Goal: Task Accomplishment & Management: Manage account settings

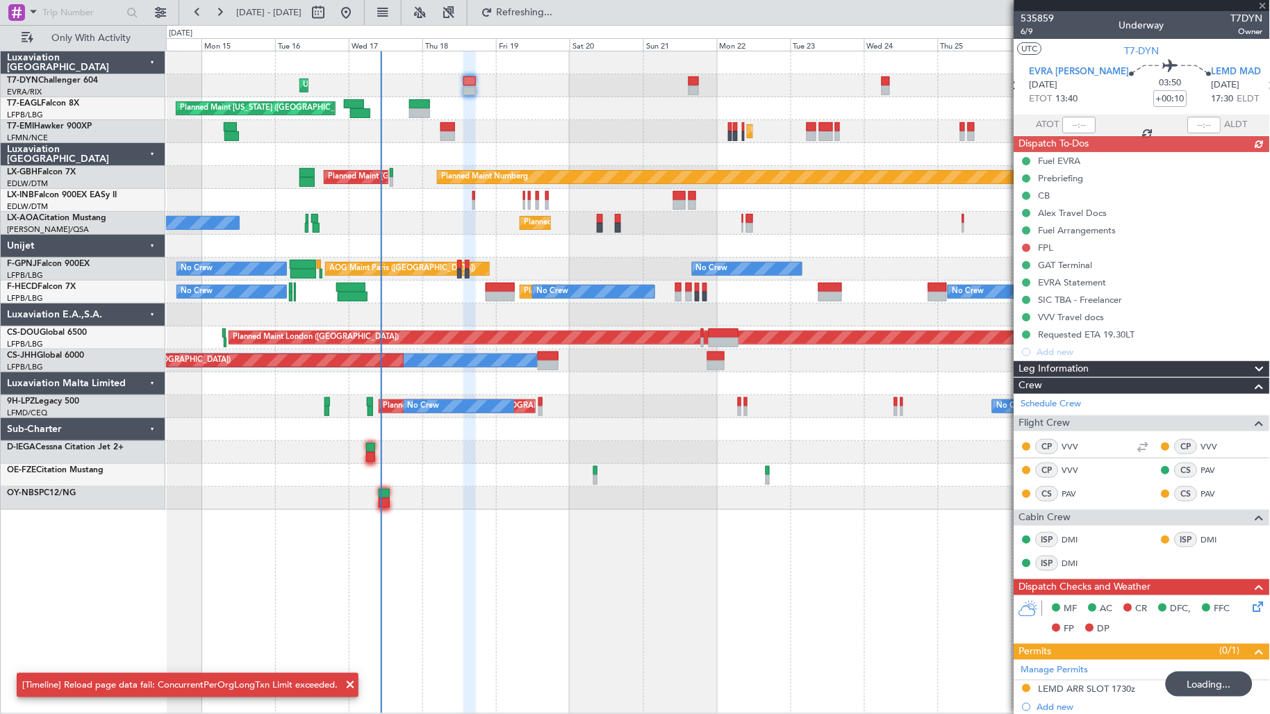
scroll to position [254, 0]
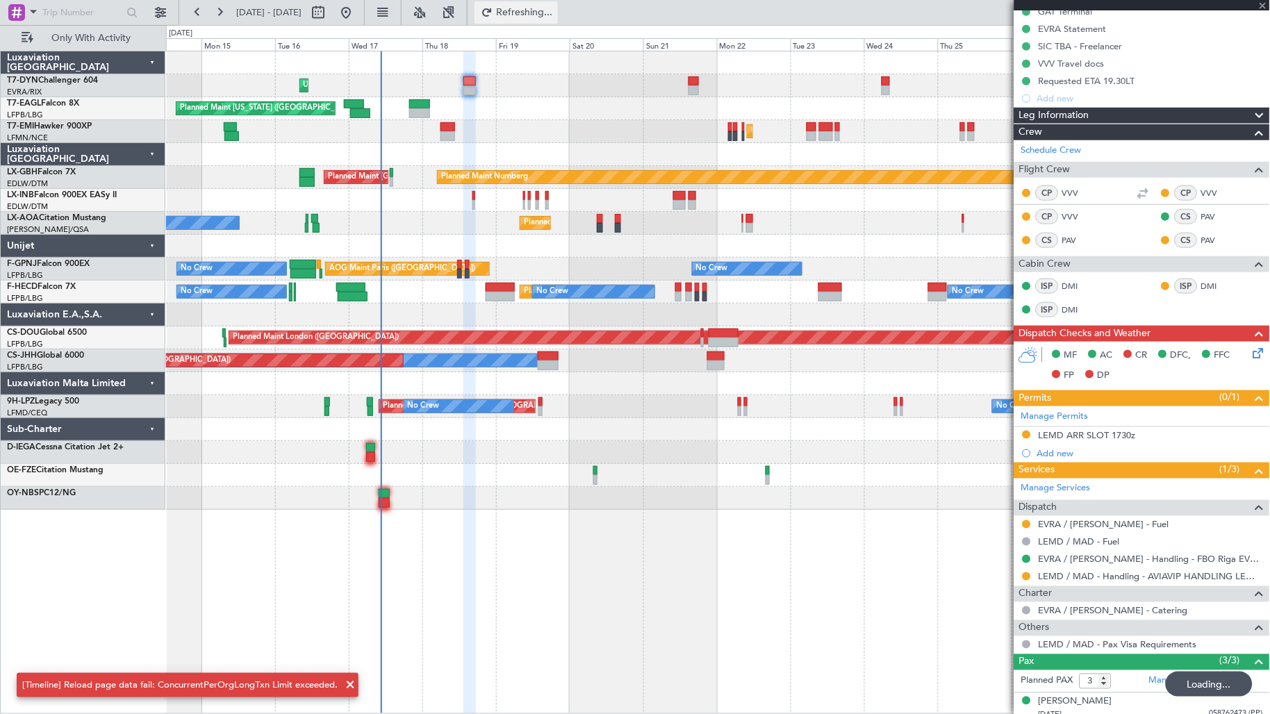
click at [554, 15] on span "Refreshing..." at bounding box center [524, 13] width 58 height 10
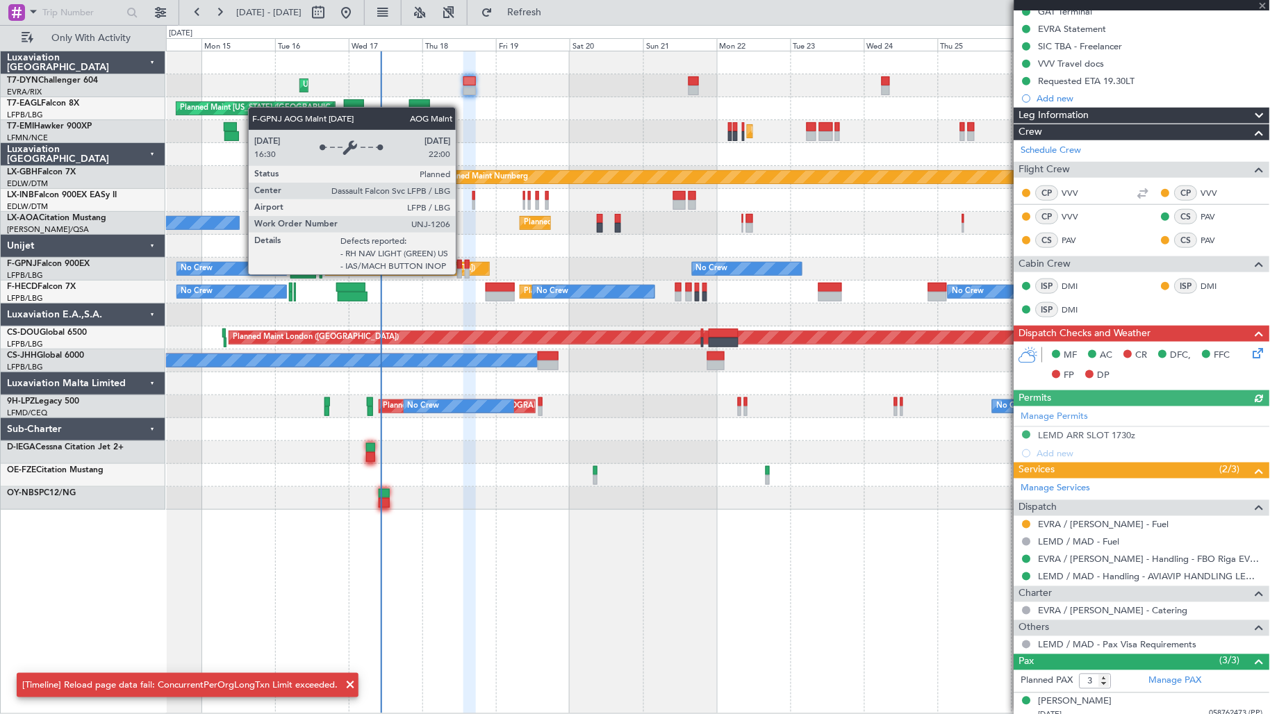
click at [462, 274] on div "AOG Maint Paris ([GEOGRAPHIC_DATA])" at bounding box center [407, 269] width 163 height 13
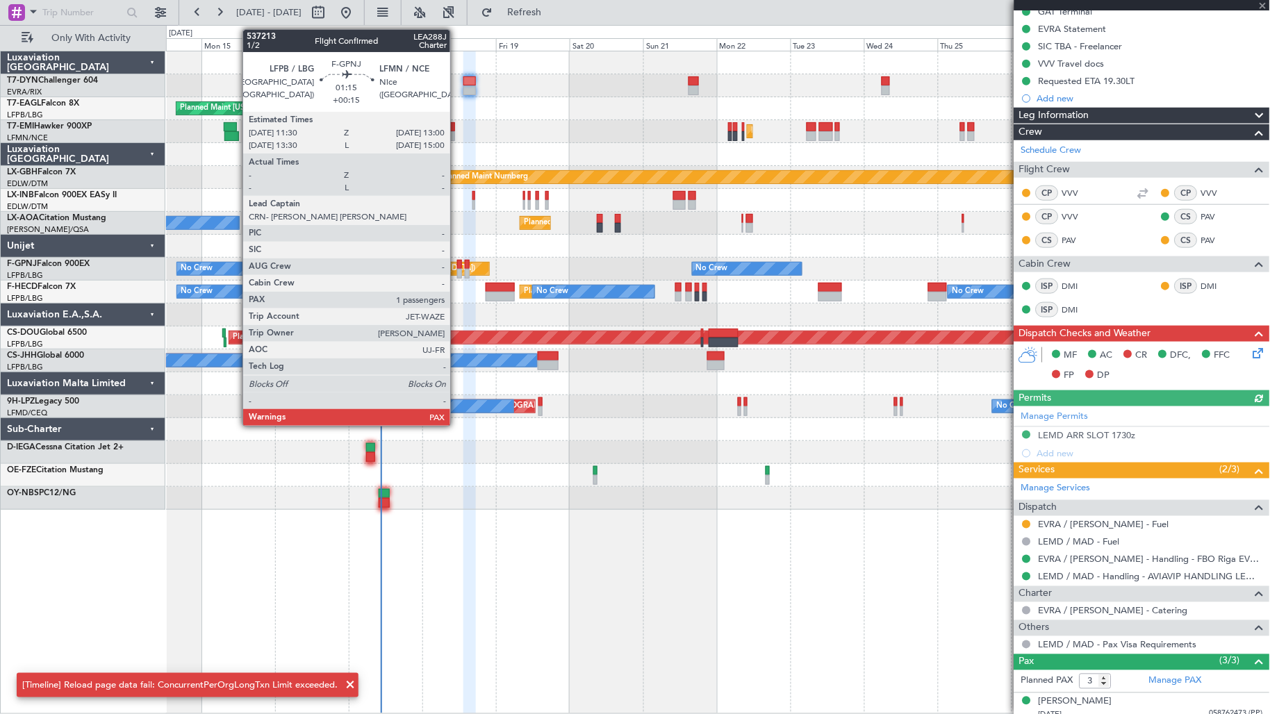
click at [457, 273] on div at bounding box center [459, 274] width 5 height 10
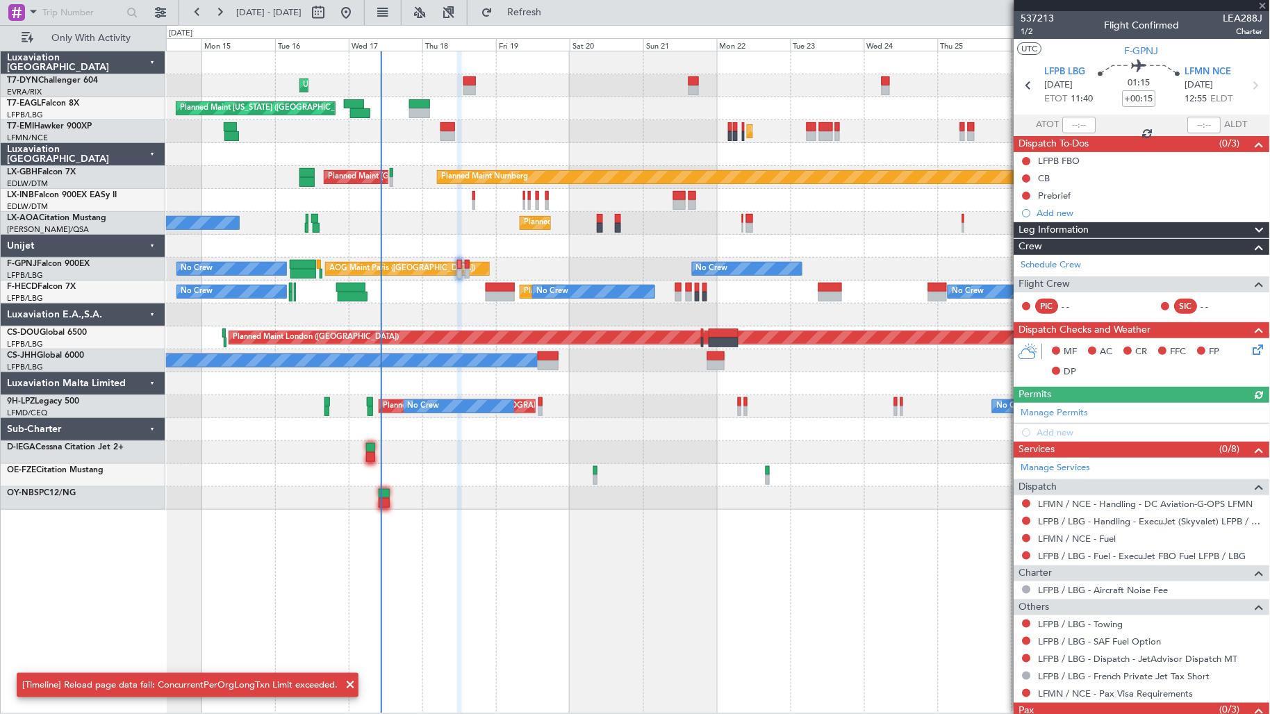
scroll to position [76, 0]
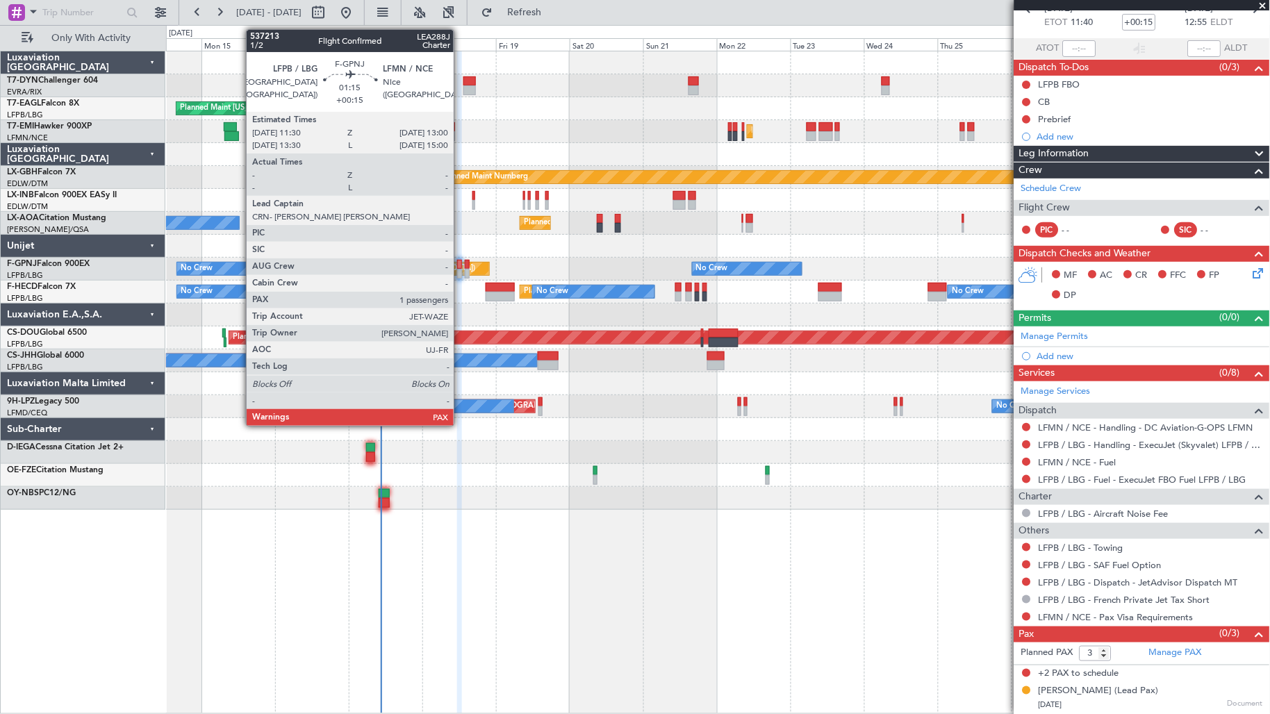
click at [460, 271] on div at bounding box center [459, 274] width 5 height 10
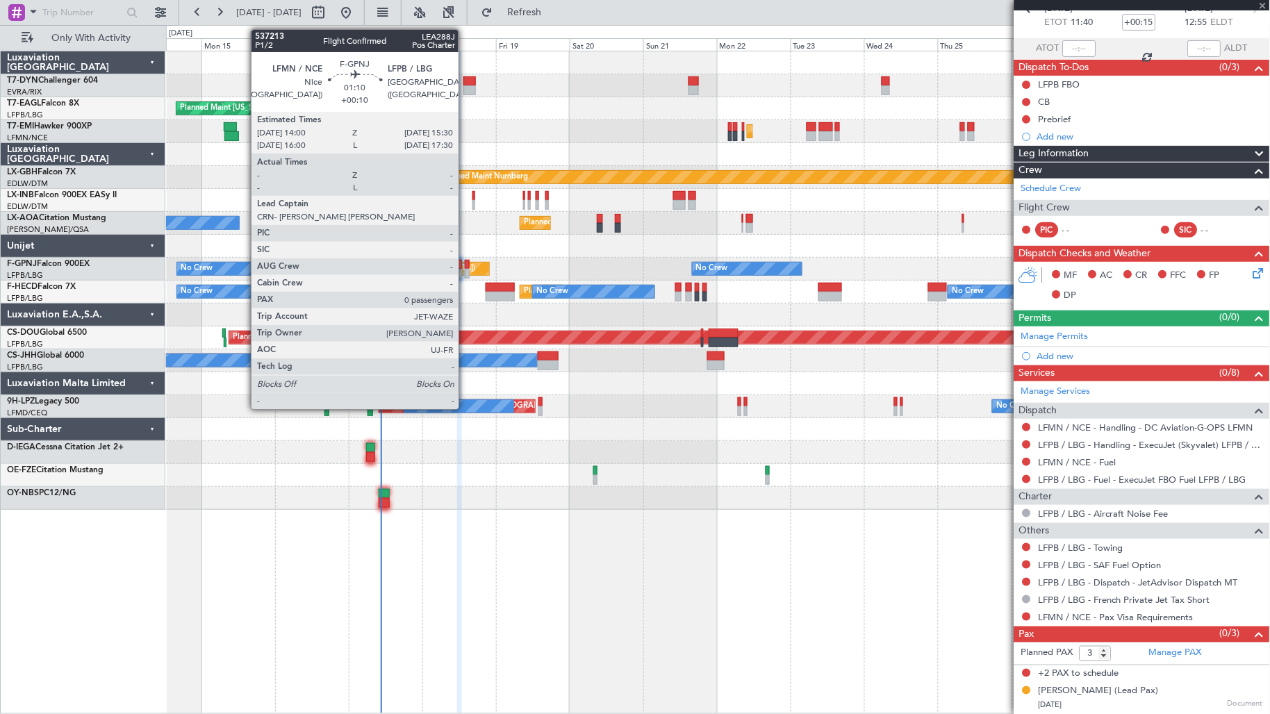
click at [467, 271] on div at bounding box center [467, 274] width 5 height 10
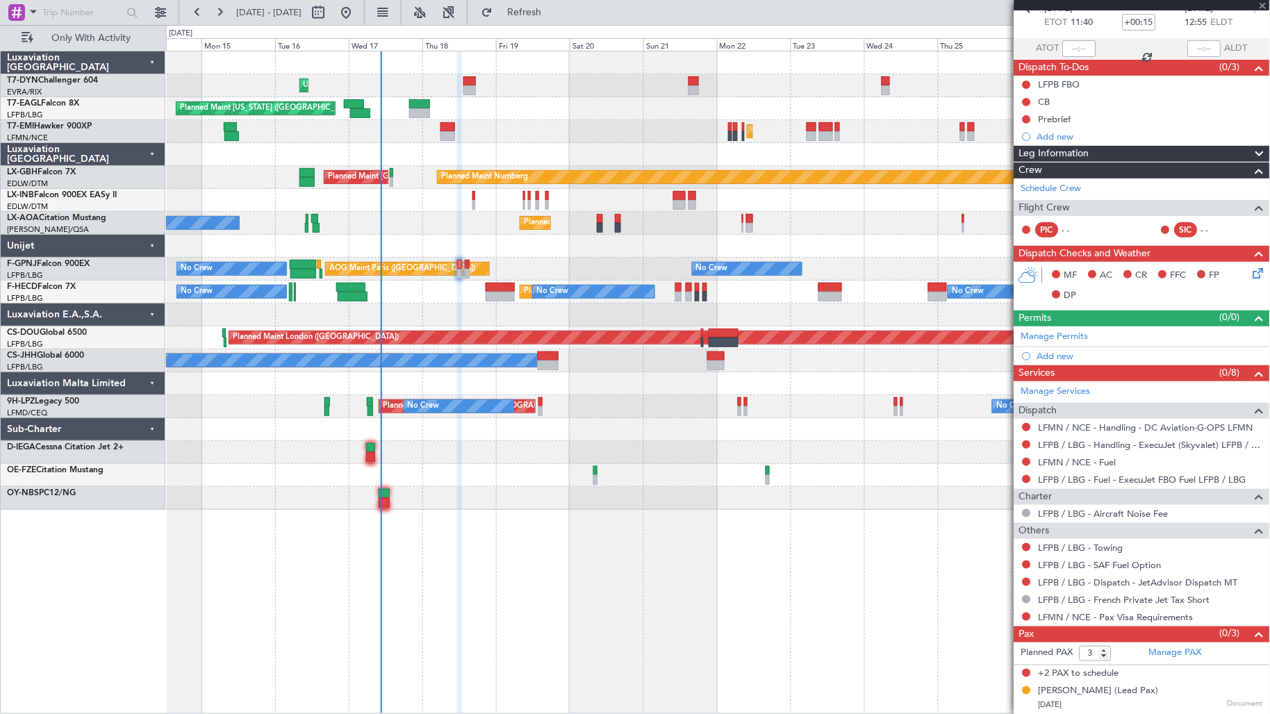
type input "+00:10"
type input "0"
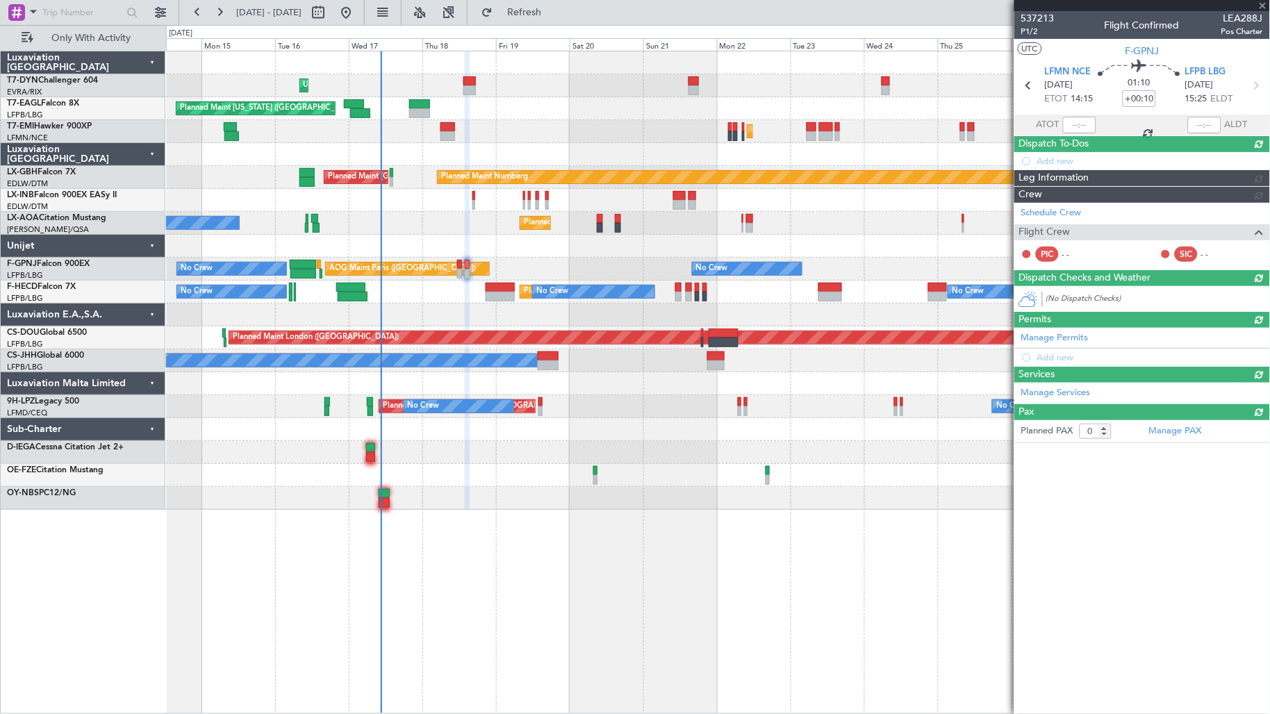
scroll to position [0, 0]
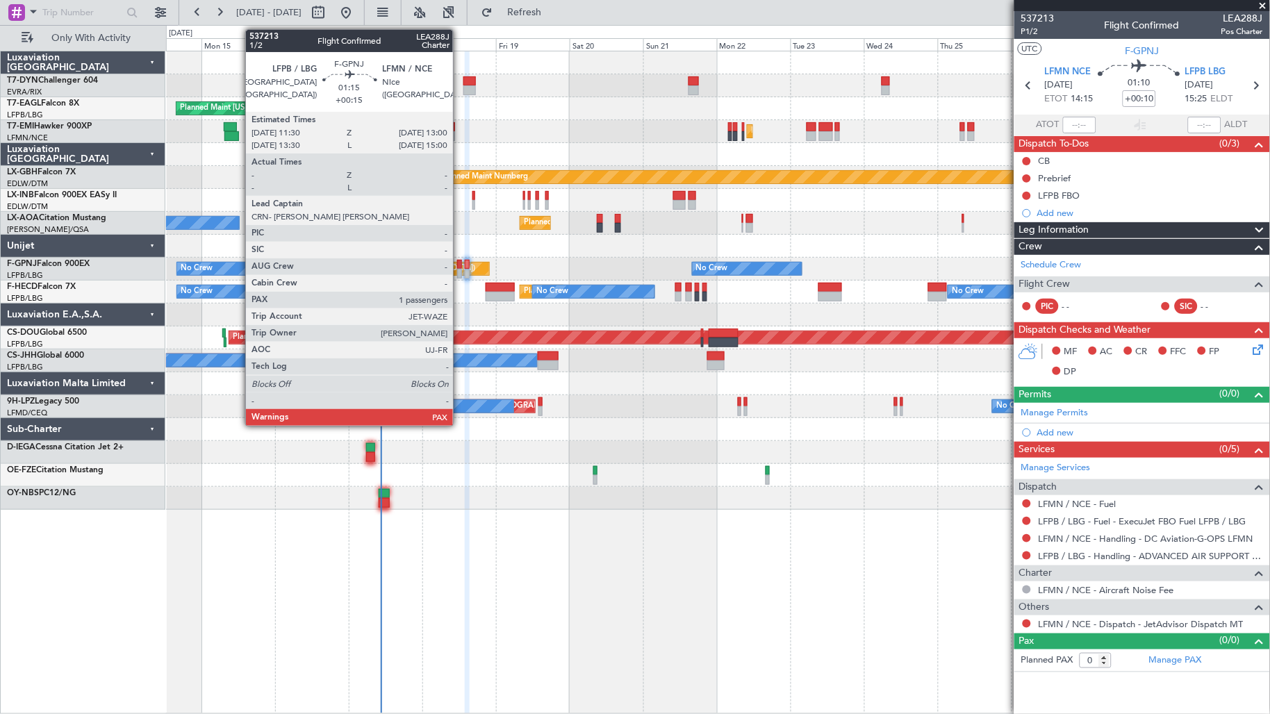
click at [460, 269] on div at bounding box center [459, 274] width 5 height 10
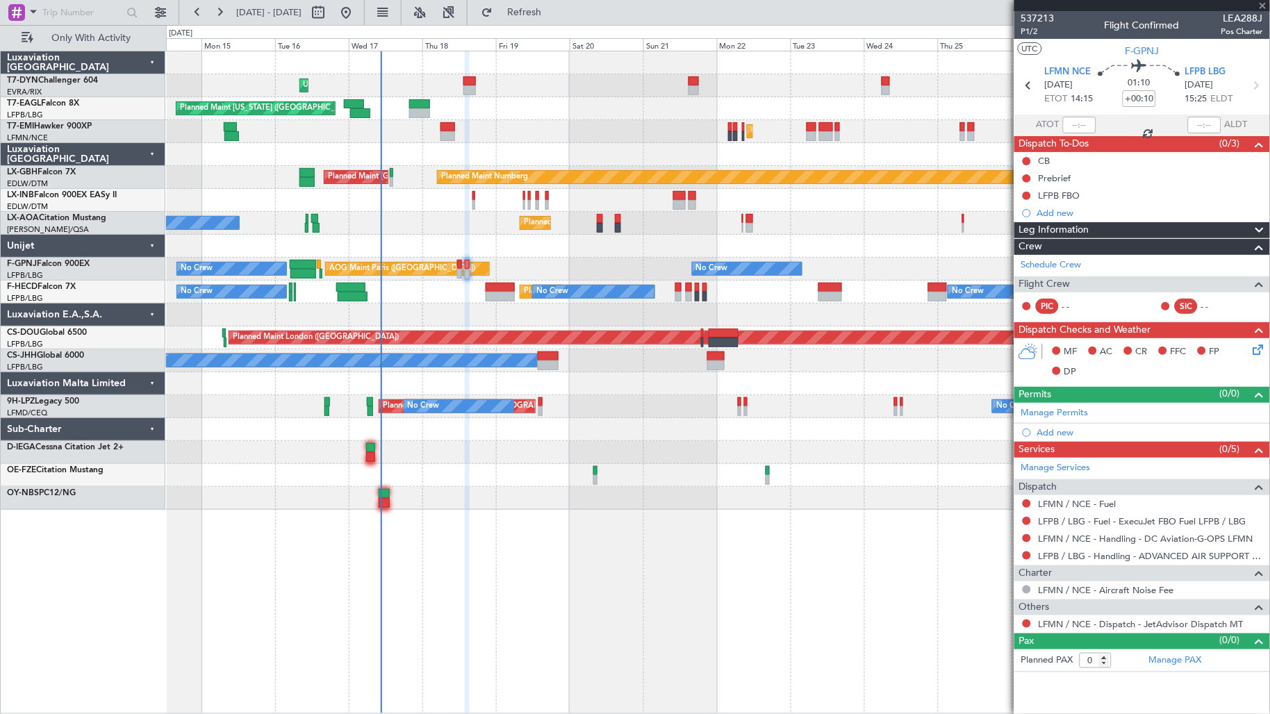
type input "+00:15"
type input "3"
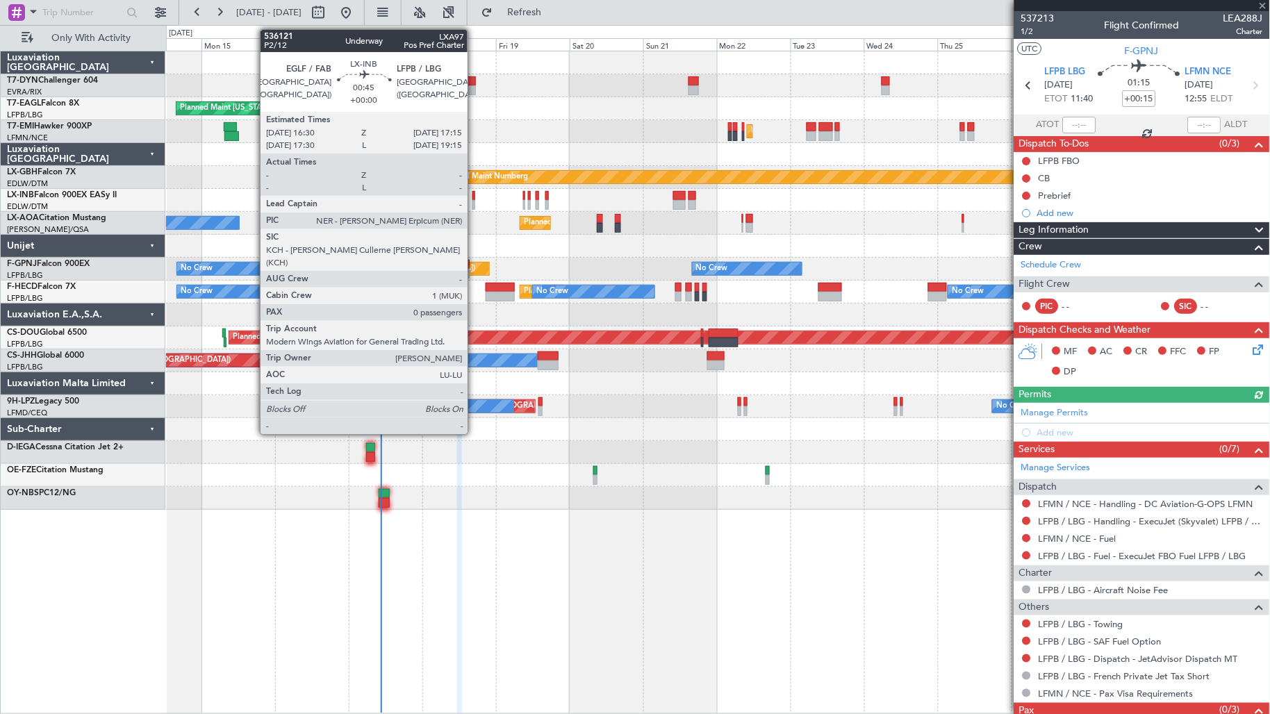
click at [474, 198] on div at bounding box center [473, 196] width 3 height 10
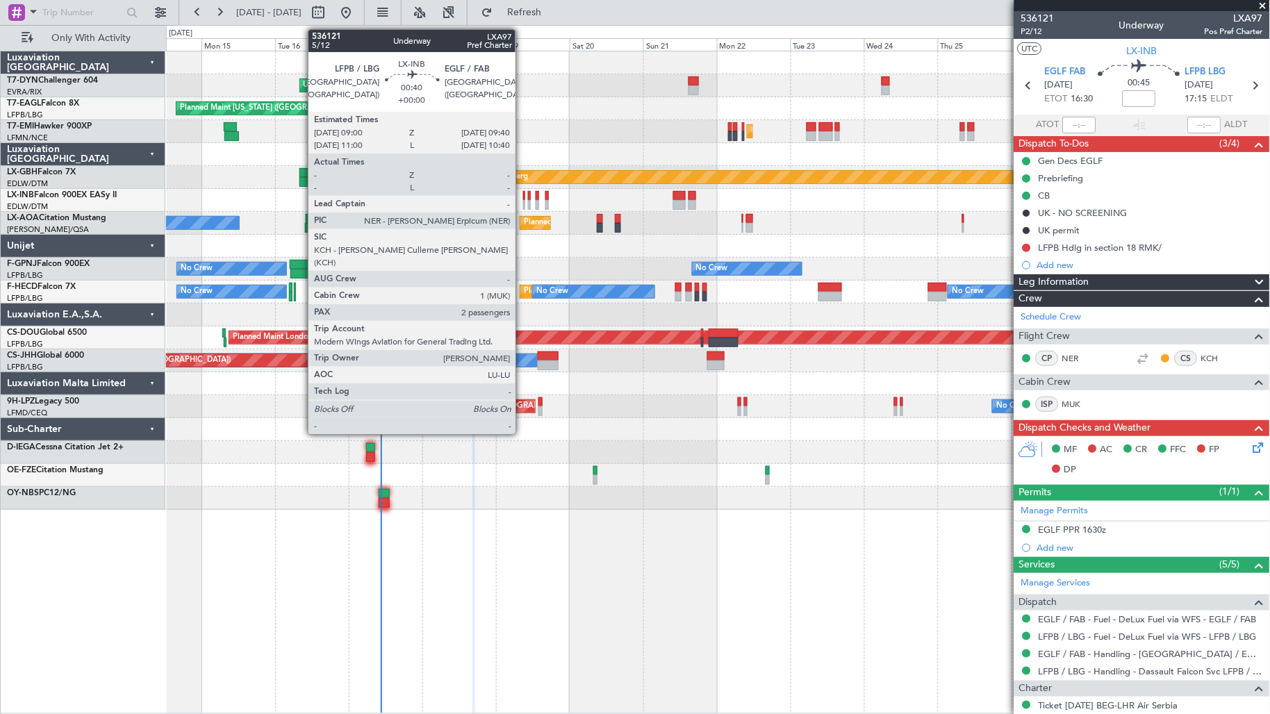
click at [523, 194] on div at bounding box center [524, 196] width 2 height 10
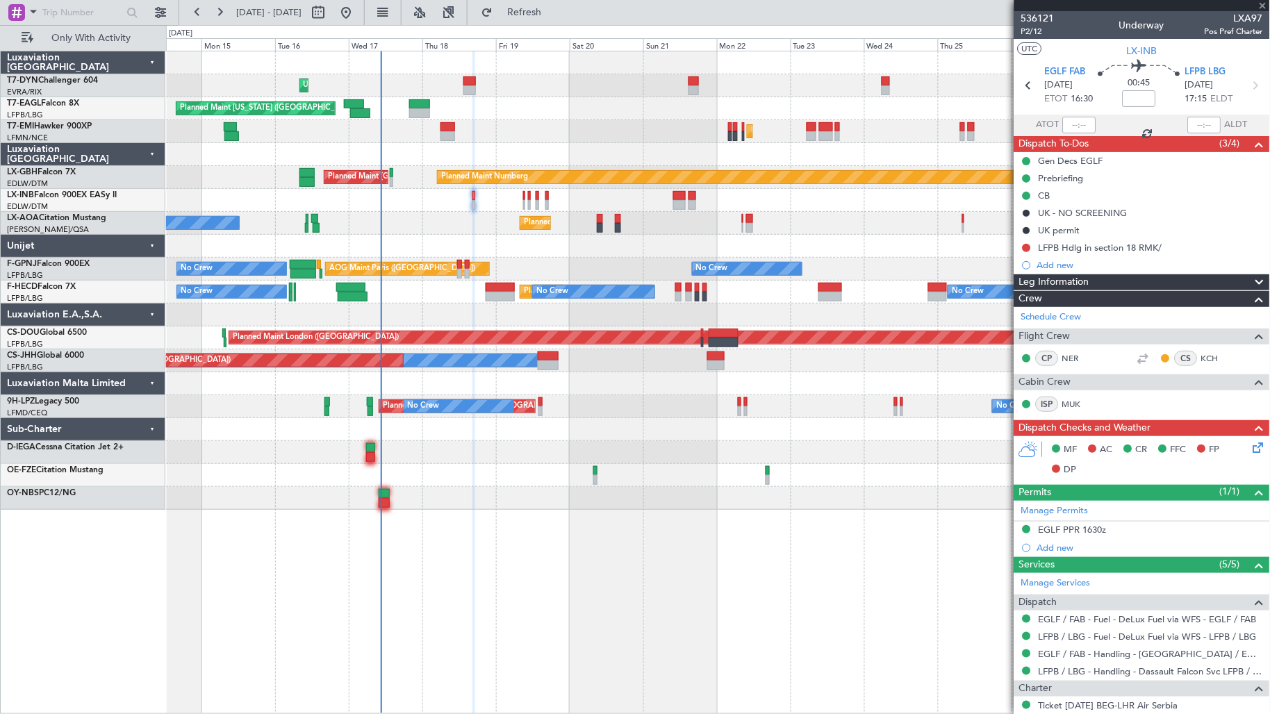
type input "2"
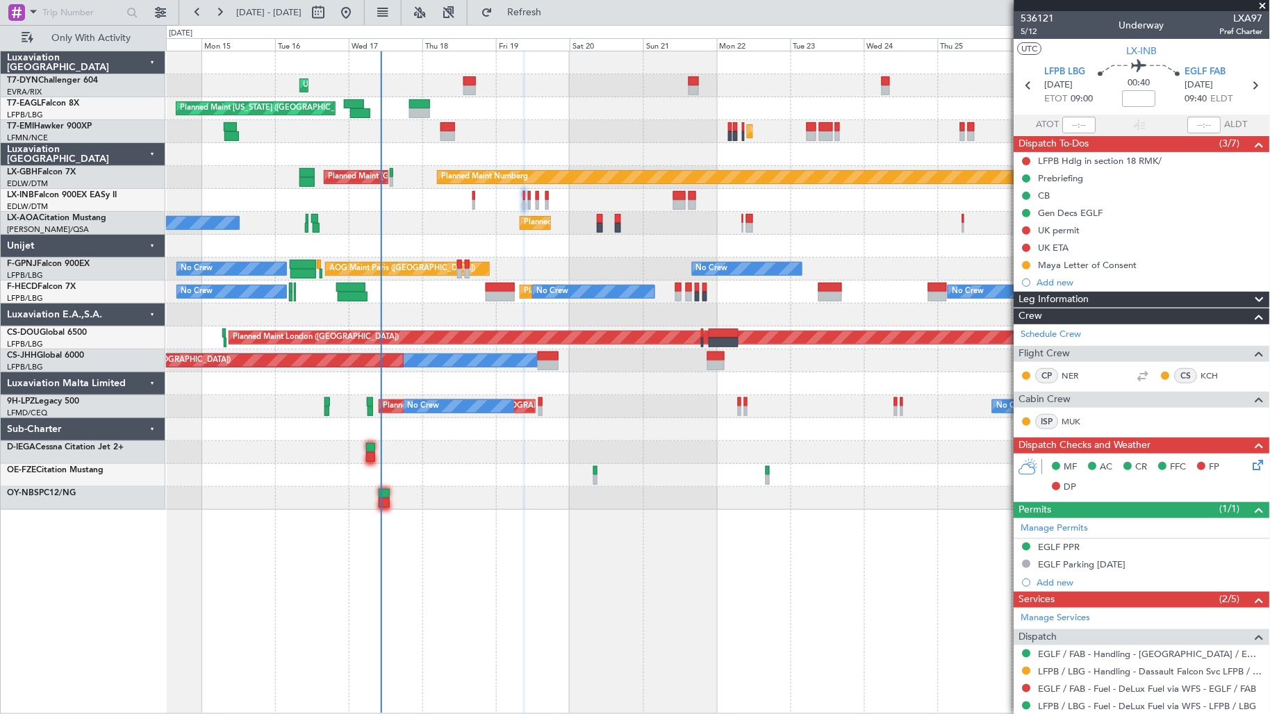
scroll to position [188, 0]
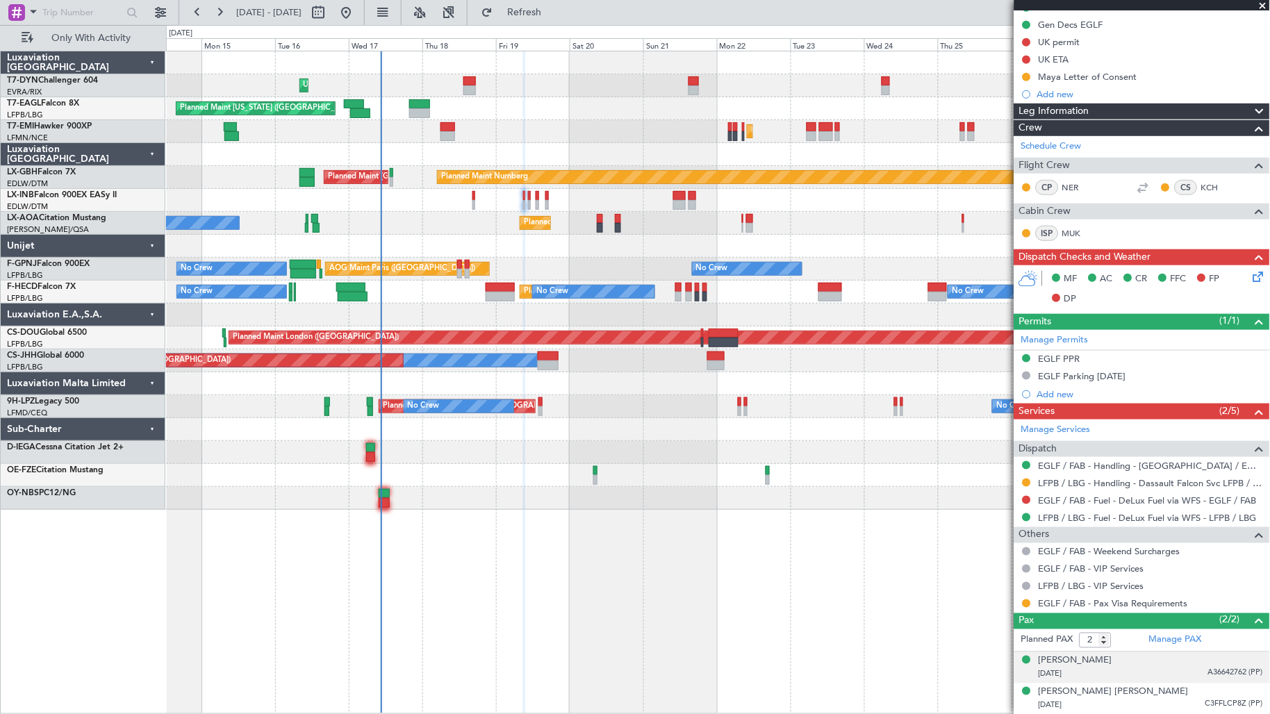
click at [1143, 658] on div "Maya Barzani 18/12/2008 A36642762 (PP)" at bounding box center [1150, 667] width 224 height 27
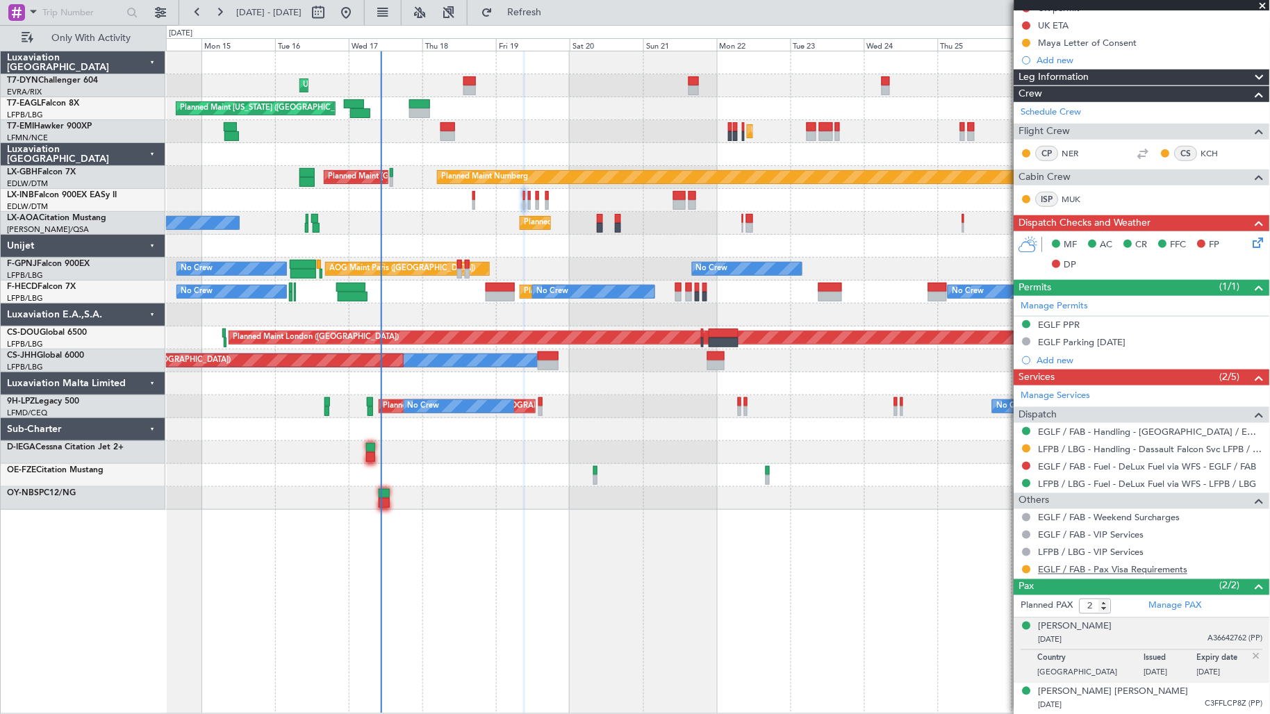
scroll to position [0, 0]
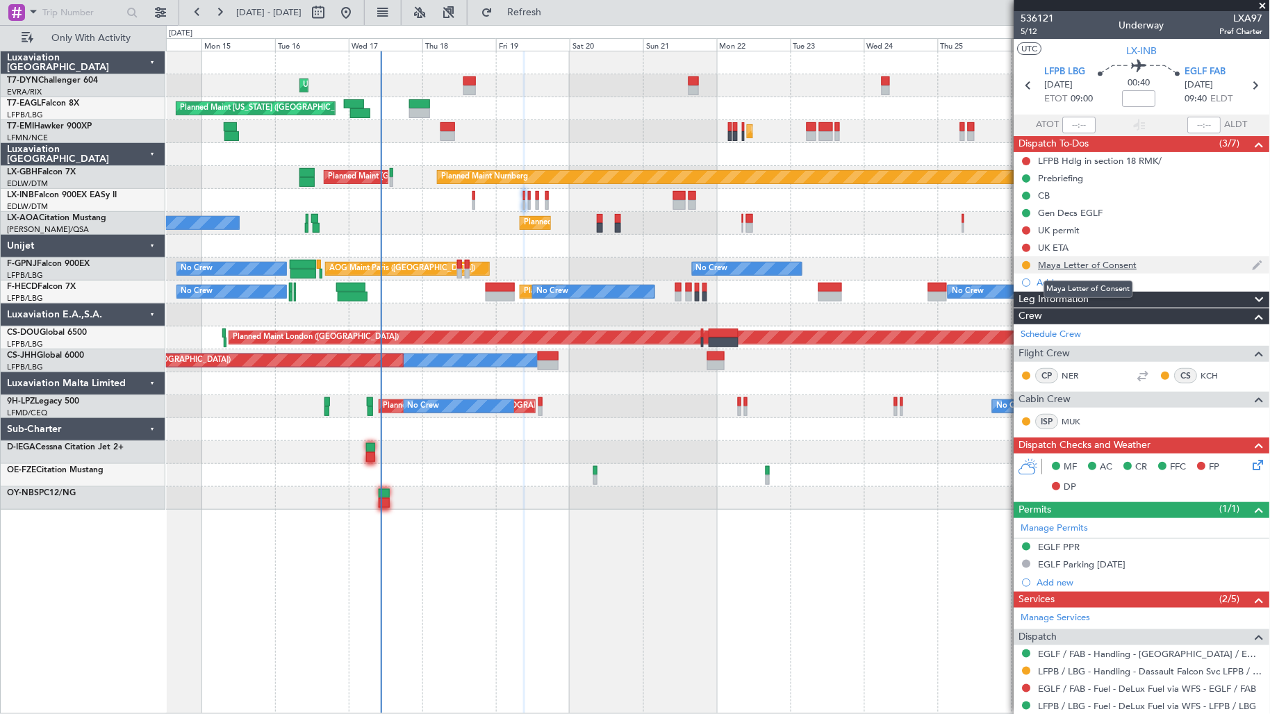
click at [1093, 266] on div "Maya Letter of Consent" at bounding box center [1087, 265] width 99 height 12
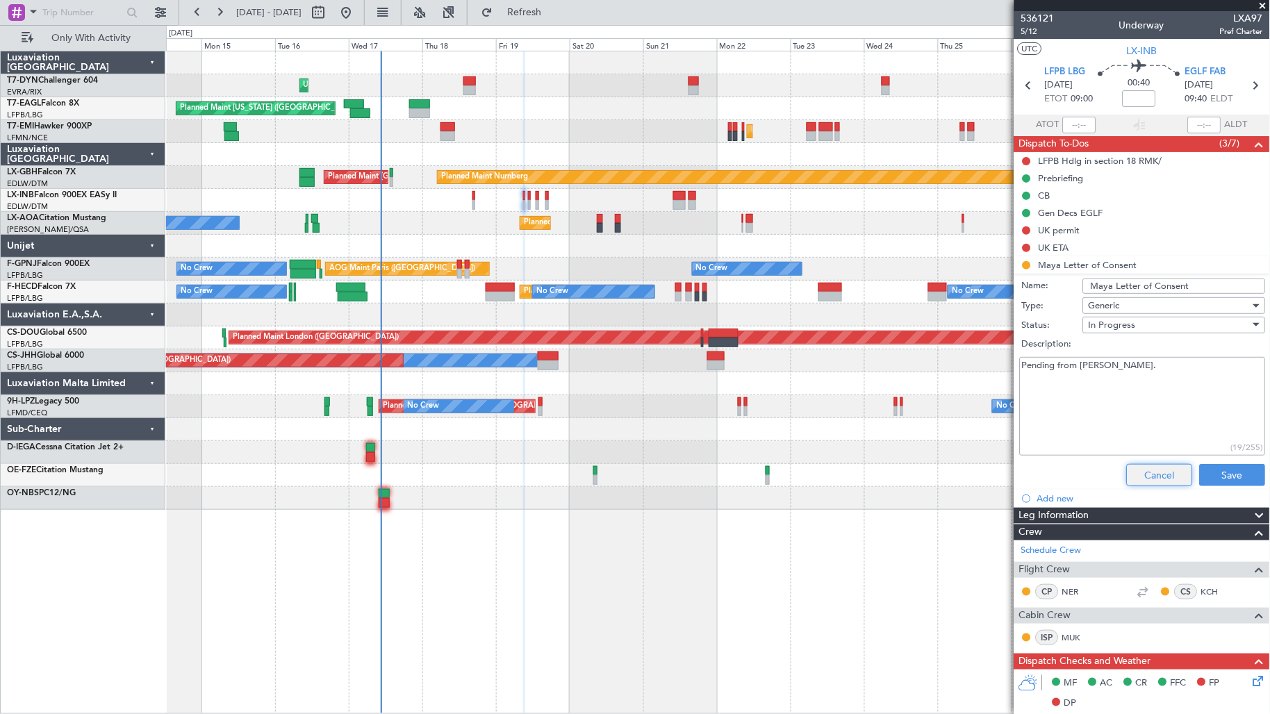
click at [1155, 467] on button "Cancel" at bounding box center [1160, 475] width 66 height 22
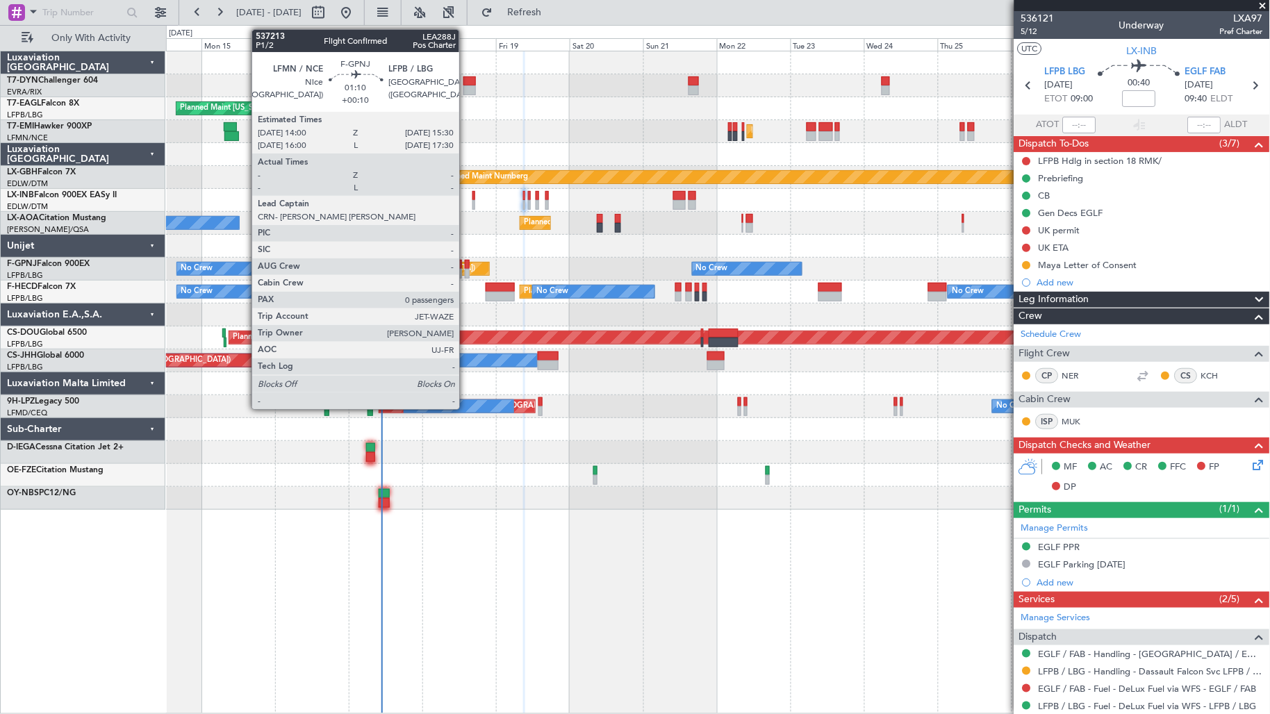
click at [466, 269] on div at bounding box center [467, 274] width 5 height 10
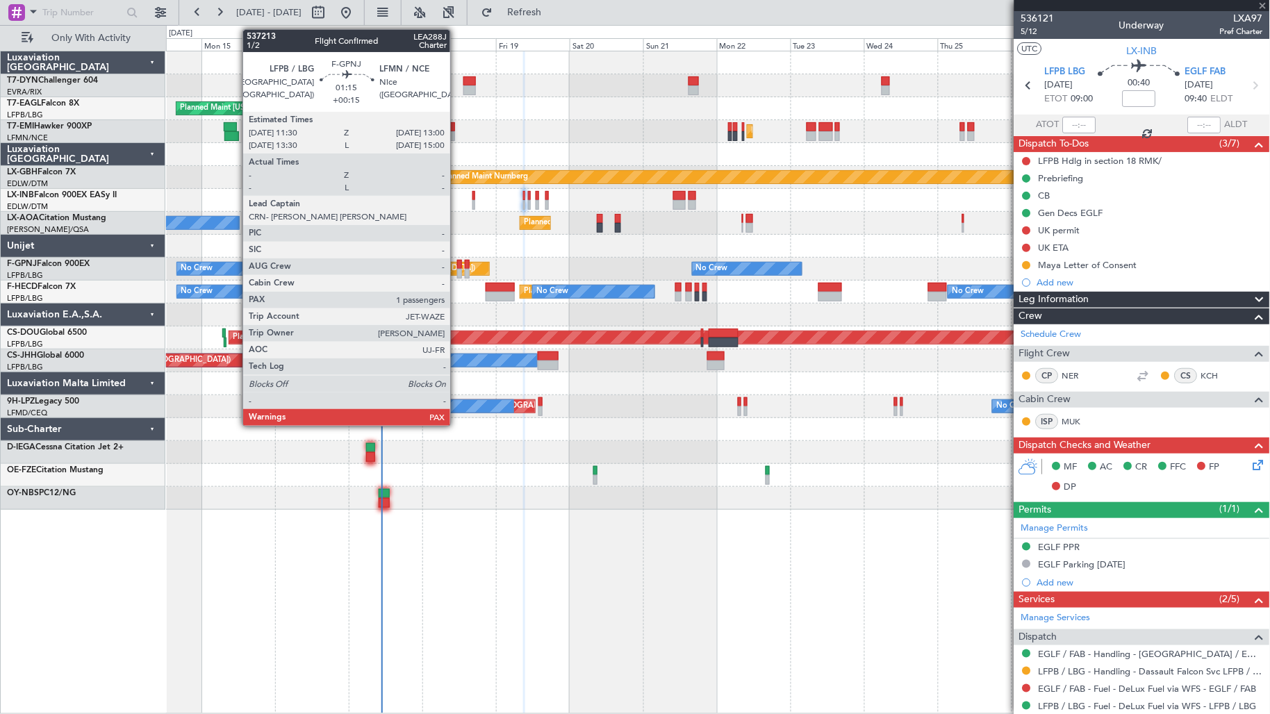
type input "+00:10"
type input "0"
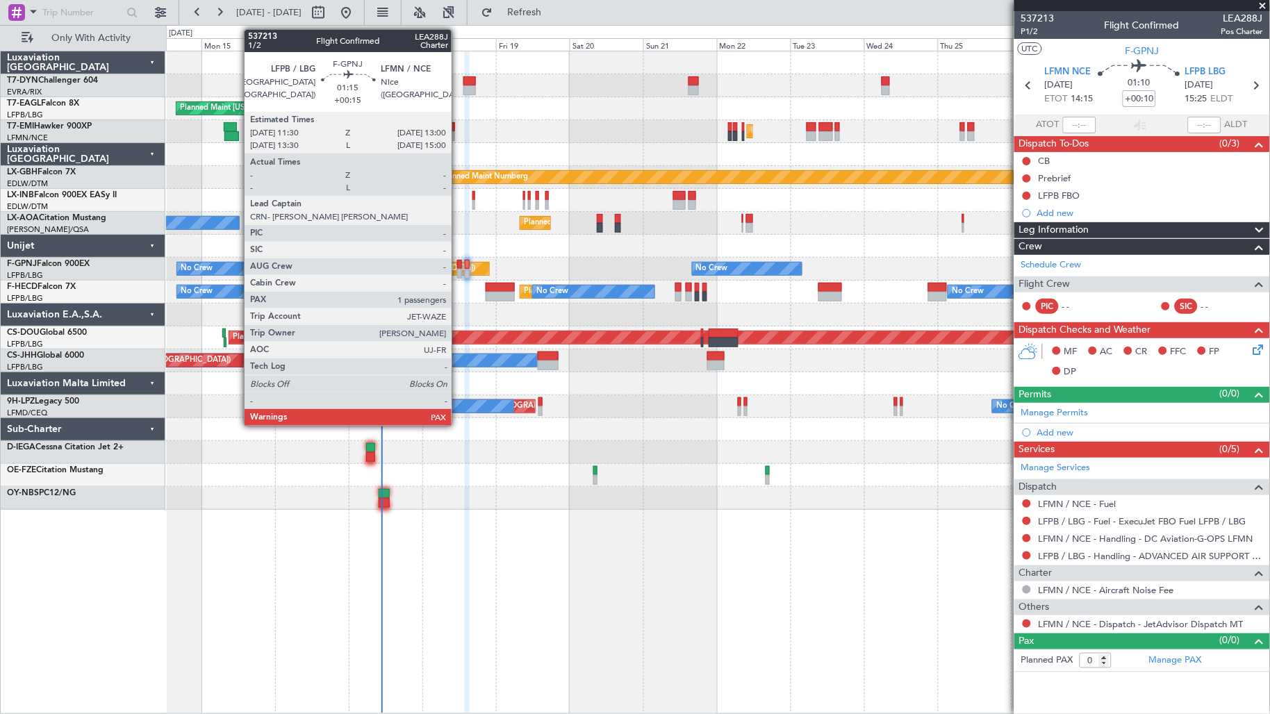
click at [458, 278] on div at bounding box center [459, 274] width 5 height 10
type input "+00:15"
type input "3"
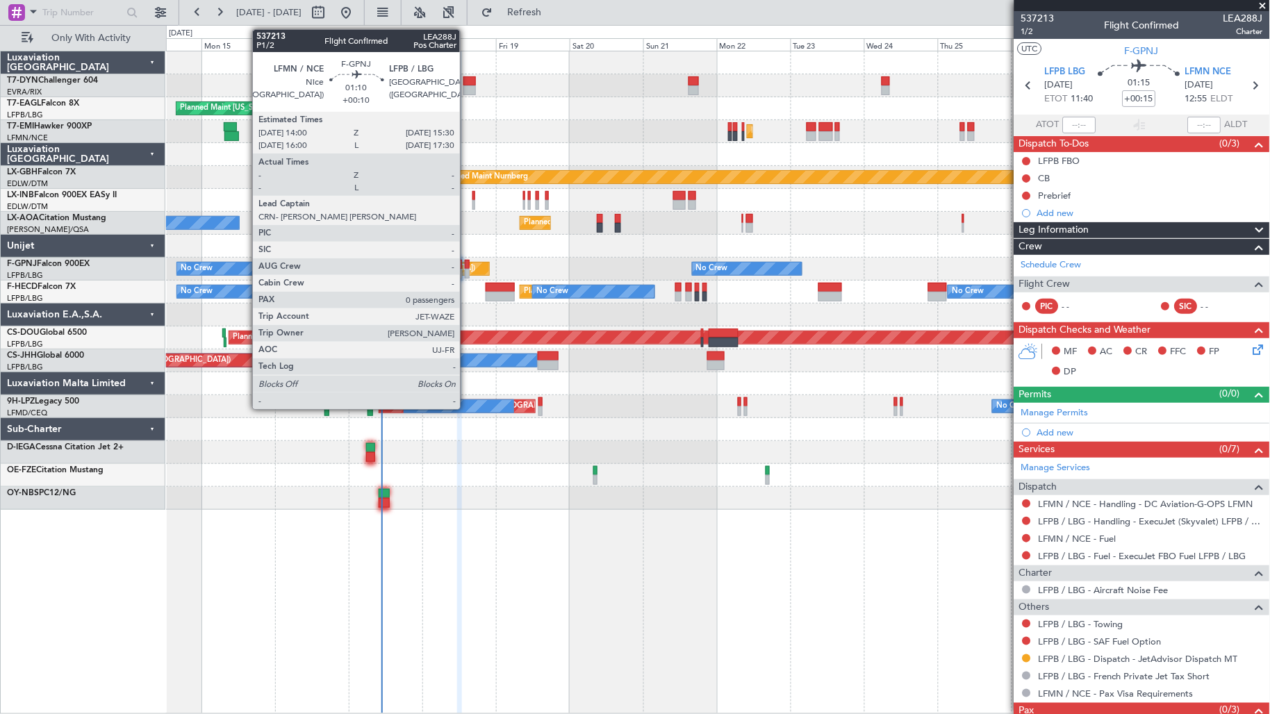
click at [467, 274] on div at bounding box center [467, 274] width 5 height 10
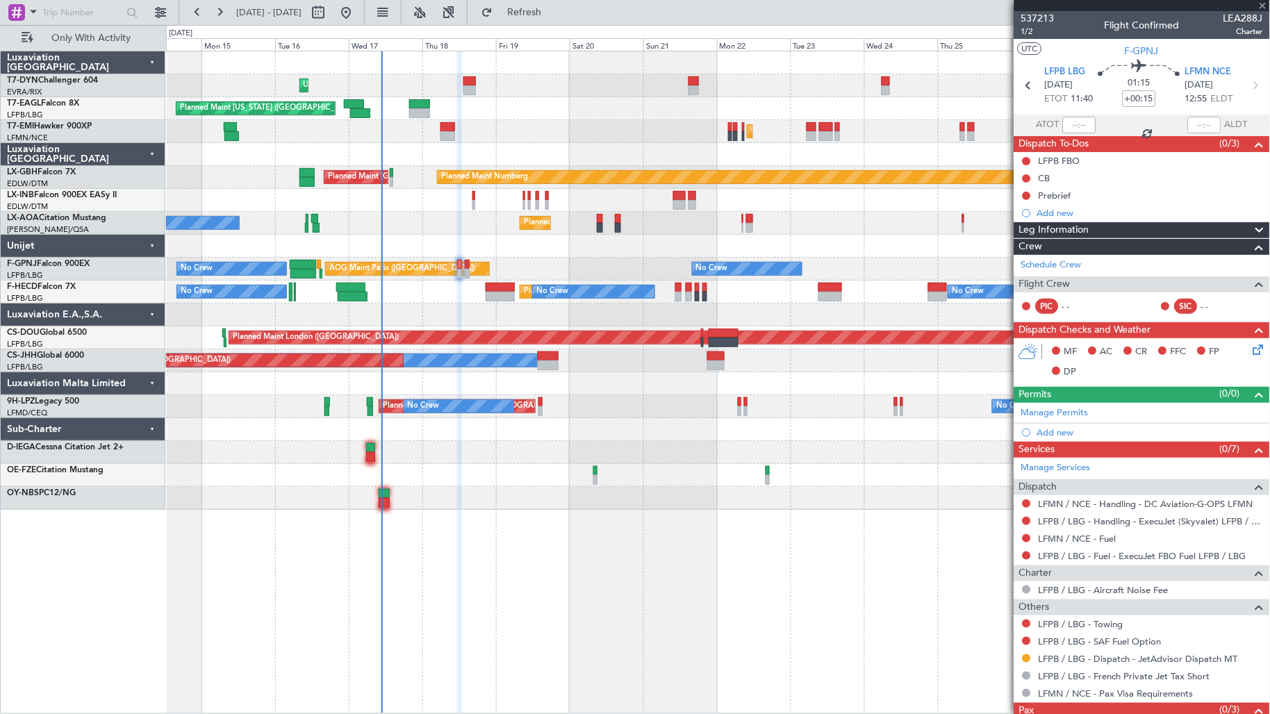
type input "+00:10"
type input "0"
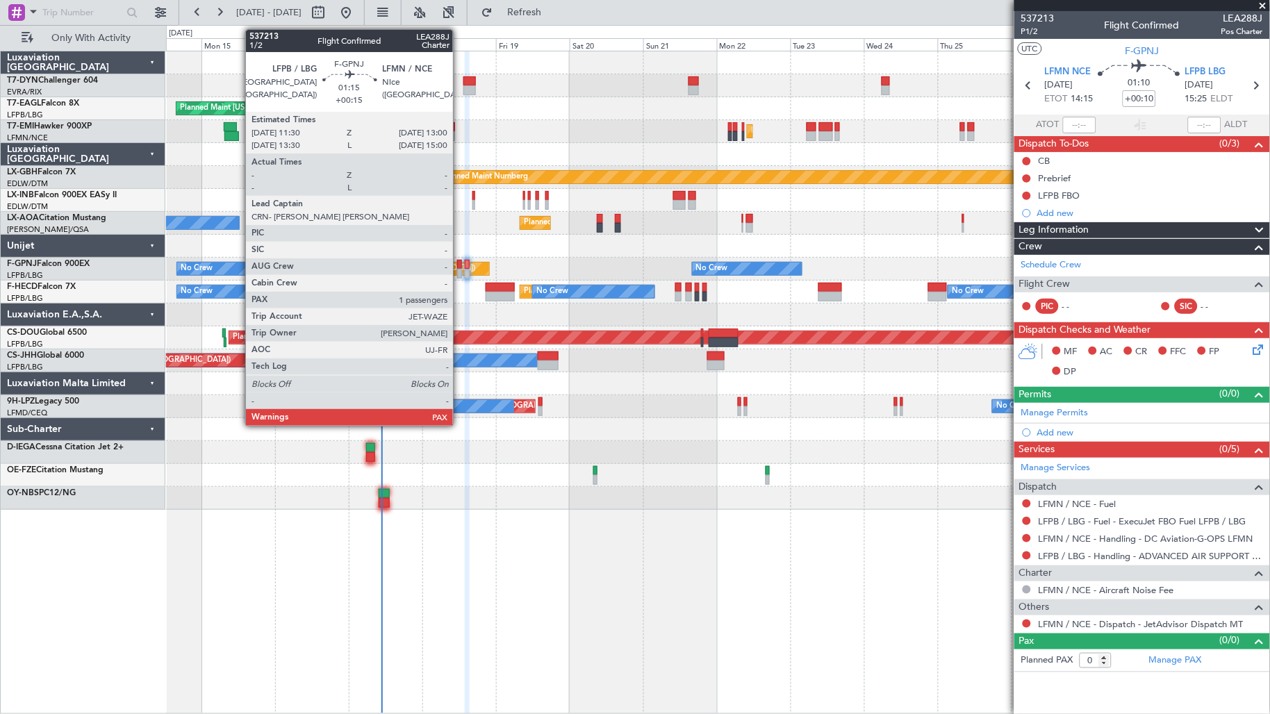
click at [460, 272] on div at bounding box center [459, 274] width 5 height 10
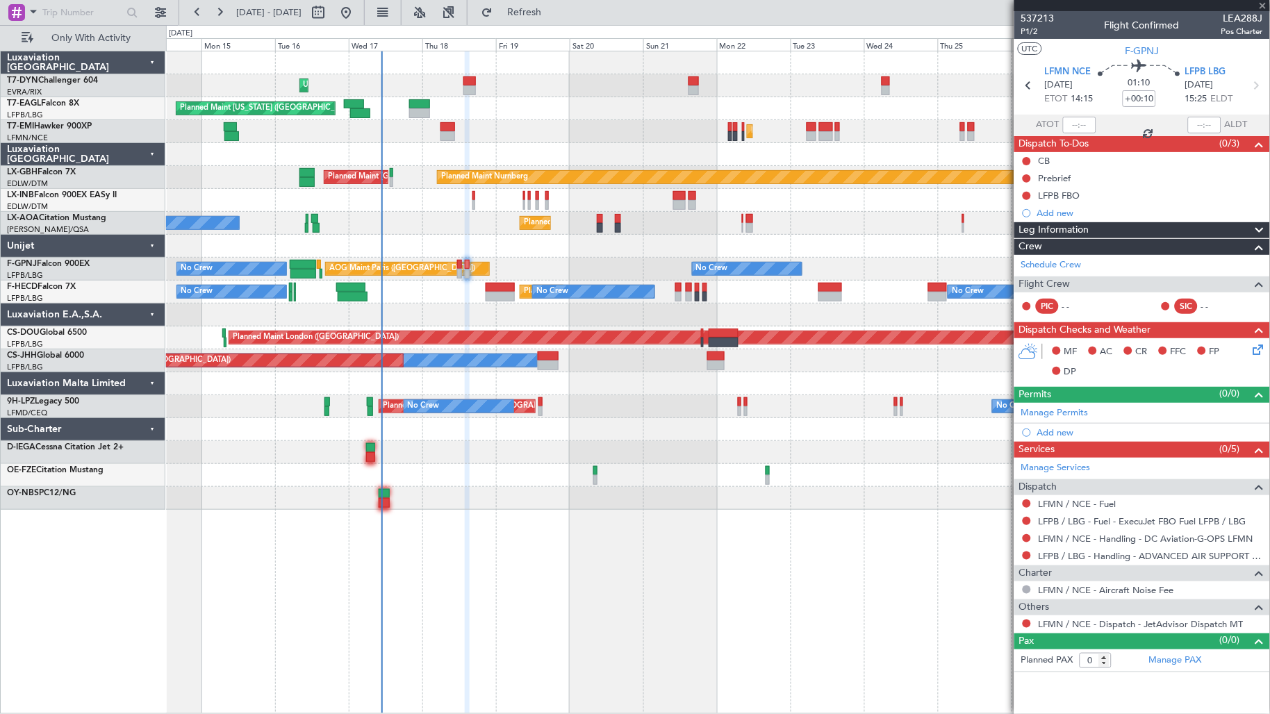
type input "+00:15"
type input "3"
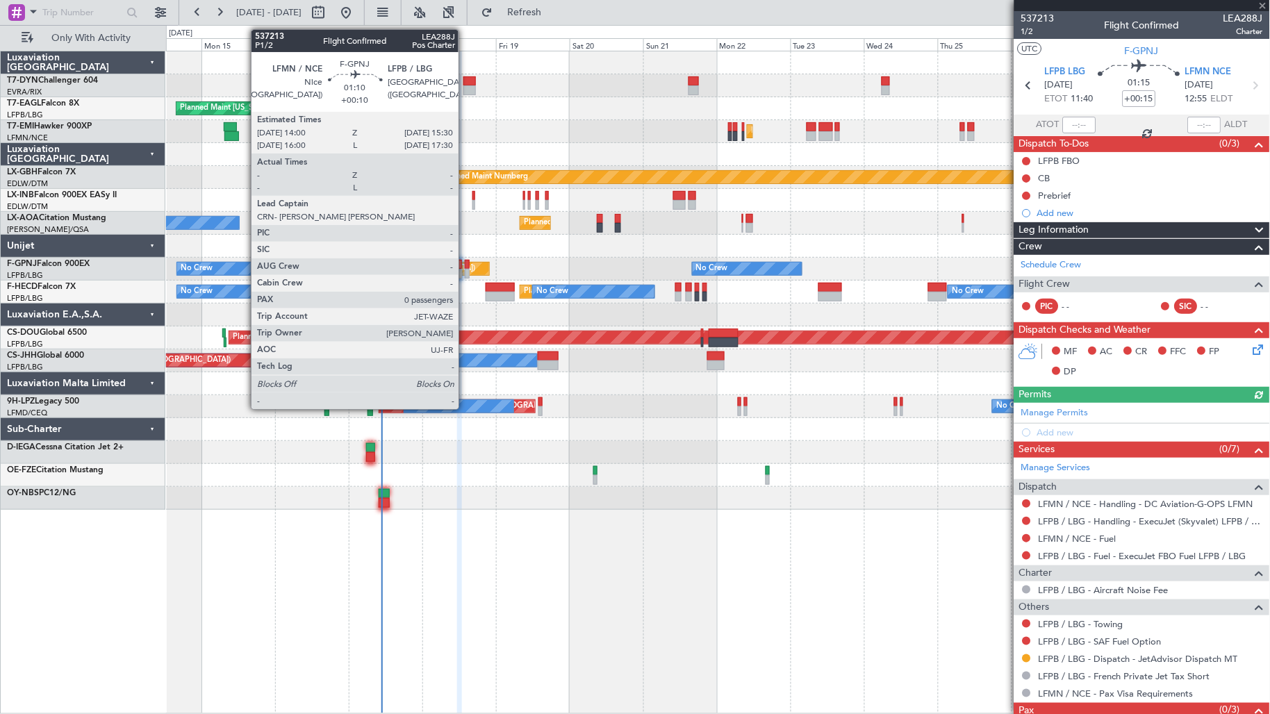
click at [465, 273] on div at bounding box center [467, 274] width 5 height 10
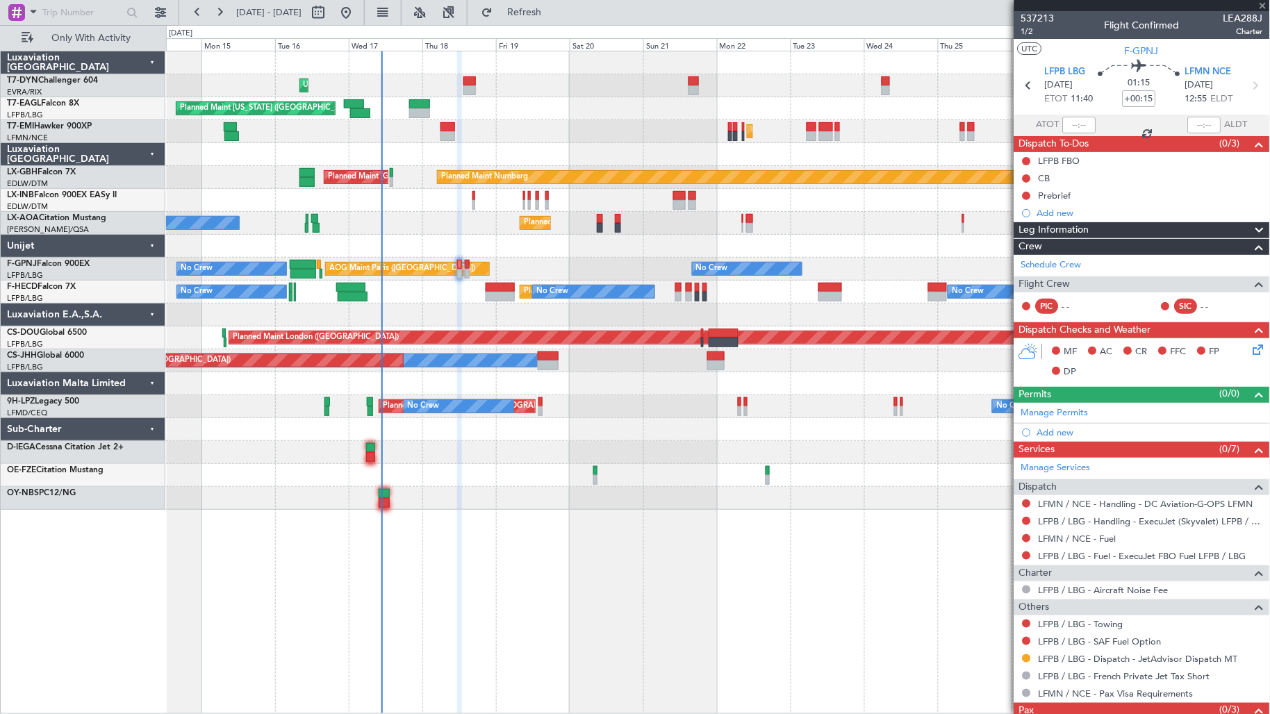
type input "+00:10"
type input "0"
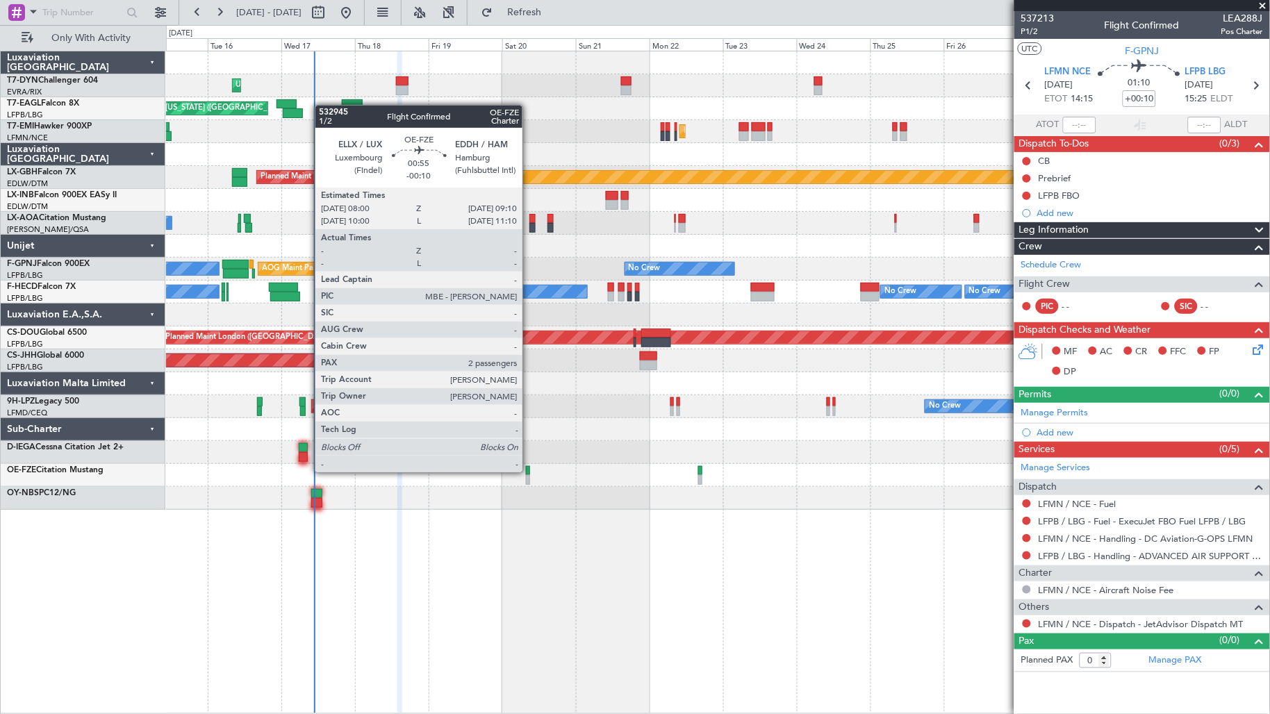
click at [529, 471] on div at bounding box center [528, 471] width 4 height 10
type input "-00:10"
type input "2"
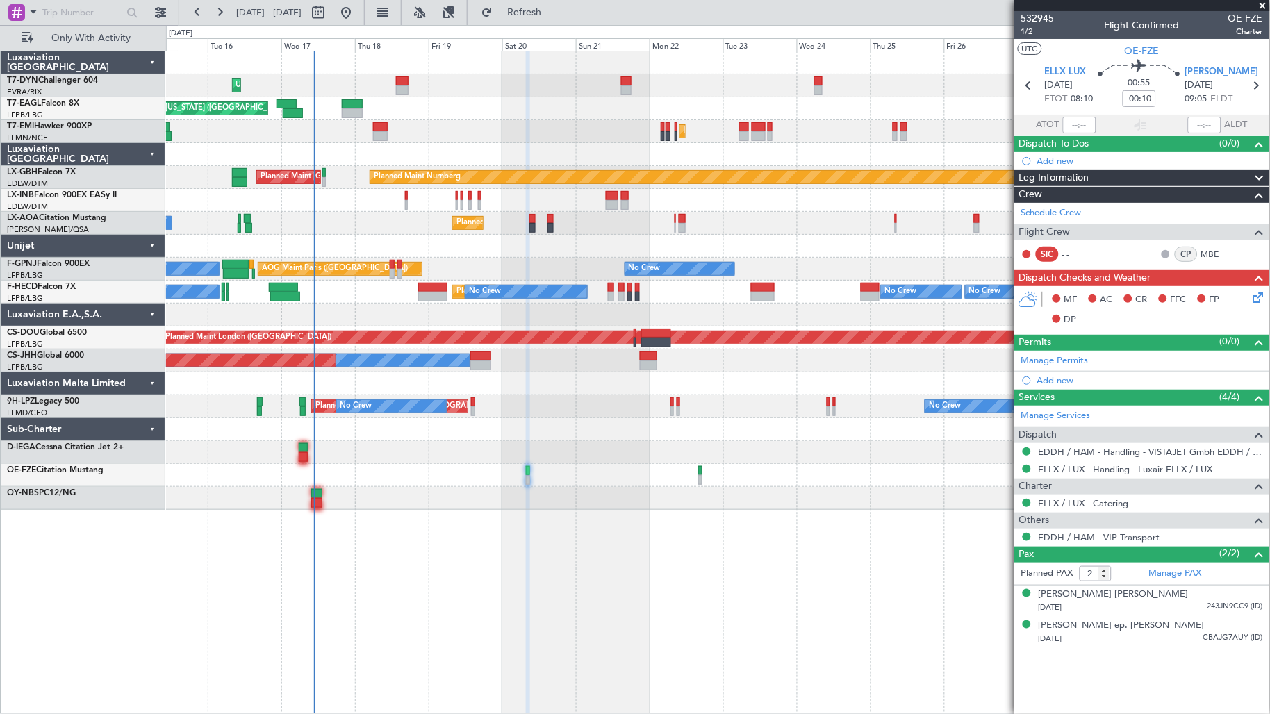
click at [656, 358] on div "Owner Planned Maint Paris (Le Bourget)" at bounding box center [718, 360] width 1104 height 23
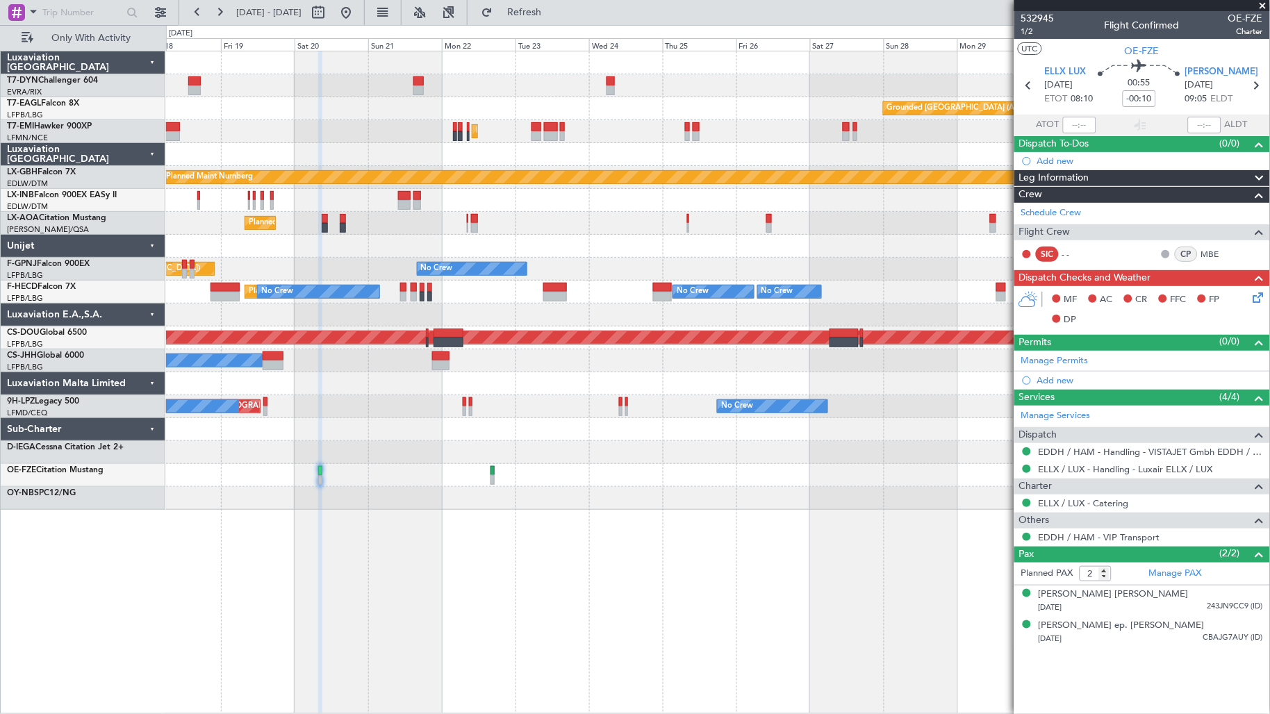
click at [551, 375] on div "Unplanned Maint Riga (Riga Intl) Grounded Dubai (Al Maktoum Intl) Planned Maint…" at bounding box center [718, 280] width 1104 height 458
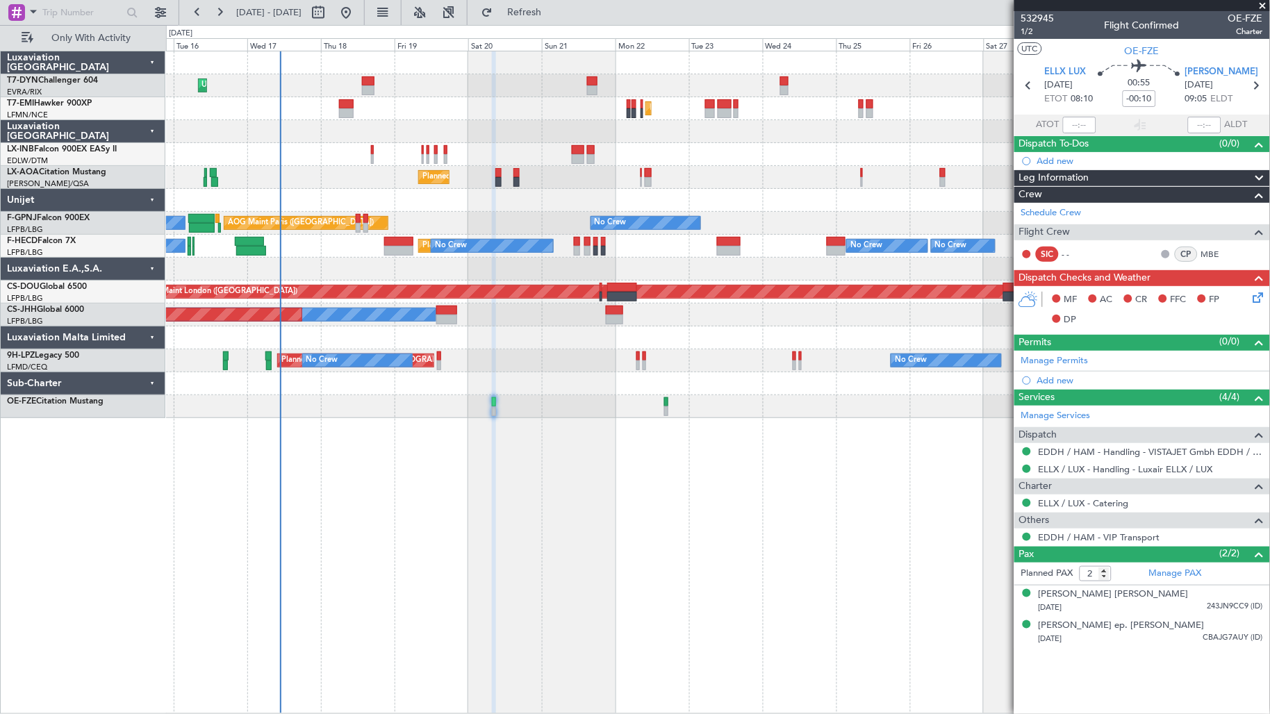
click at [795, 346] on div at bounding box center [718, 337] width 1104 height 23
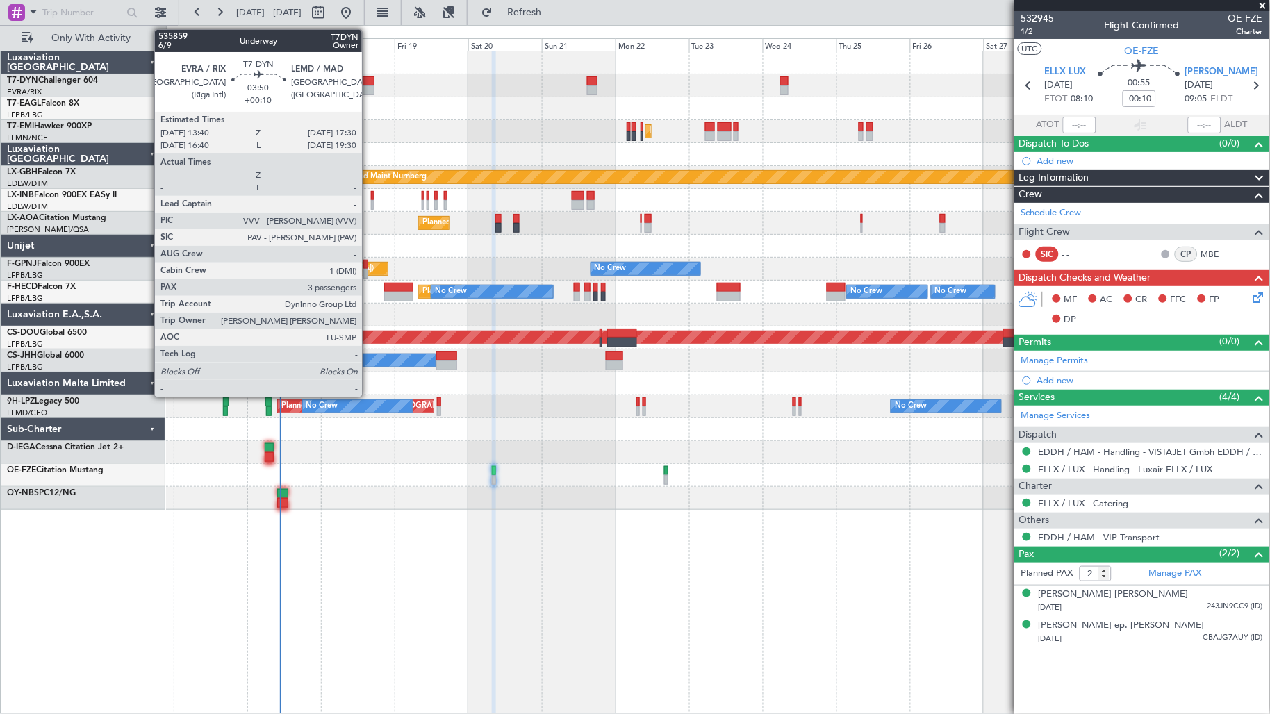
click at [369, 76] on div at bounding box center [368, 81] width 12 height 10
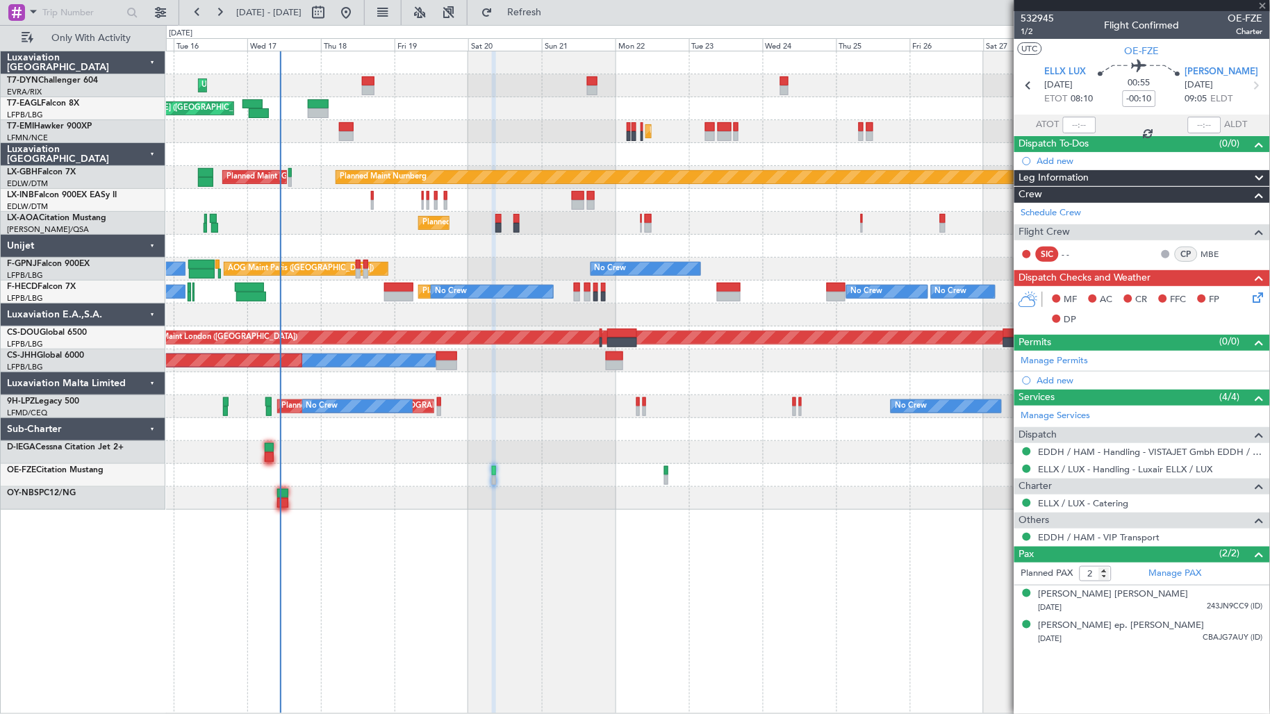
type input "+00:10"
type input "3"
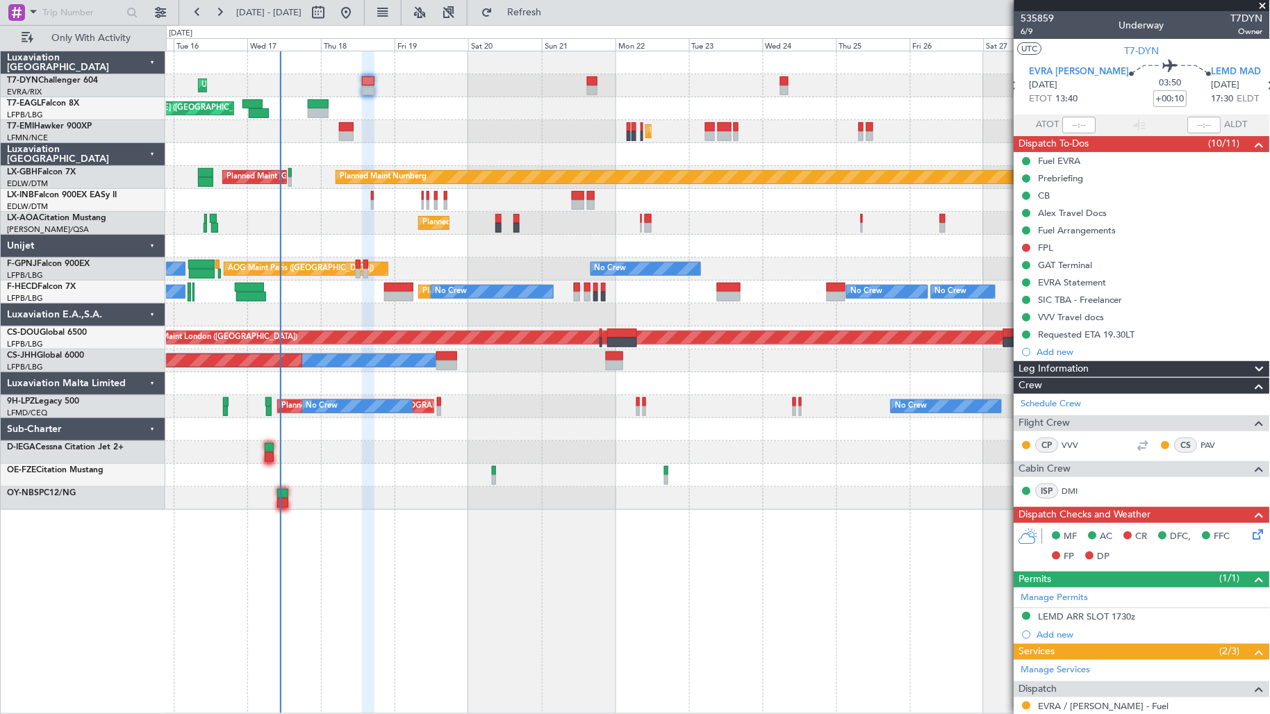
scroll to position [154, 0]
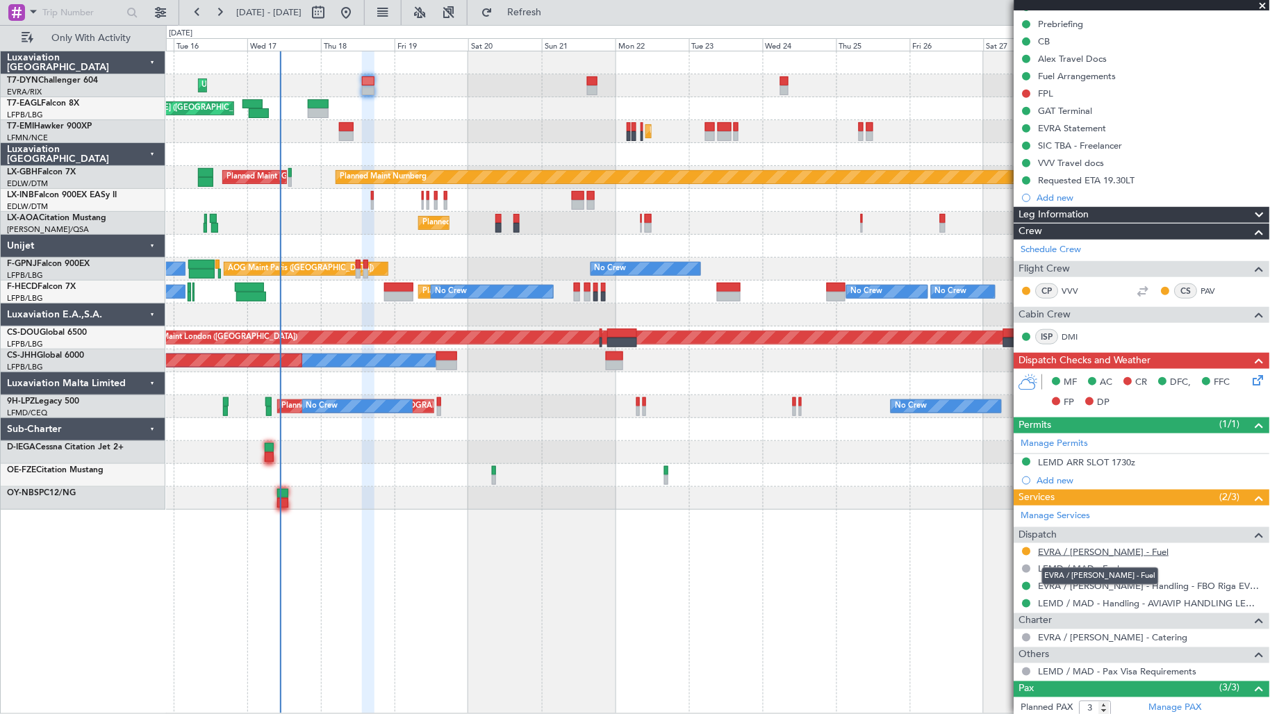
click at [1086, 546] on link "EVRA / [PERSON_NAME] - Fuel" at bounding box center [1103, 552] width 131 height 12
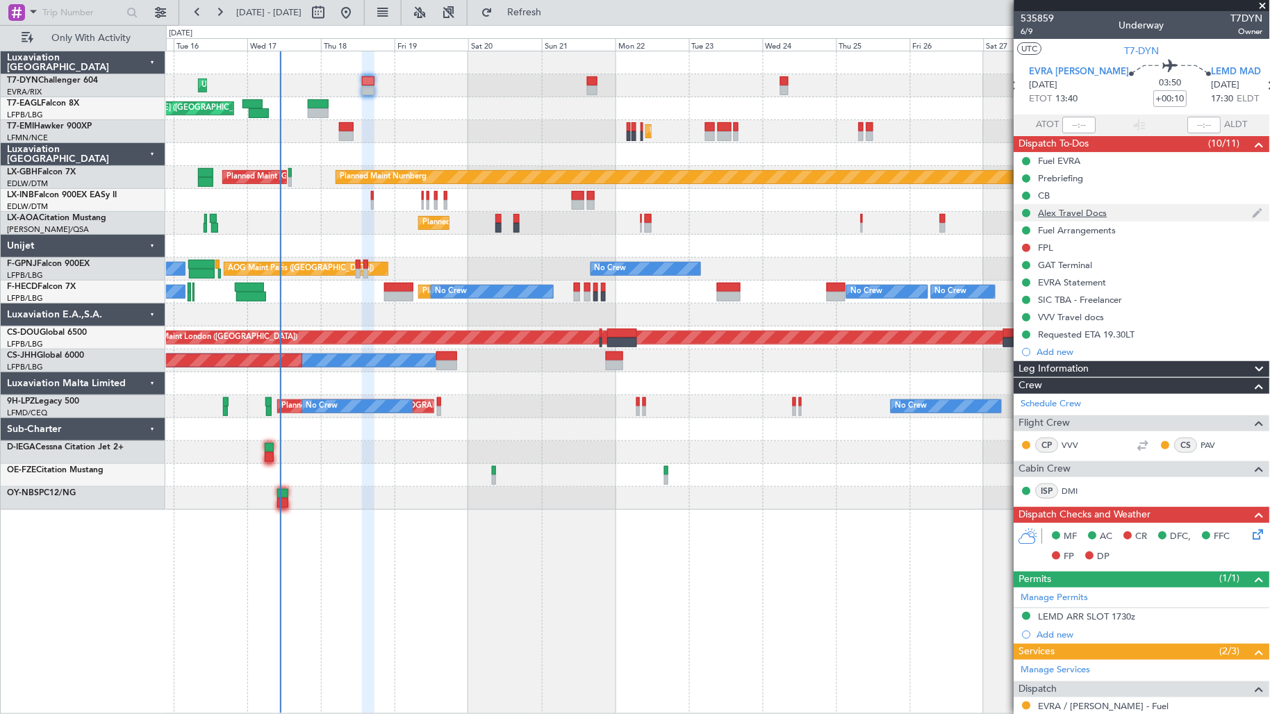
click at [1115, 210] on div "Alex Travel Docs" at bounding box center [1142, 212] width 256 height 17
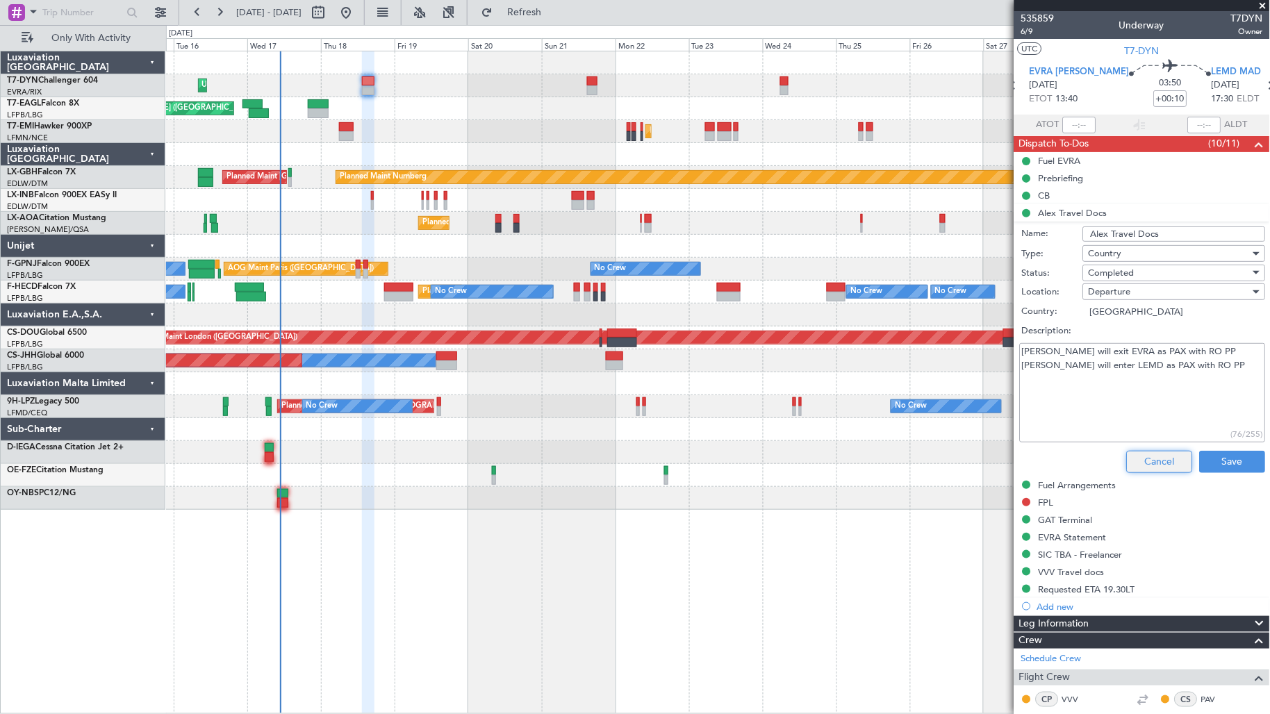
click at [1165, 456] on button "Cancel" at bounding box center [1160, 462] width 66 height 22
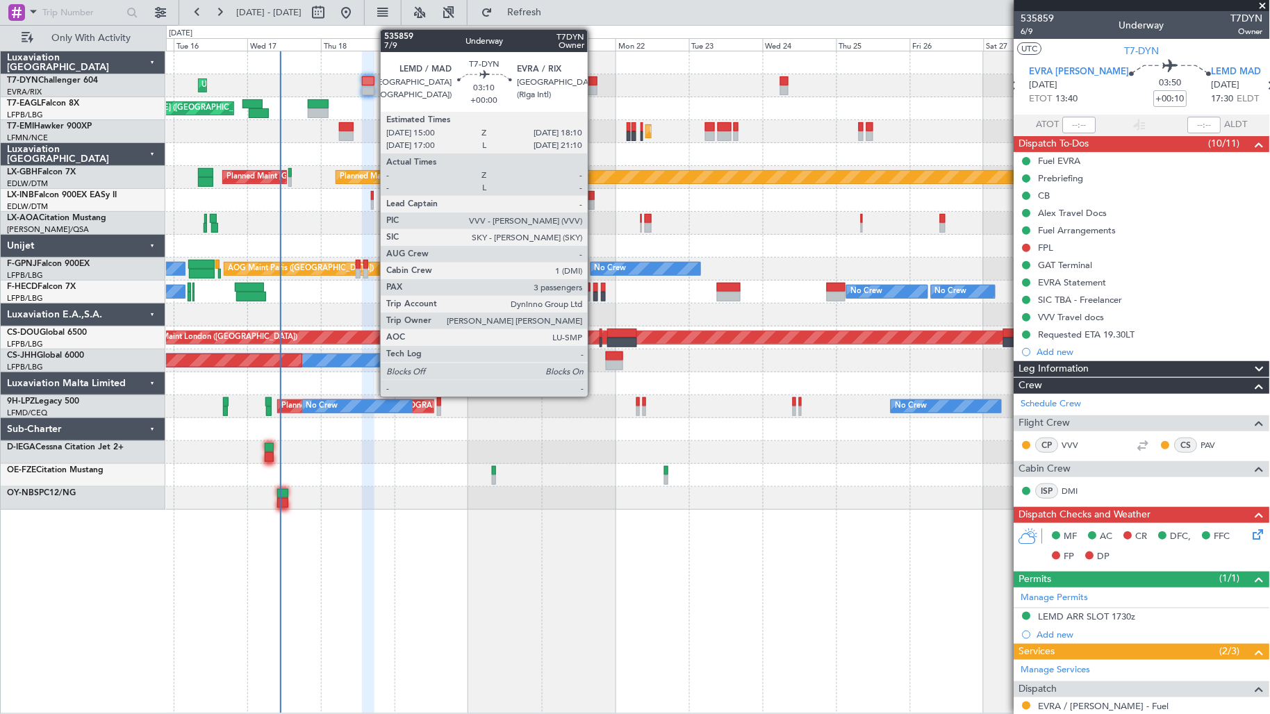
click at [595, 85] on div at bounding box center [592, 90] width 10 height 10
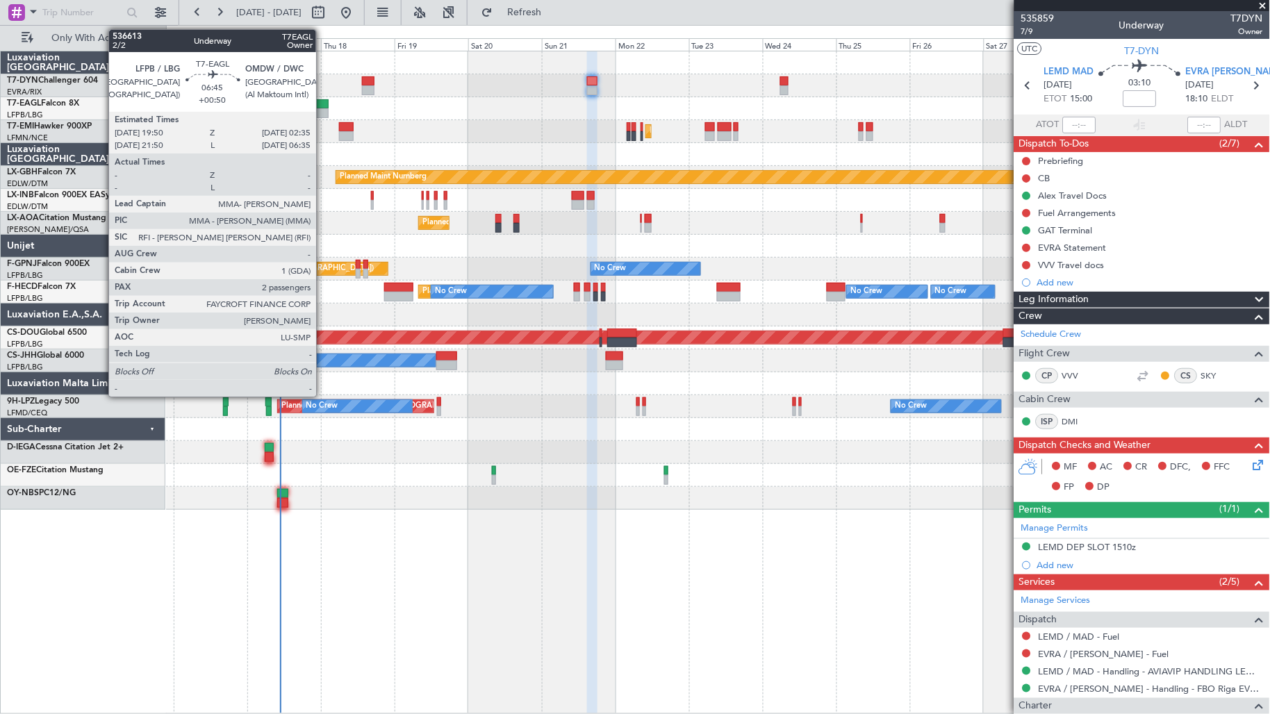
click at [323, 114] on div at bounding box center [318, 113] width 21 height 10
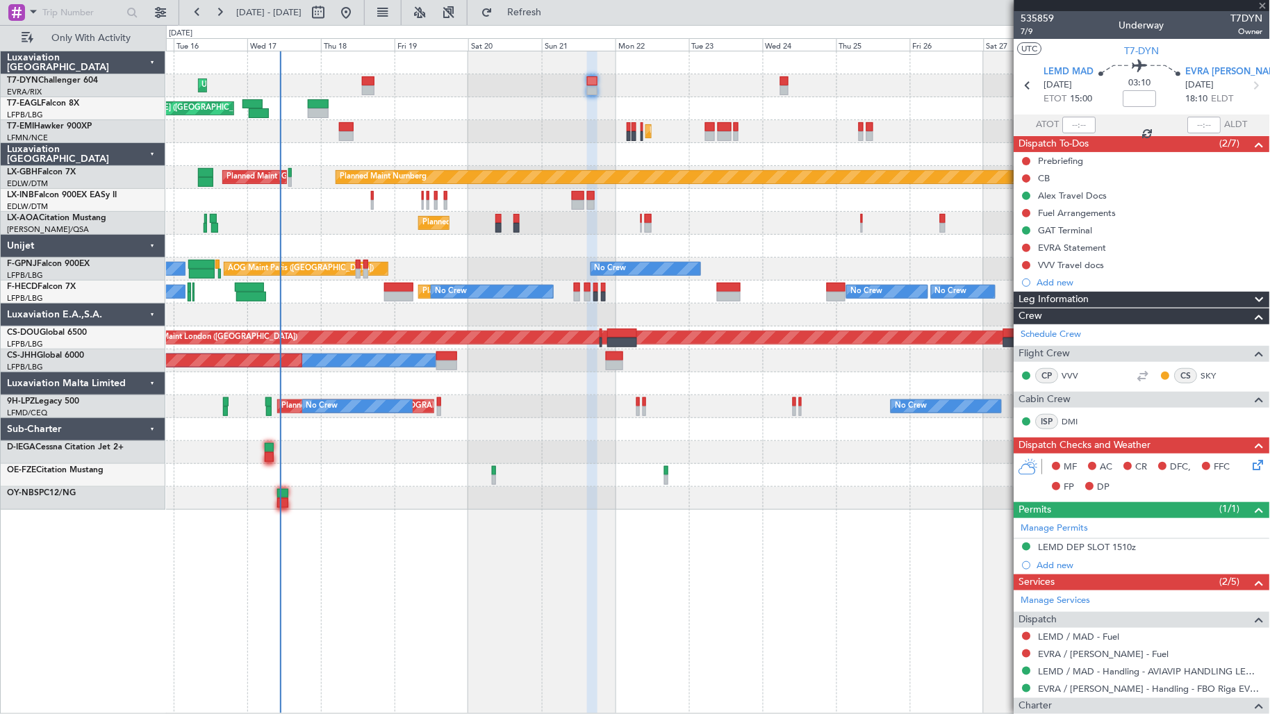
type input "+00:50"
type input "2"
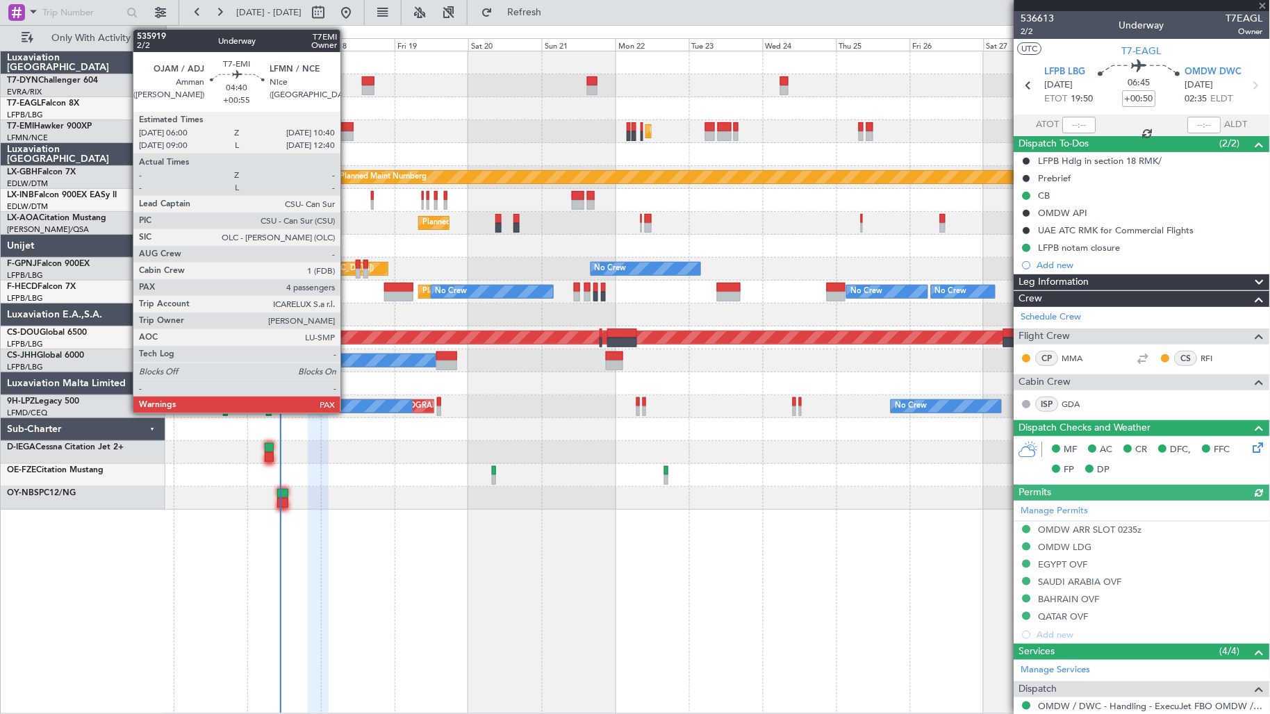
click at [347, 138] on div at bounding box center [346, 136] width 15 height 10
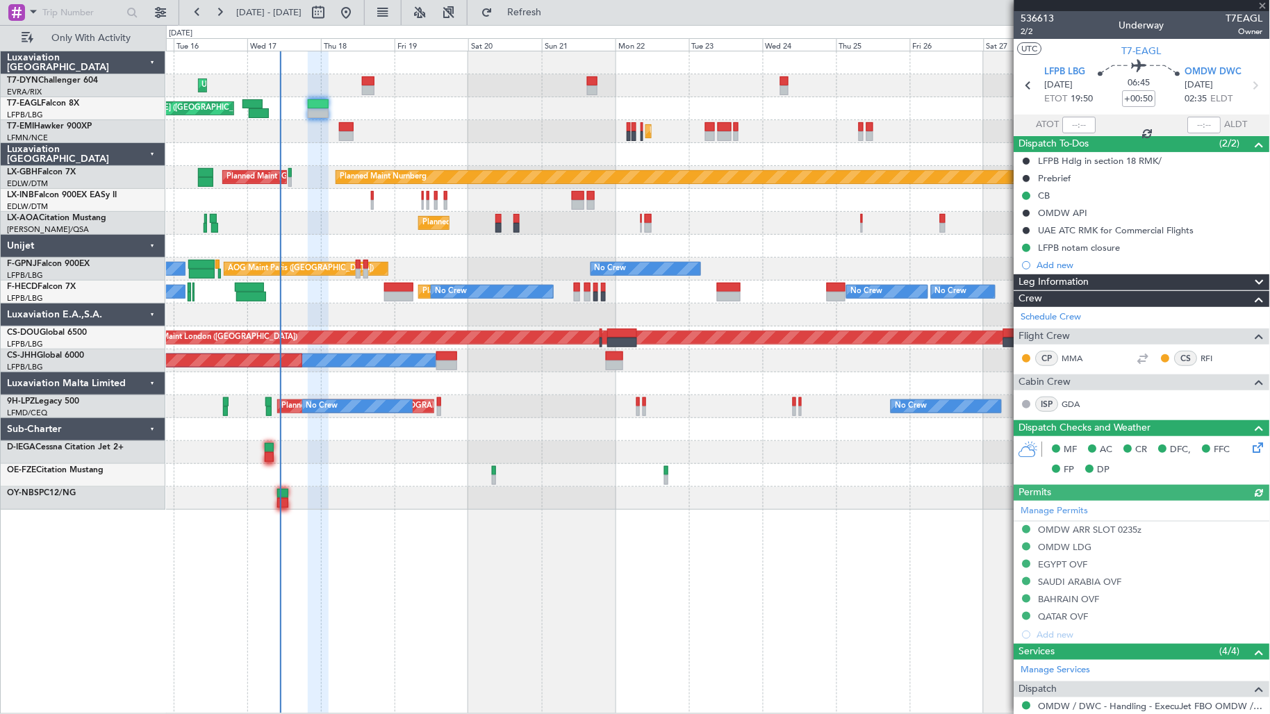
type input "+00:55"
type input "4"
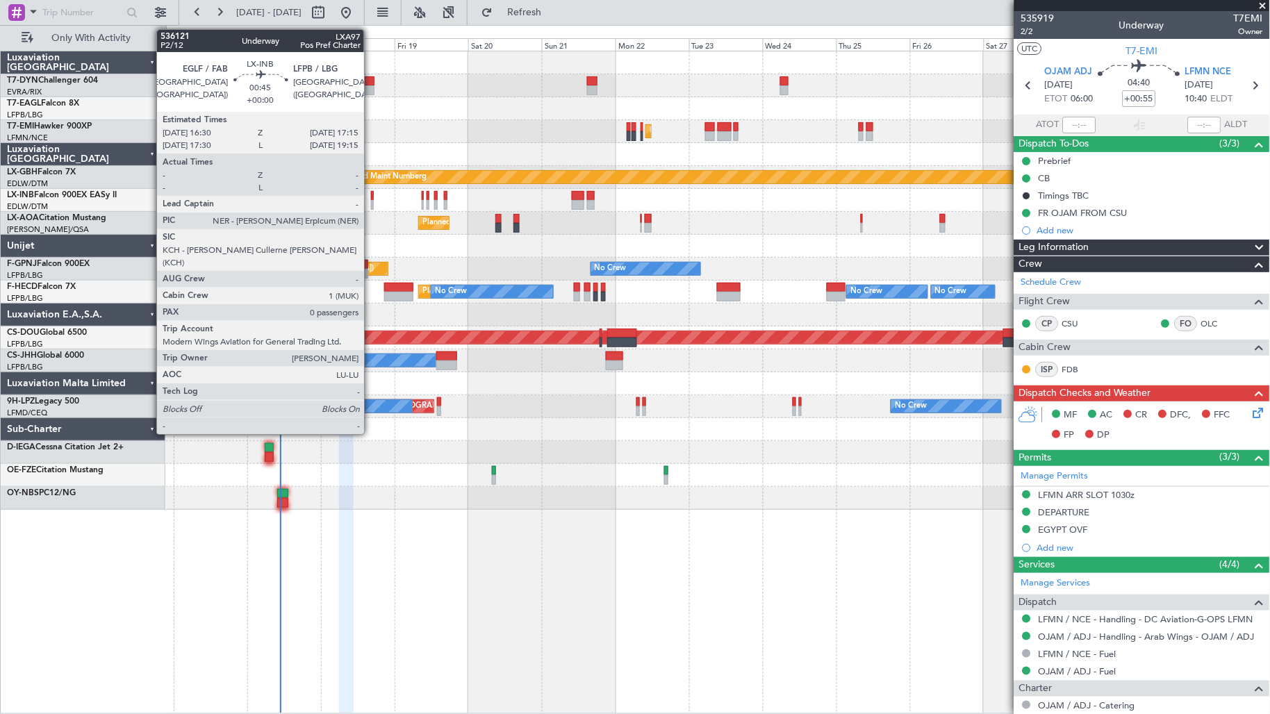
click at [371, 196] on div at bounding box center [372, 196] width 3 height 10
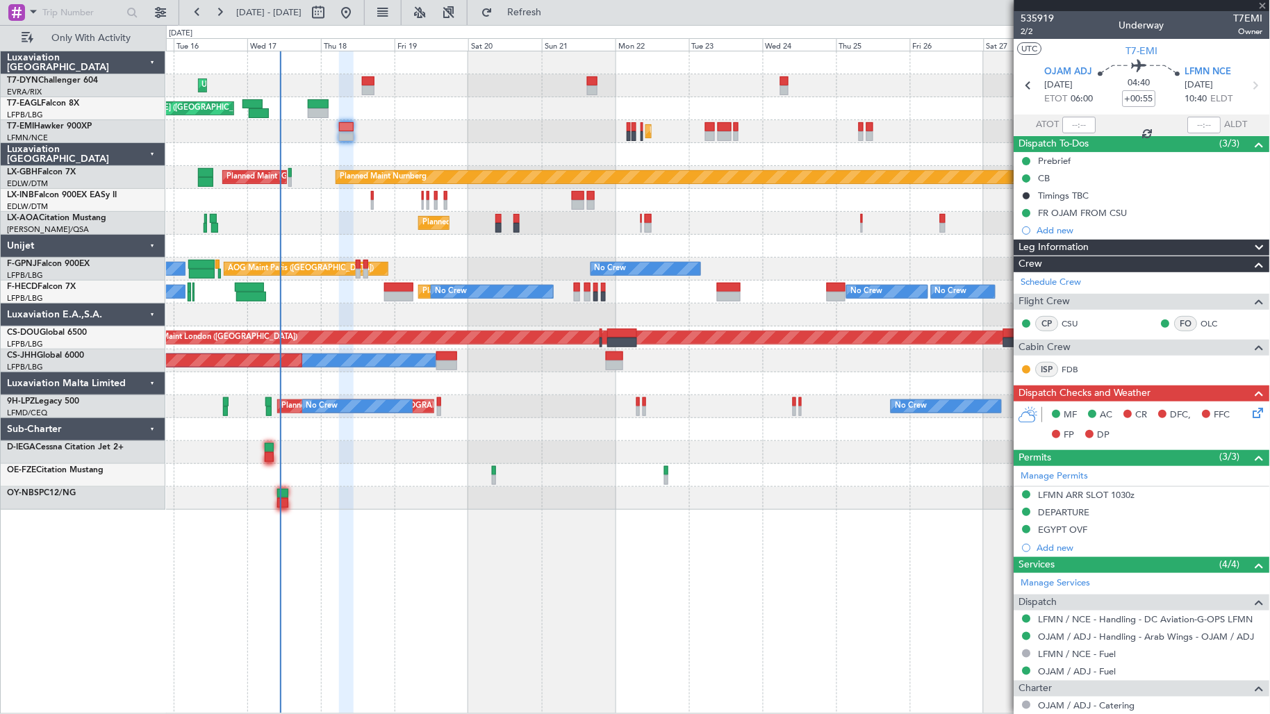
type input "0"
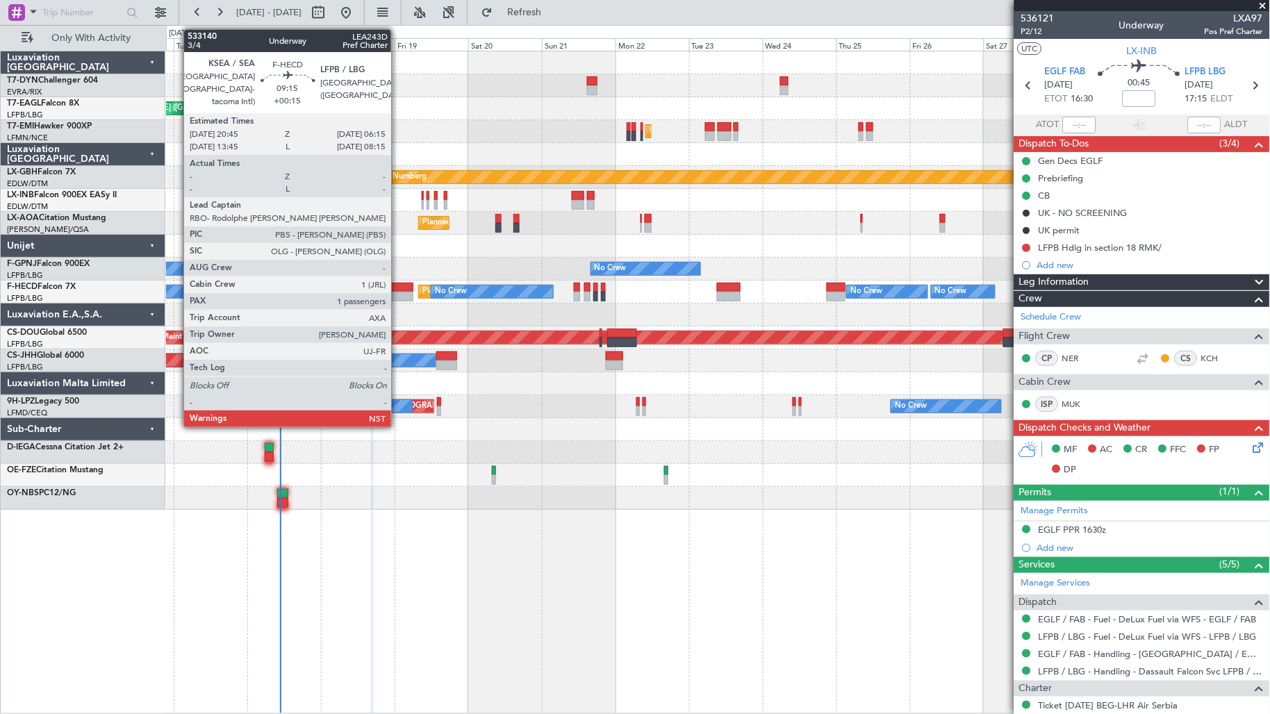
click at [399, 297] on div at bounding box center [398, 297] width 29 height 10
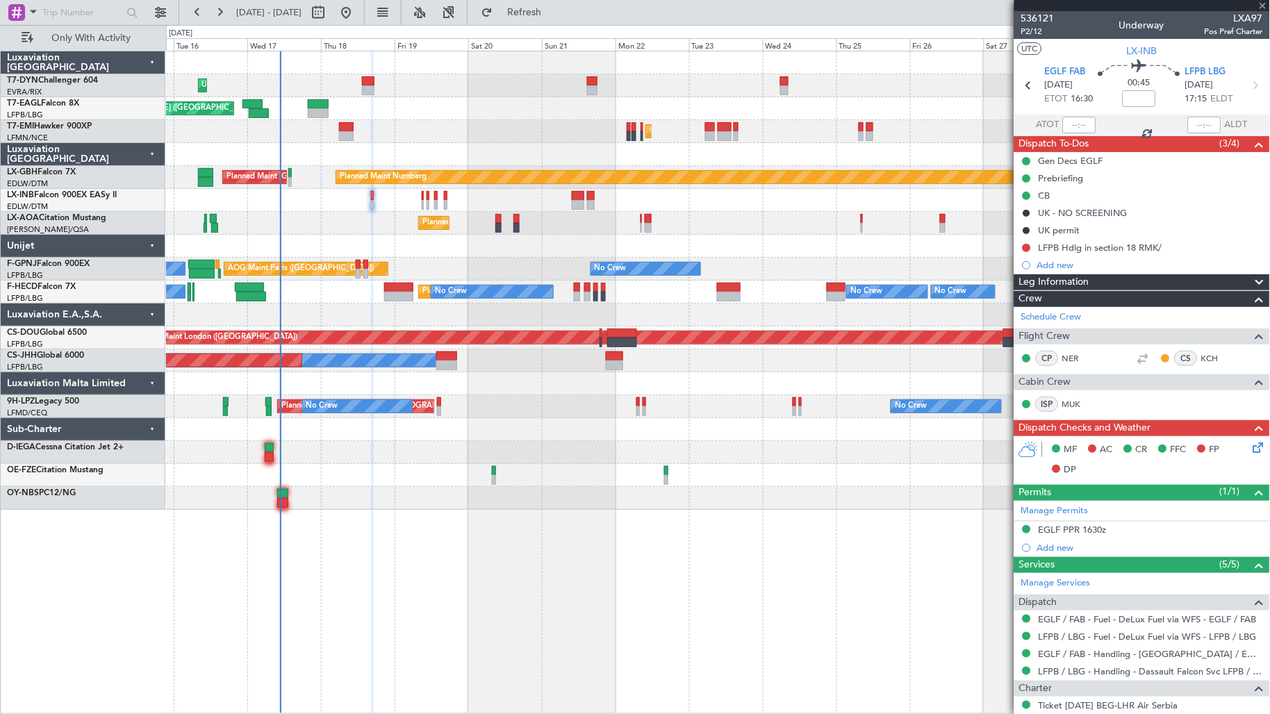
type input "+00:15"
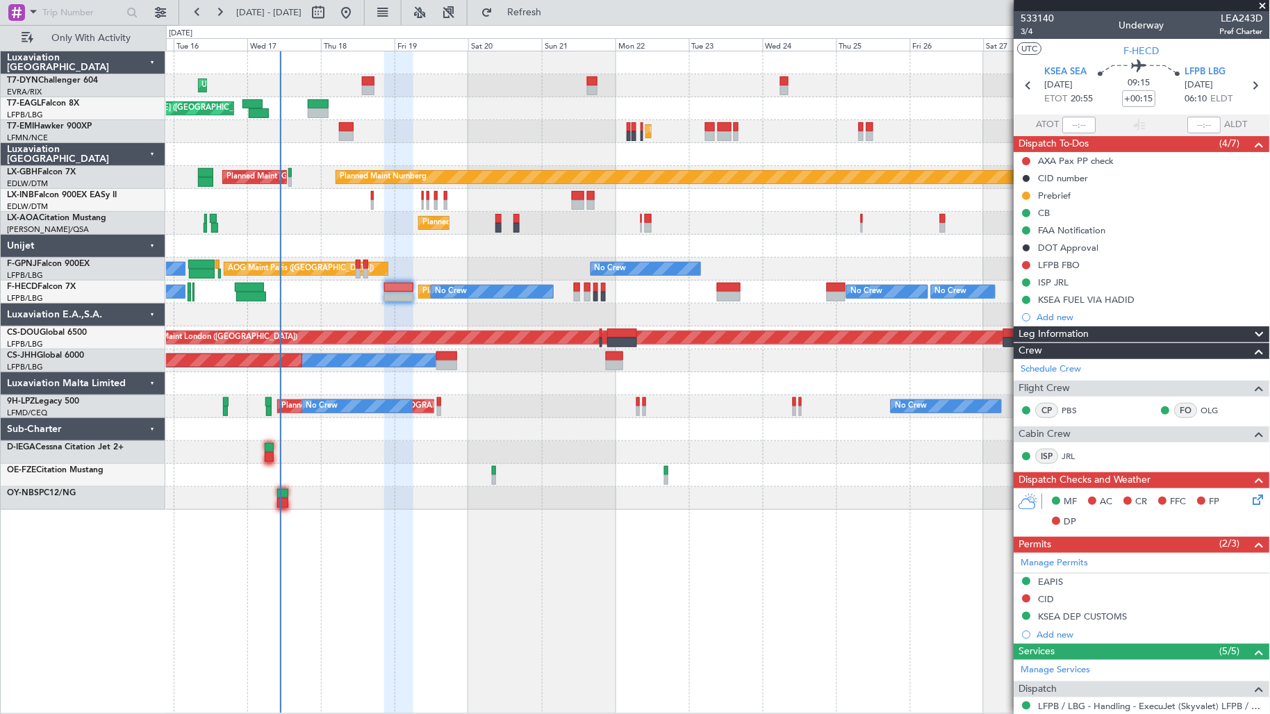
click at [1072, 151] on span "Dispatch To-Dos" at bounding box center [1054, 144] width 70 height 16
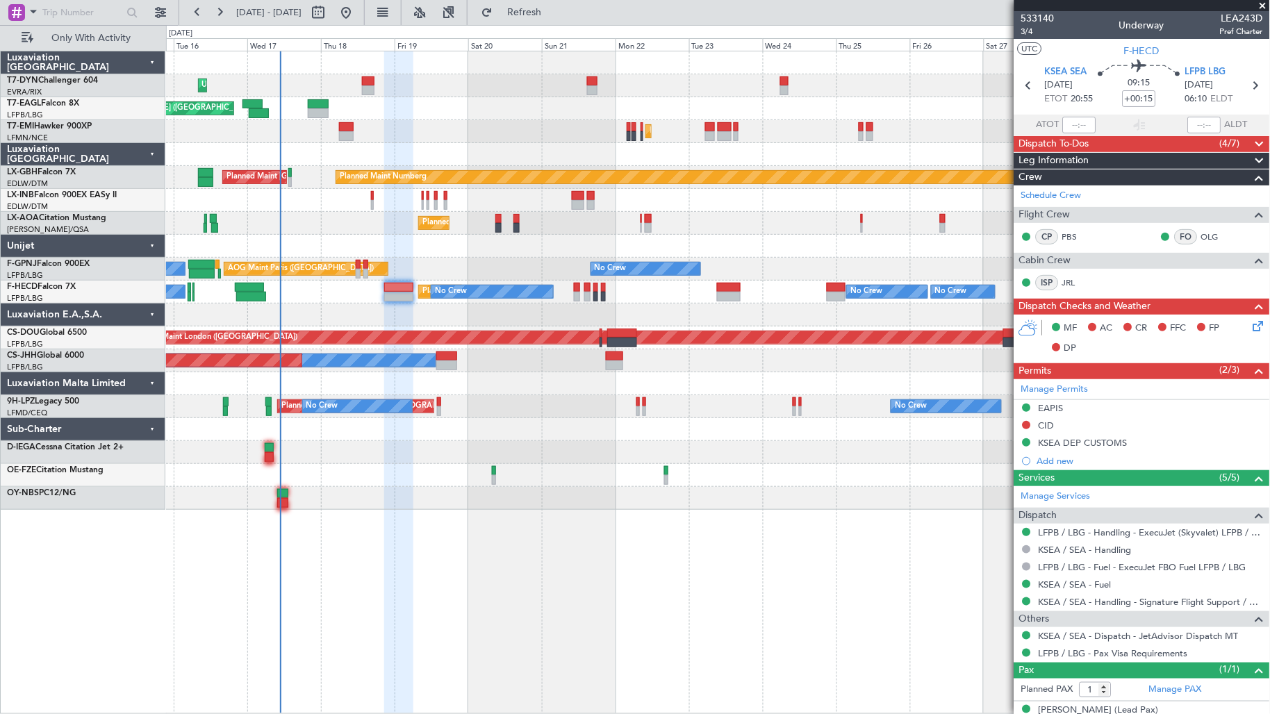
click at [1071, 144] on span "Dispatch To-Dos" at bounding box center [1054, 144] width 70 height 16
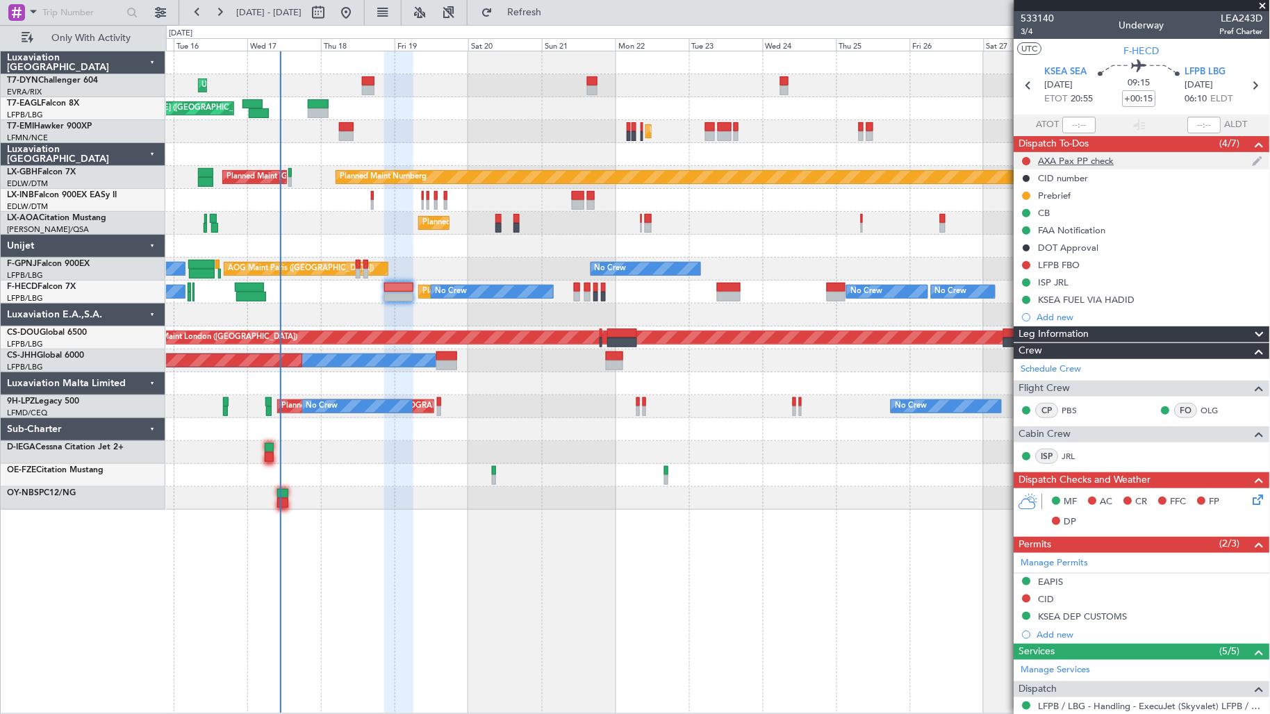
click at [1068, 158] on div "AXA Pax PP check" at bounding box center [1076, 161] width 76 height 12
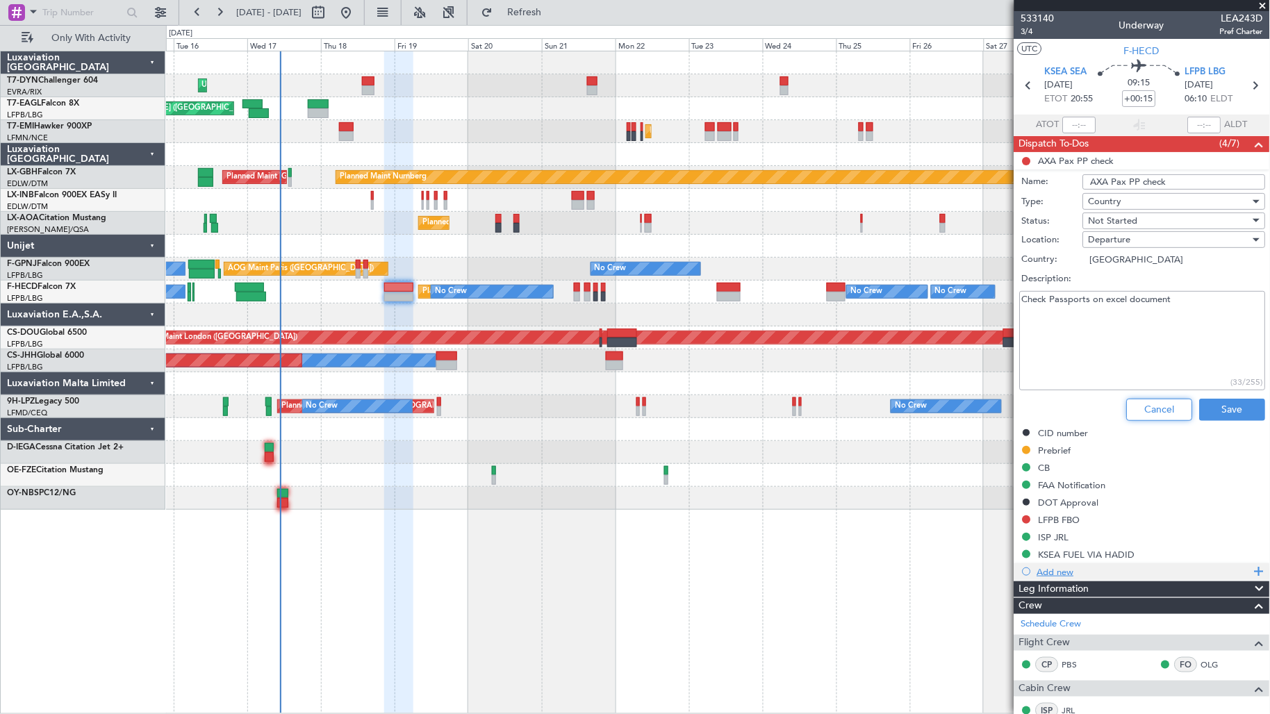
drag, startPoint x: 1145, startPoint y: 410, endPoint x: 1103, endPoint y: 315, distance: 103.2
click at [1145, 410] on button "Cancel" at bounding box center [1160, 410] width 66 height 22
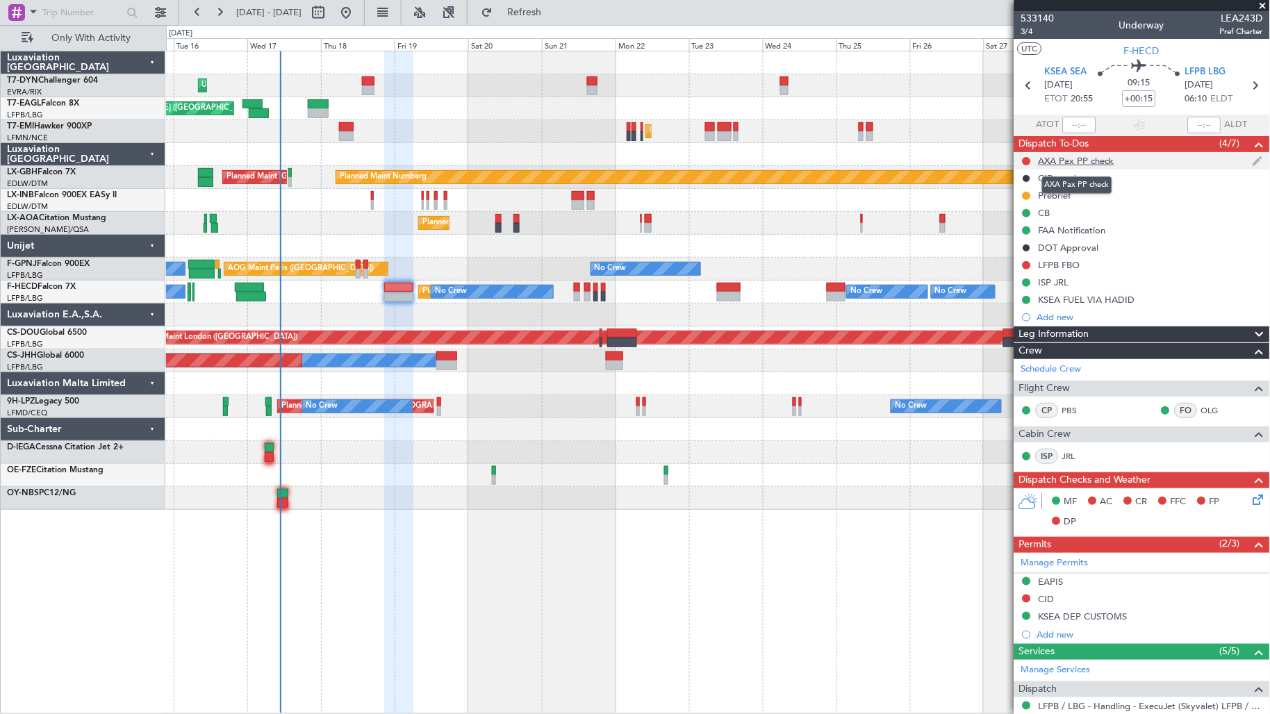
click at [1088, 162] on div "AXA Pax PP check" at bounding box center [1076, 161] width 76 height 12
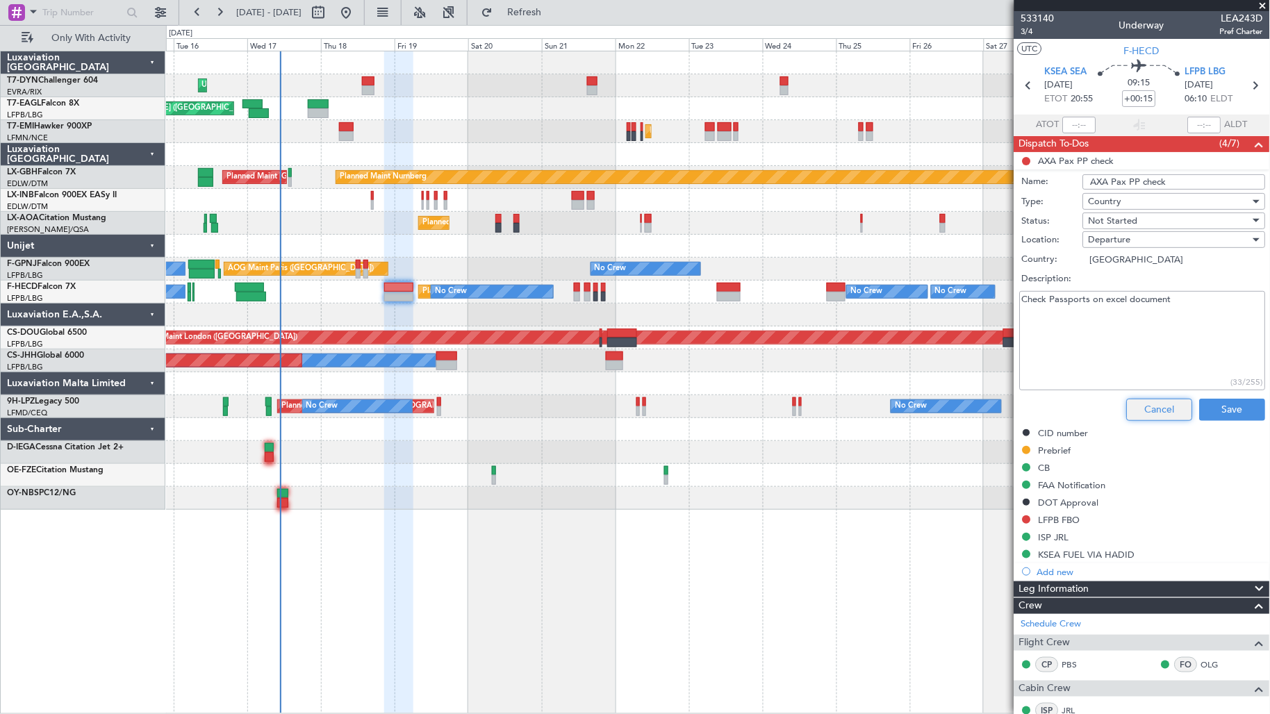
click at [1139, 410] on button "Cancel" at bounding box center [1160, 410] width 66 height 22
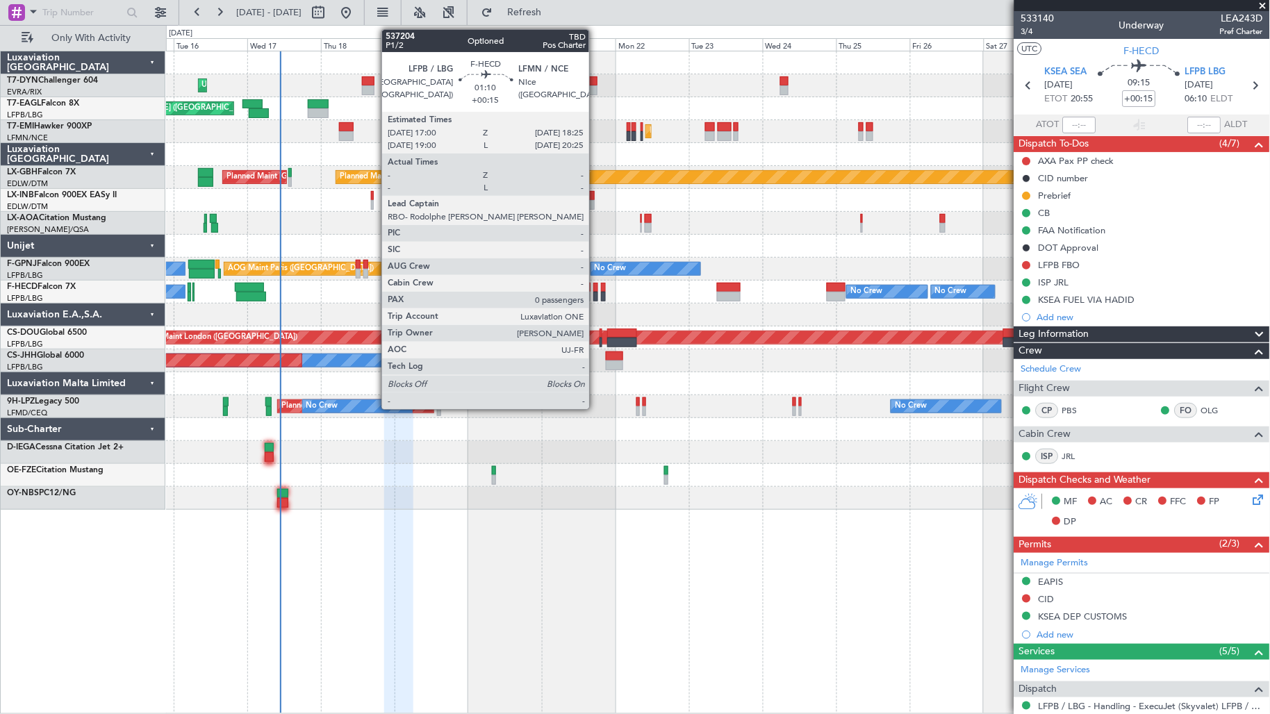
click at [596, 294] on div at bounding box center [595, 297] width 5 height 10
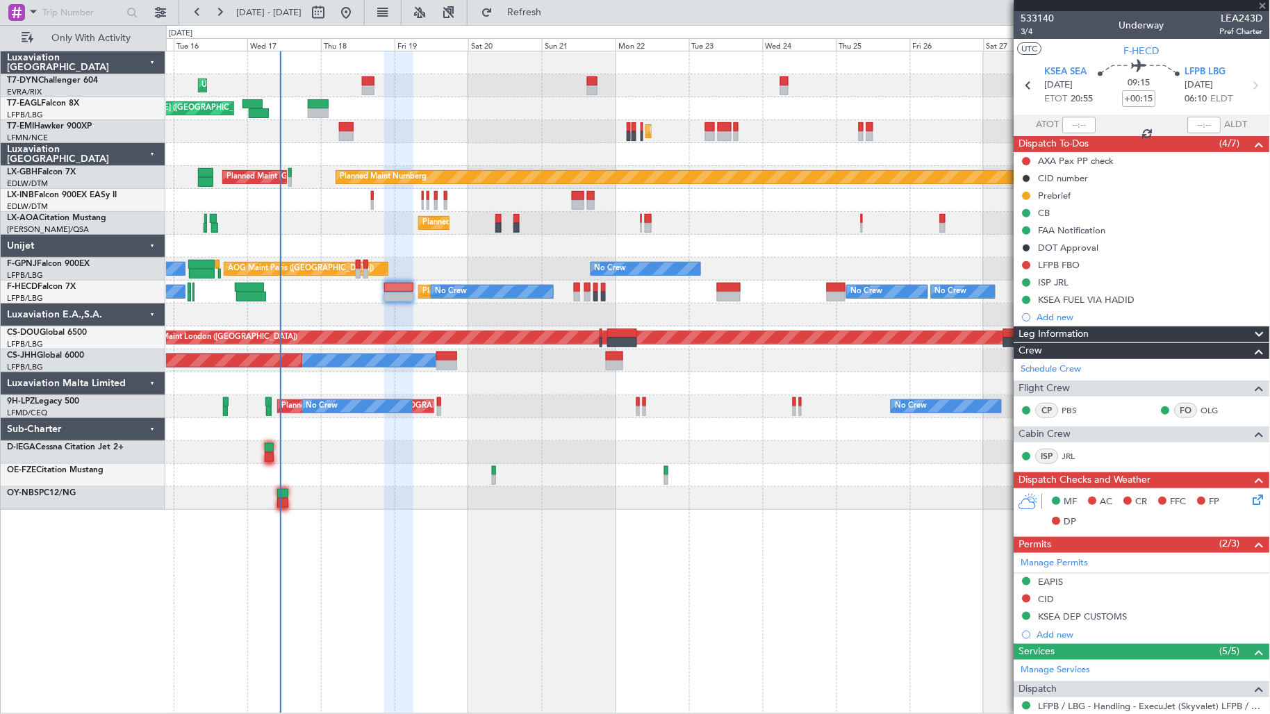
type input "0"
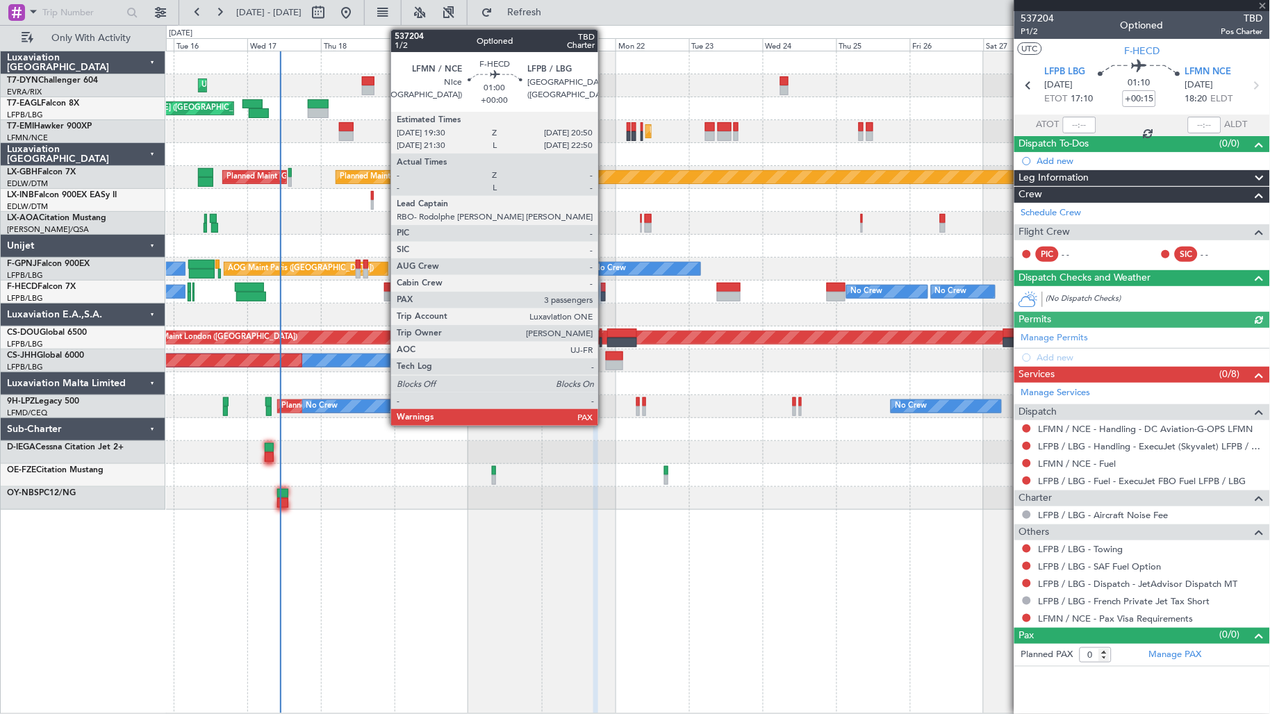
click at [605, 299] on div at bounding box center [603, 297] width 4 height 10
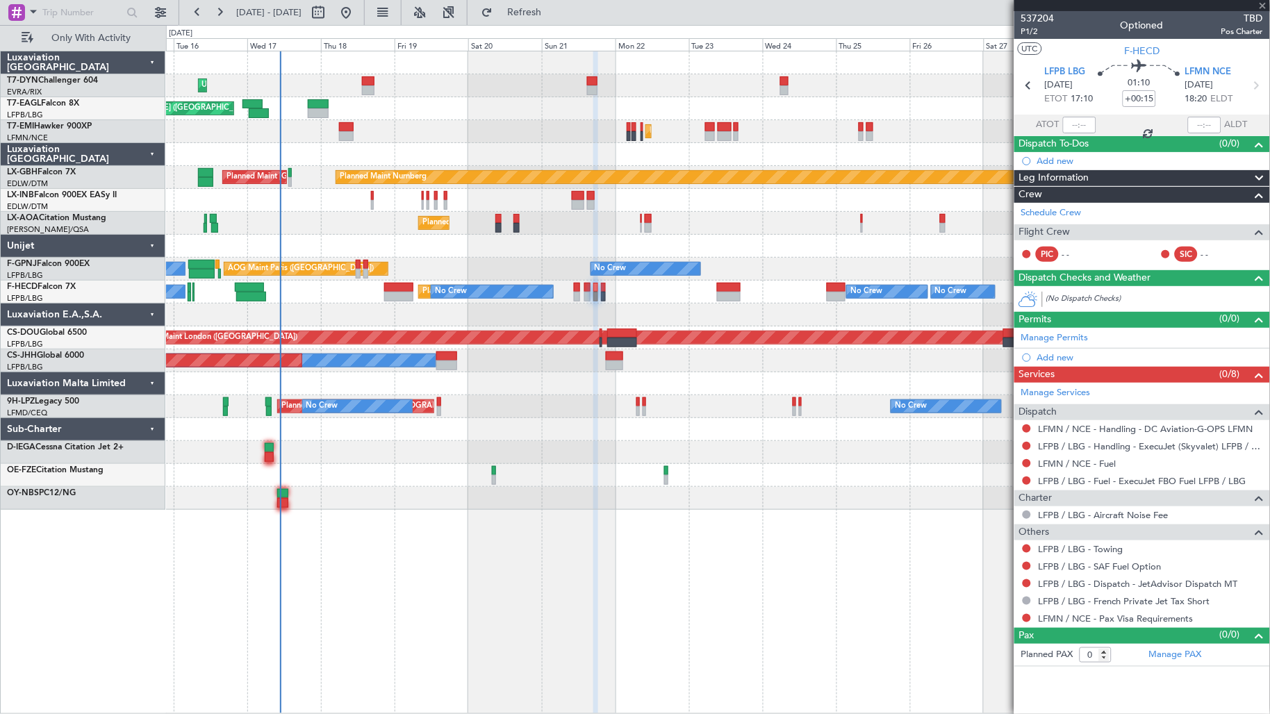
type input "3"
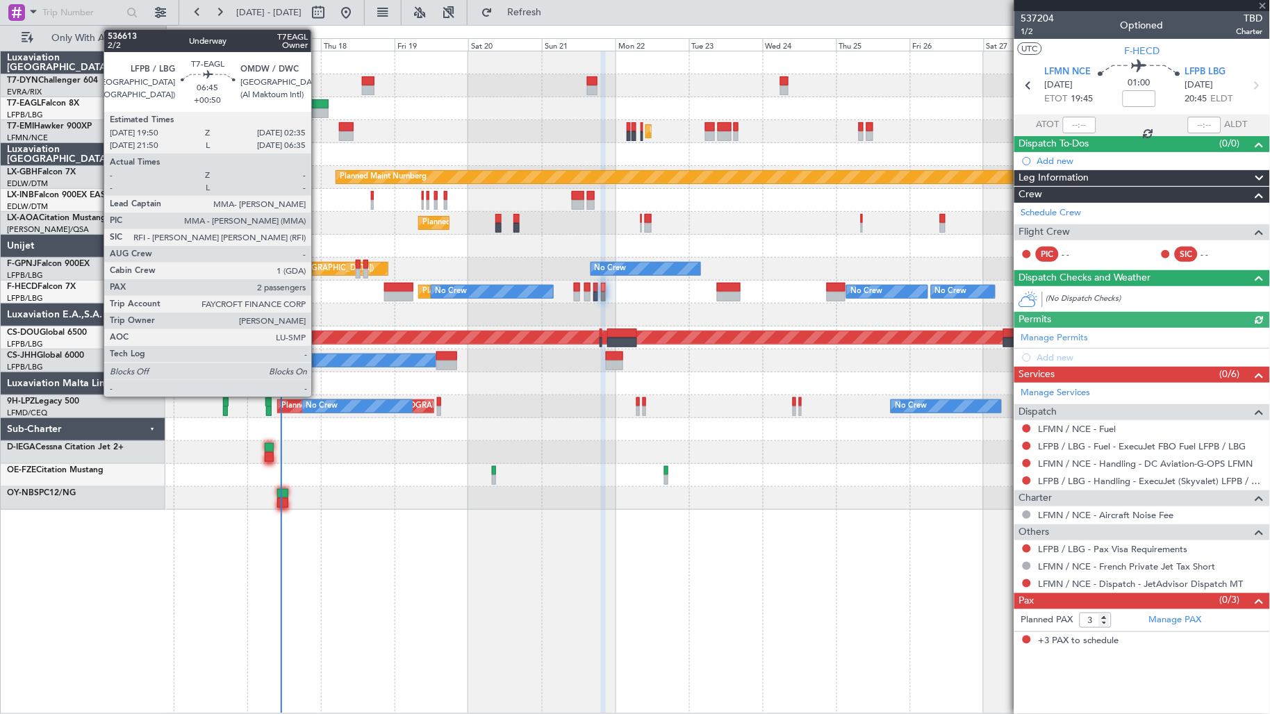
click at [318, 103] on div at bounding box center [318, 104] width 21 height 10
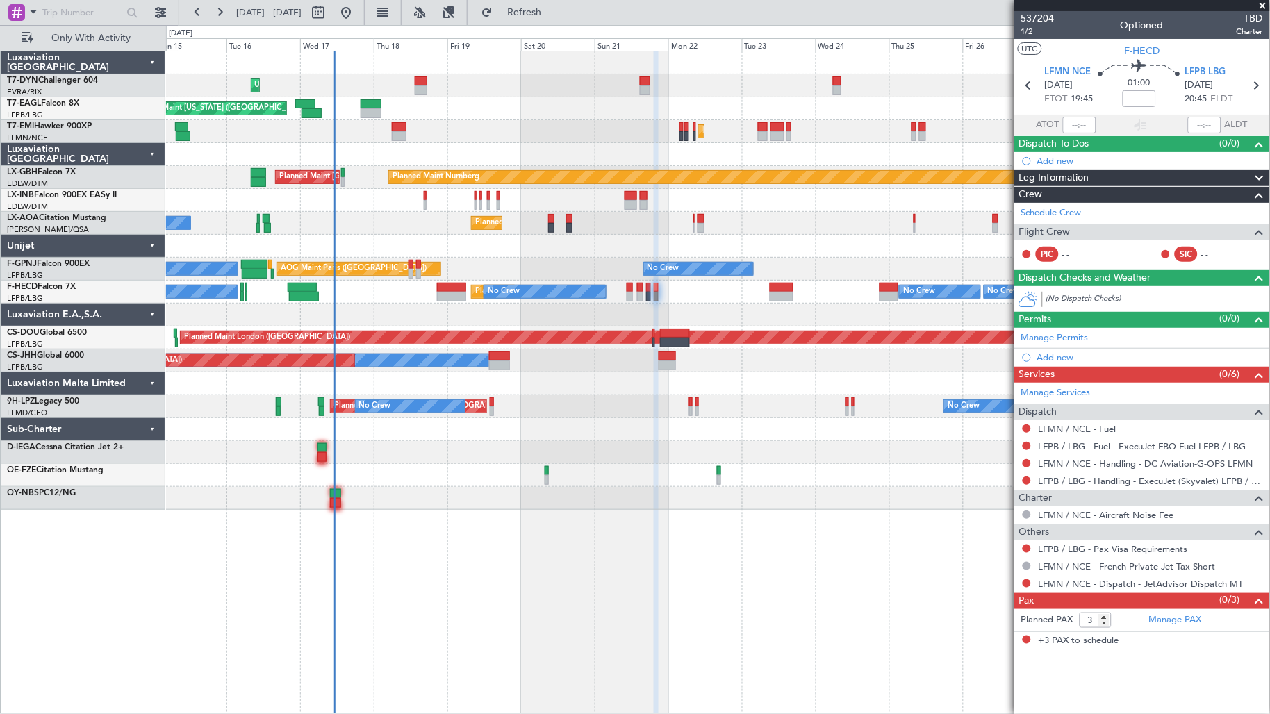
click at [420, 142] on div "Unplanned Maint Riga (Riga Intl) Grounded Dubai (Al Maktoum Intl) Planned Maint…" at bounding box center [718, 280] width 1104 height 458
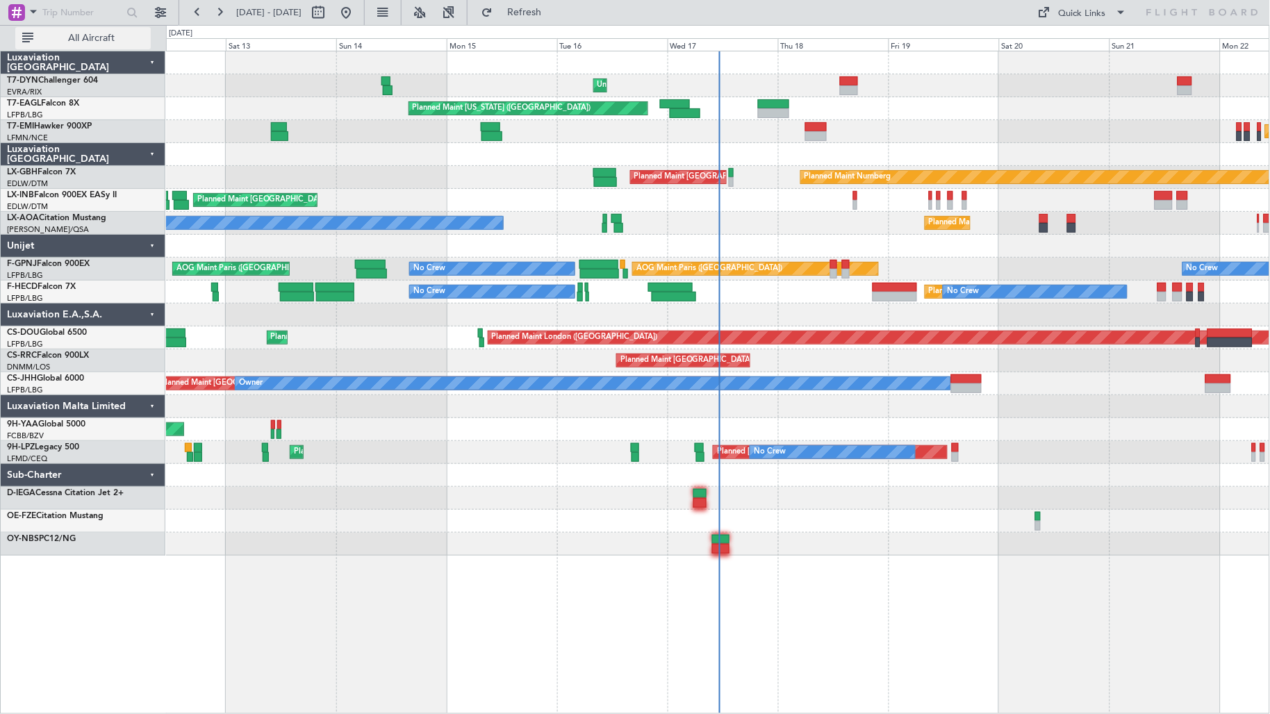
click at [130, 33] on span "All Aircraft" at bounding box center [91, 38] width 110 height 10
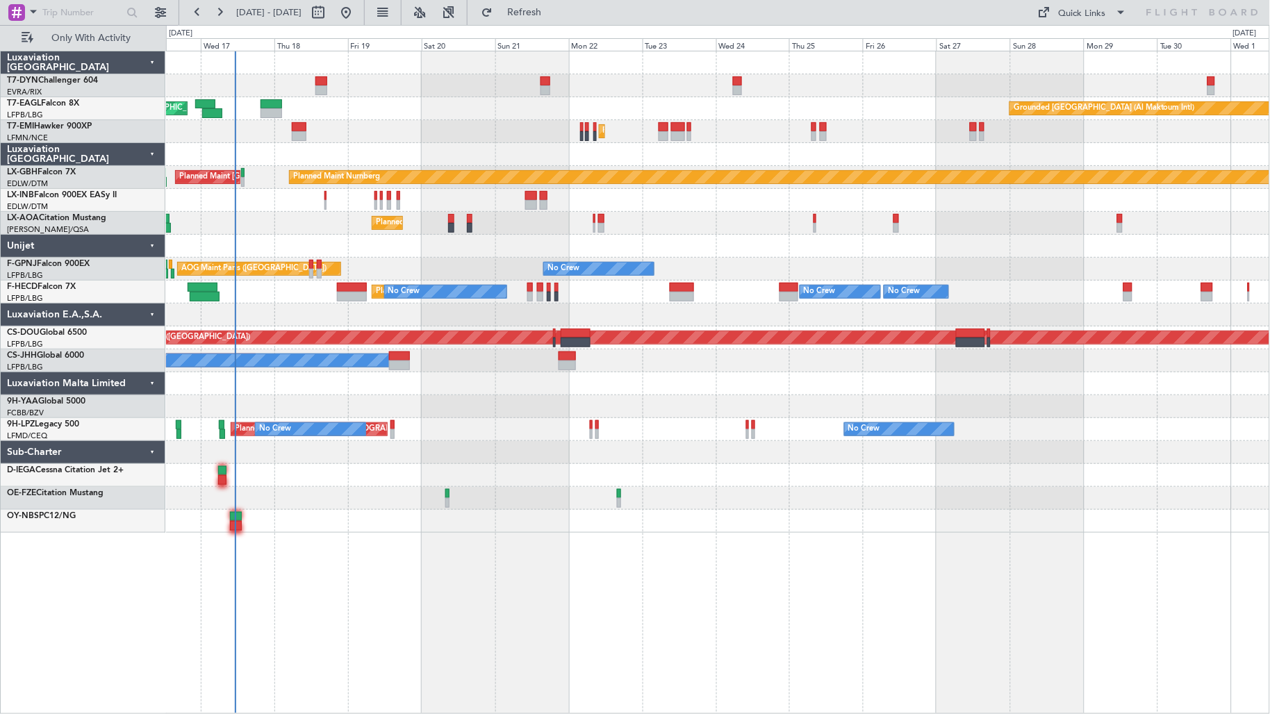
click at [248, 132] on div "Planned Maint [GEOGRAPHIC_DATA]" at bounding box center [718, 131] width 1104 height 23
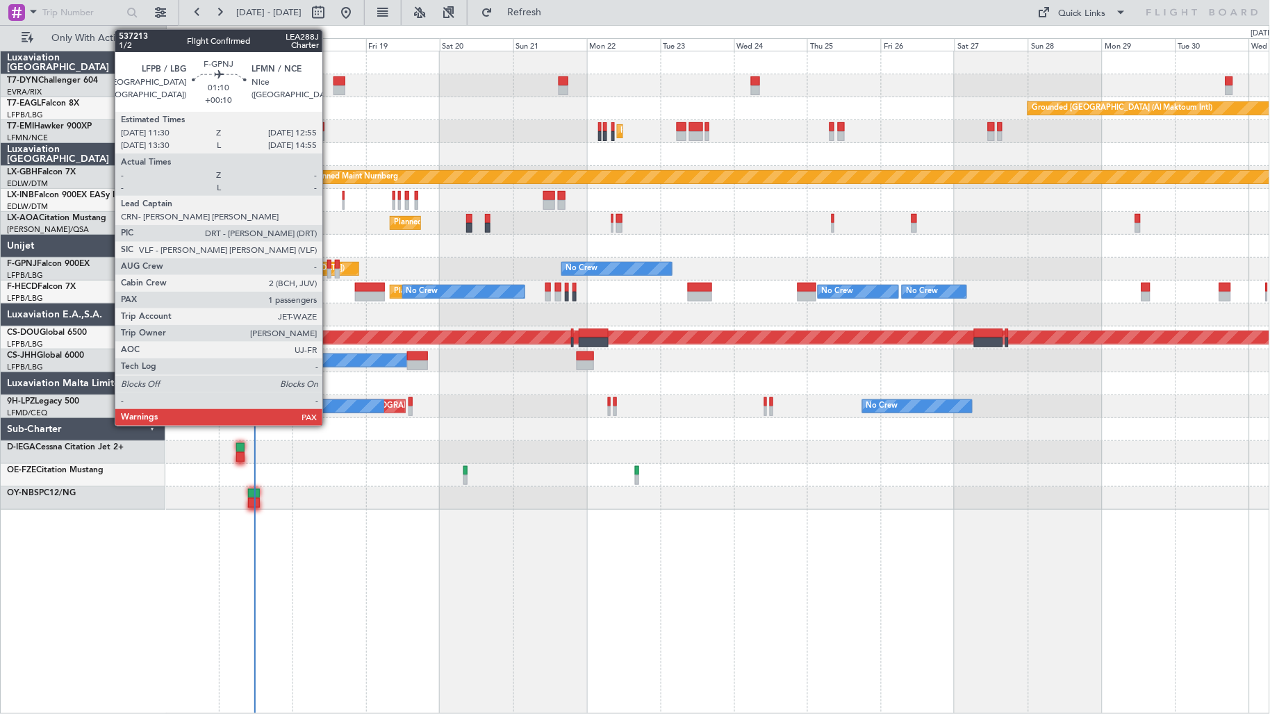
click at [329, 267] on div at bounding box center [329, 265] width 5 height 10
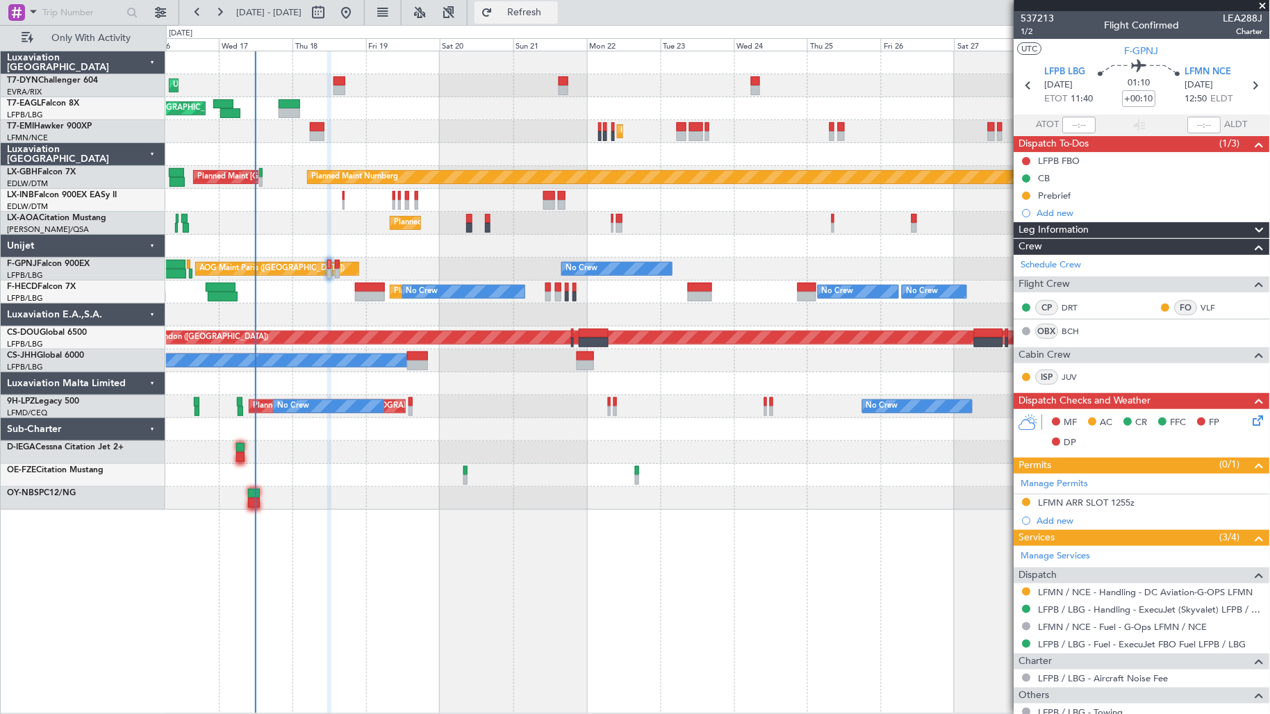
click at [537, 14] on button "Refresh" at bounding box center [515, 12] width 83 height 22
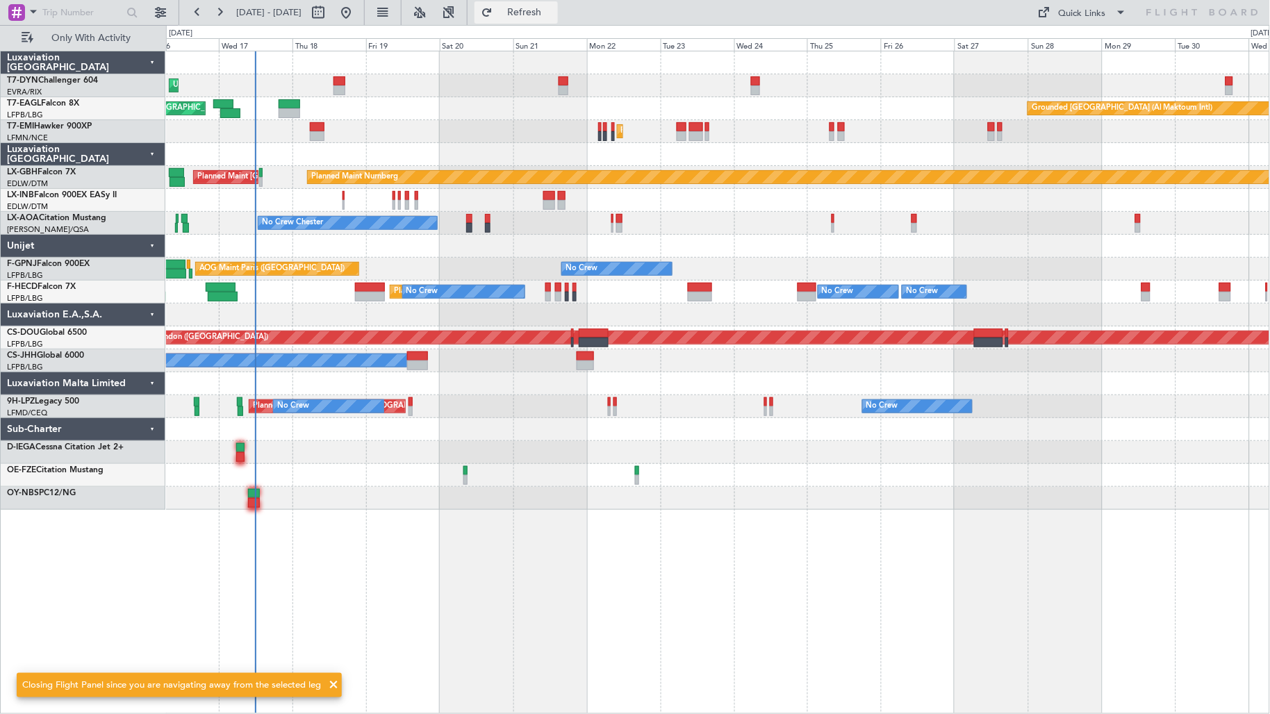
click at [537, 14] on button "Refresh" at bounding box center [515, 12] width 83 height 22
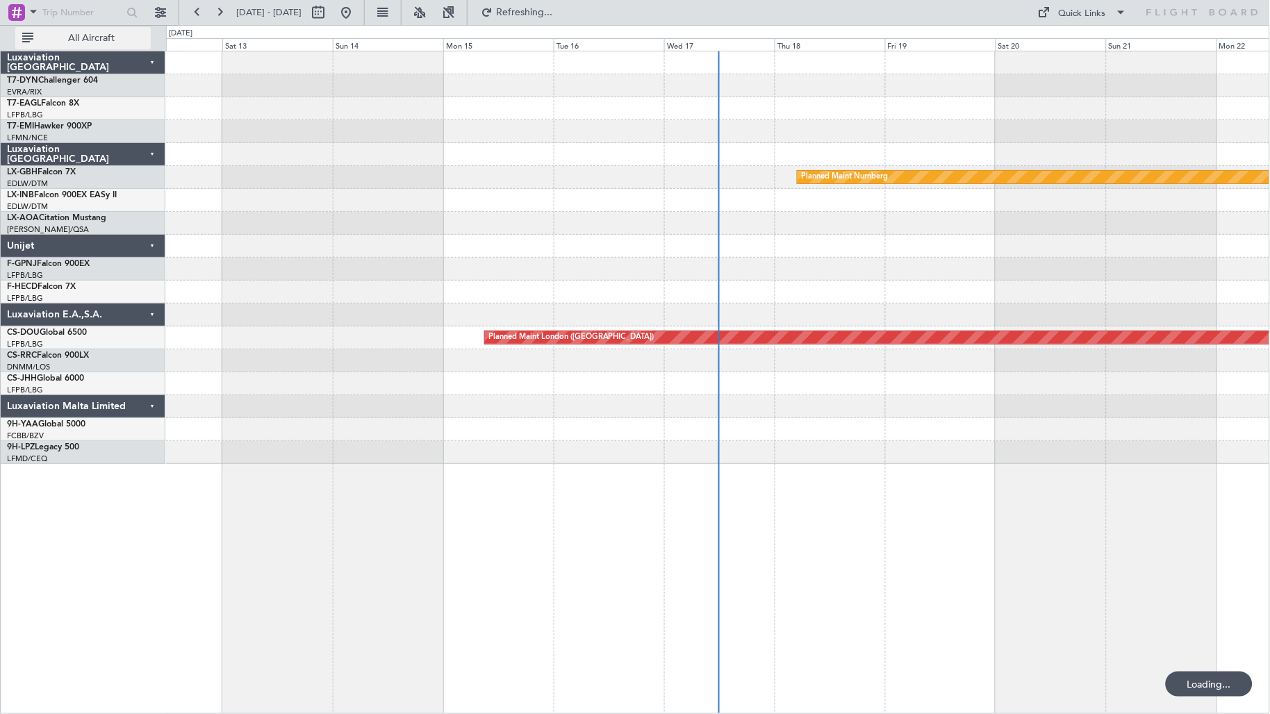
click at [60, 40] on span "All Aircraft" at bounding box center [91, 38] width 110 height 10
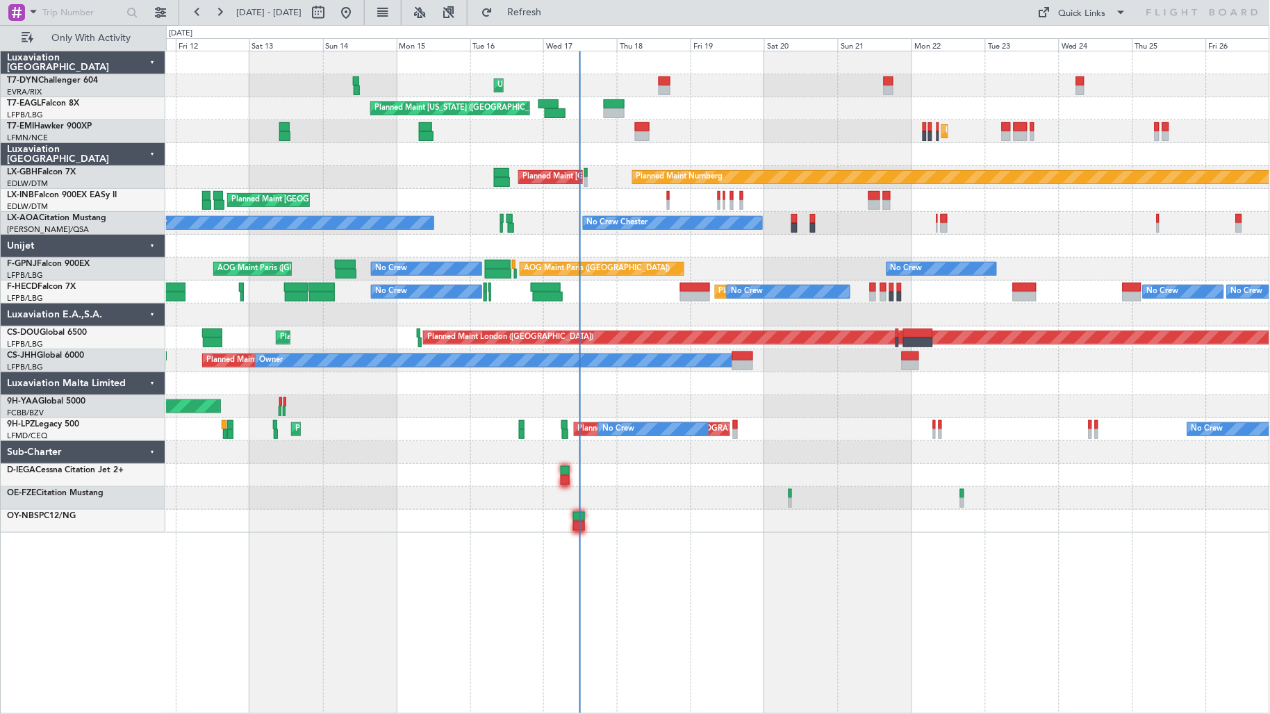
click at [630, 281] on div "Unplanned Maint [GEOGRAPHIC_DATA] (Riga Intl) Planned Maint [US_STATE] ([GEOGRA…" at bounding box center [718, 291] width 1104 height 481
drag, startPoint x: 106, startPoint y: 15, endPoint x: 114, endPoint y: 17, distance: 8.6
click at [106, 15] on input "text" at bounding box center [82, 12] width 80 height 21
click at [611, 97] on div "Planned Maint [US_STATE] ([GEOGRAPHIC_DATA]) Grounded [GEOGRAPHIC_DATA] (Al Mak…" at bounding box center [718, 108] width 1104 height 23
click at [602, 118] on div "Planned Maint [US_STATE] ([GEOGRAPHIC_DATA]) Grounded [GEOGRAPHIC_DATA] (Al Mak…" at bounding box center [718, 108] width 1104 height 23
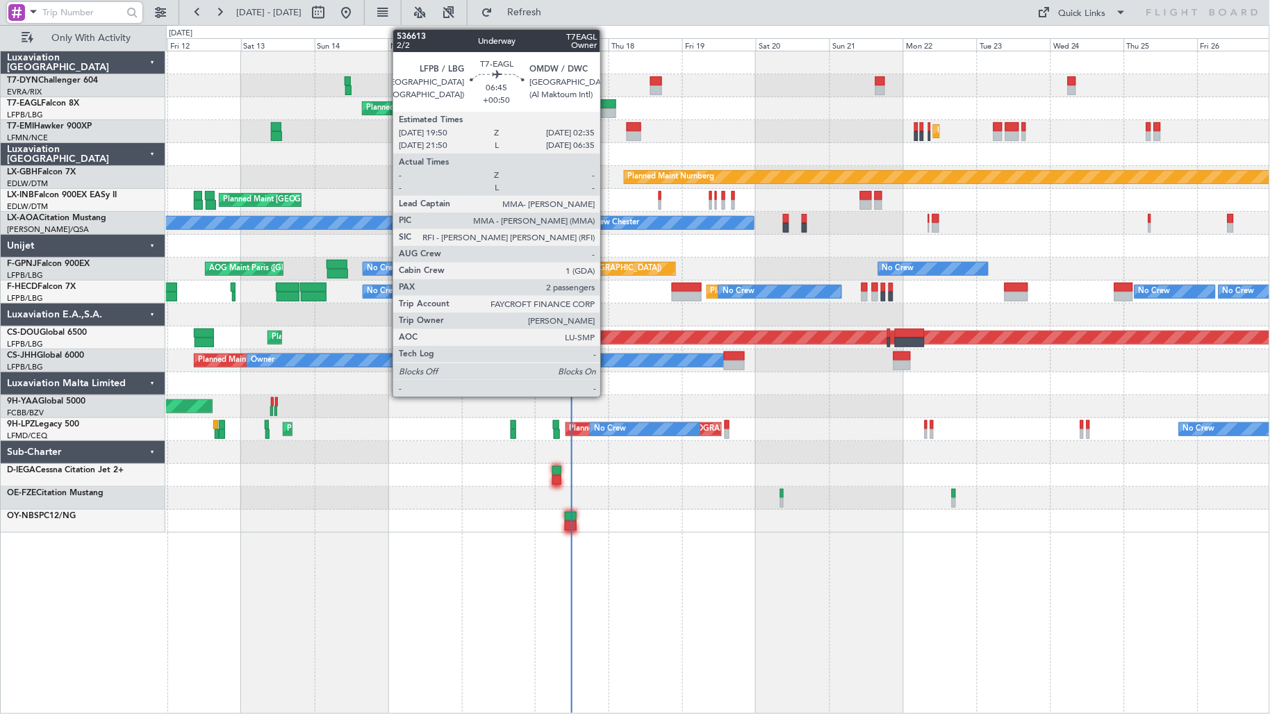
click at [607, 106] on div at bounding box center [605, 104] width 21 height 10
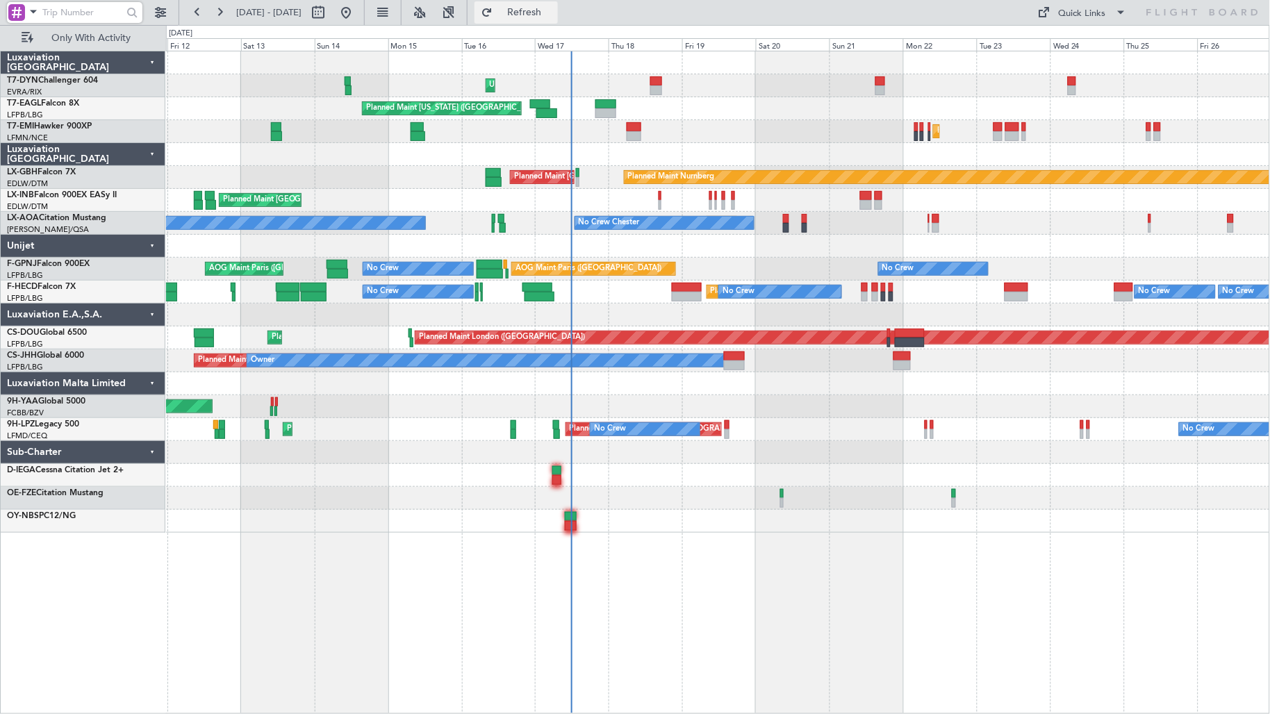
click at [554, 8] on span "Refresh" at bounding box center [524, 13] width 58 height 10
click at [554, 9] on span "Refresh" at bounding box center [524, 13] width 58 height 10
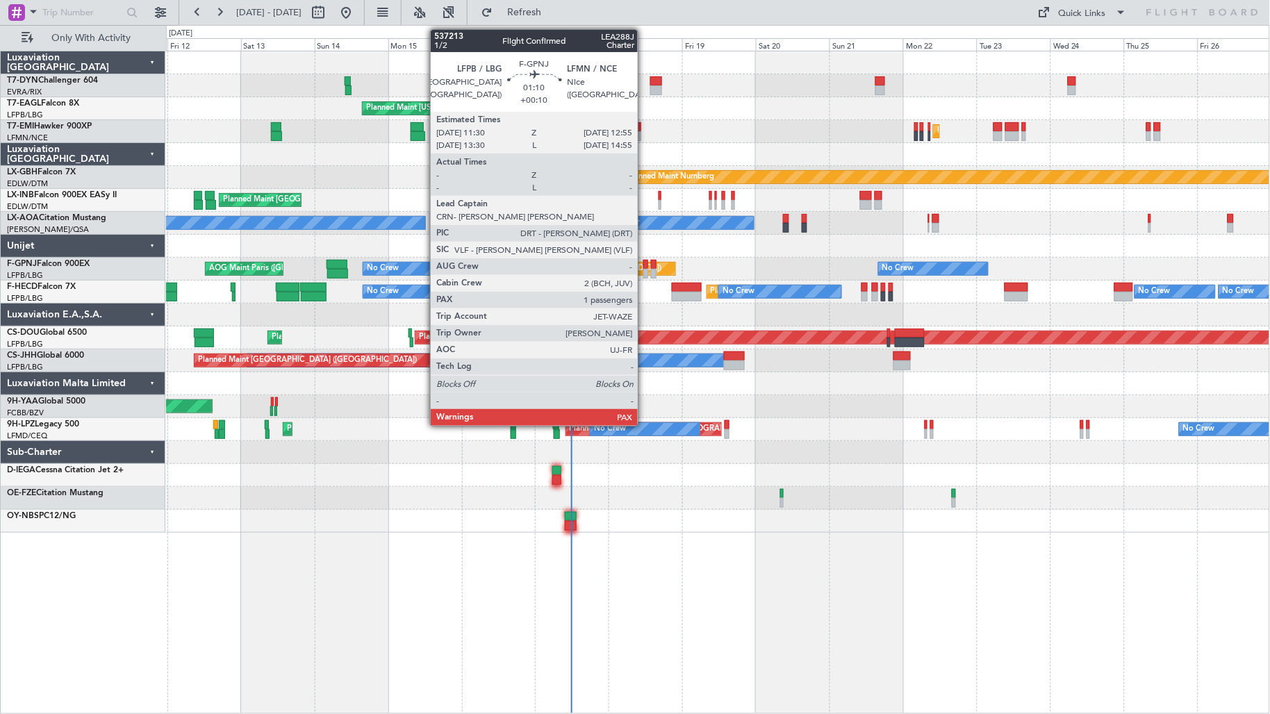
click at [645, 272] on div at bounding box center [645, 274] width 5 height 10
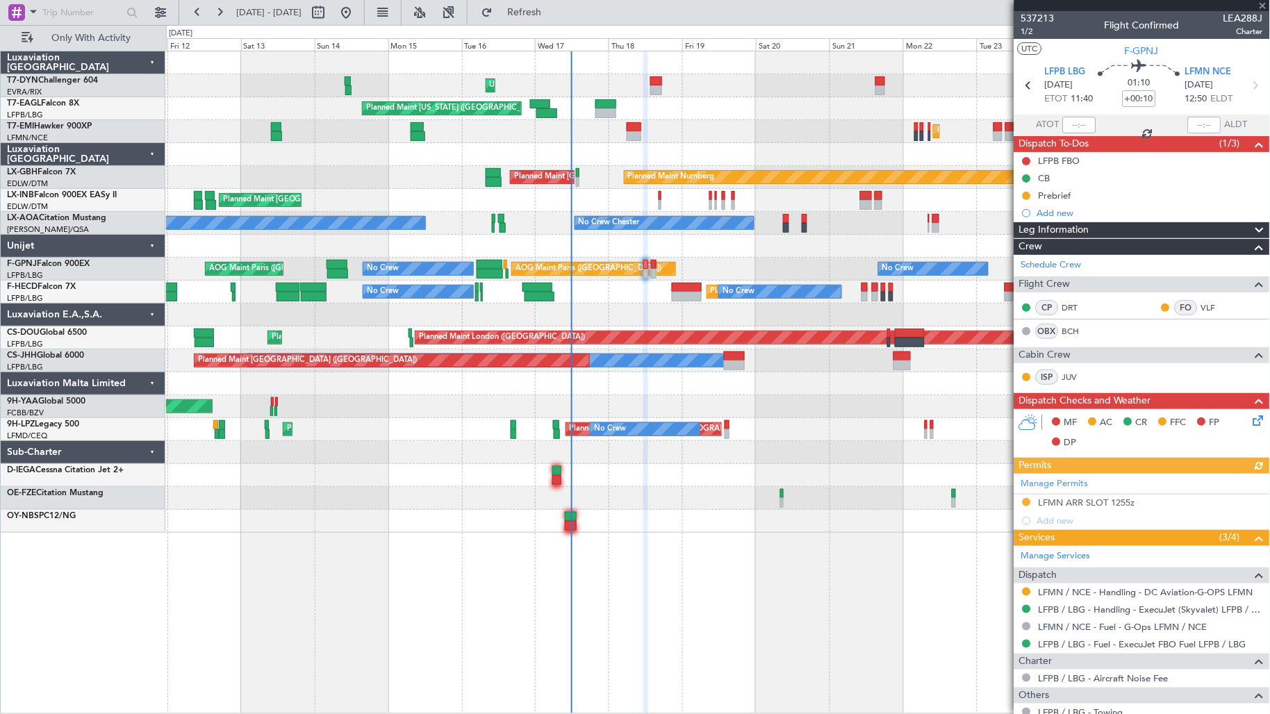
scroll to position [164, 0]
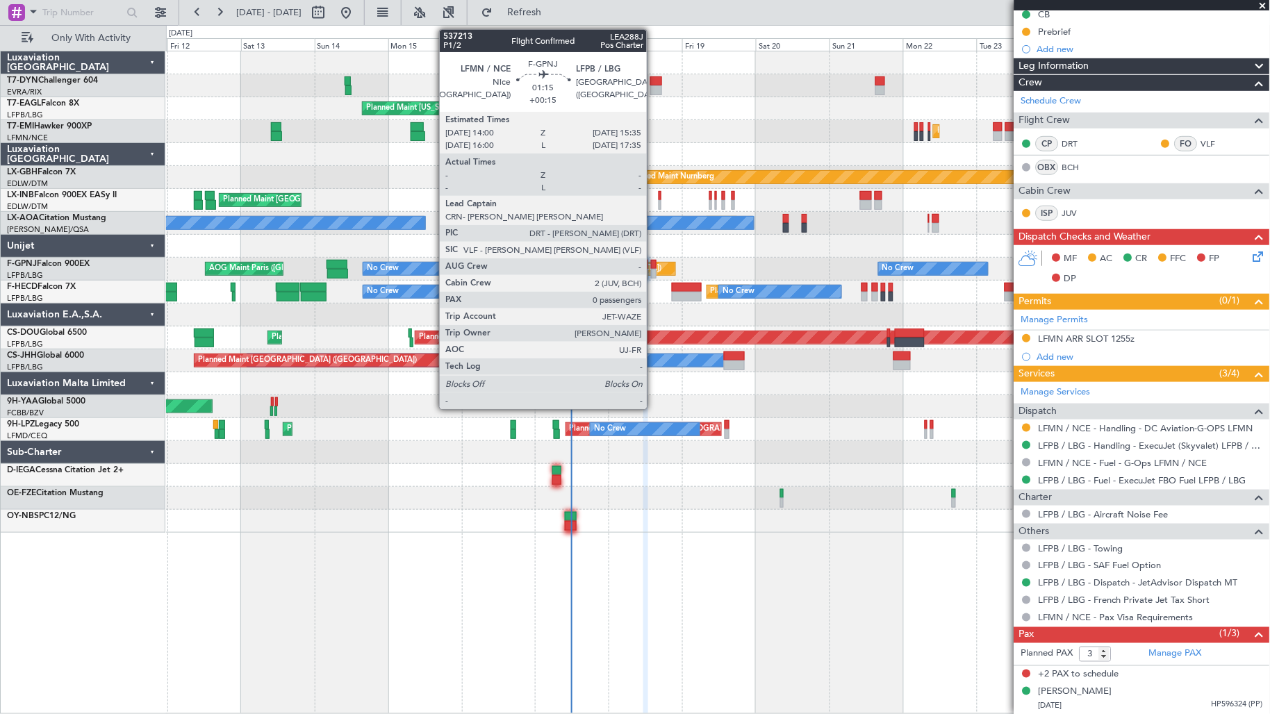
click at [654, 269] on div at bounding box center [653, 274] width 5 height 10
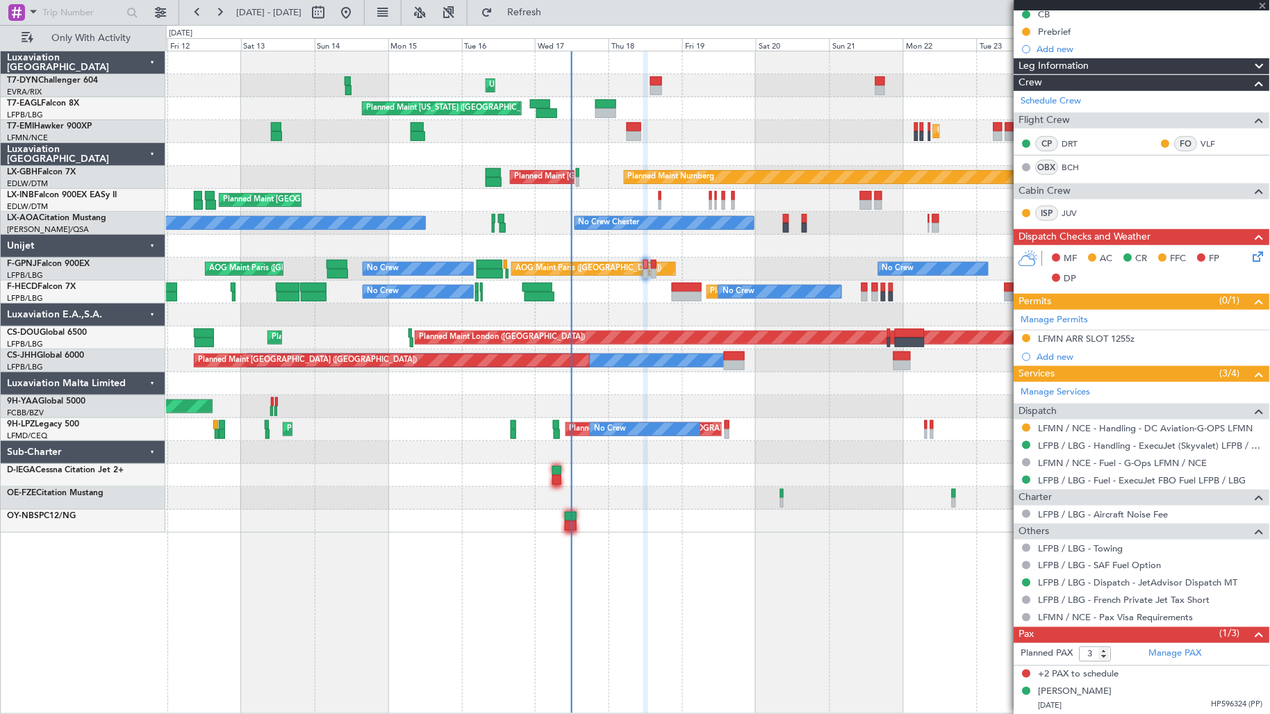
type input "+00:15"
type input "0"
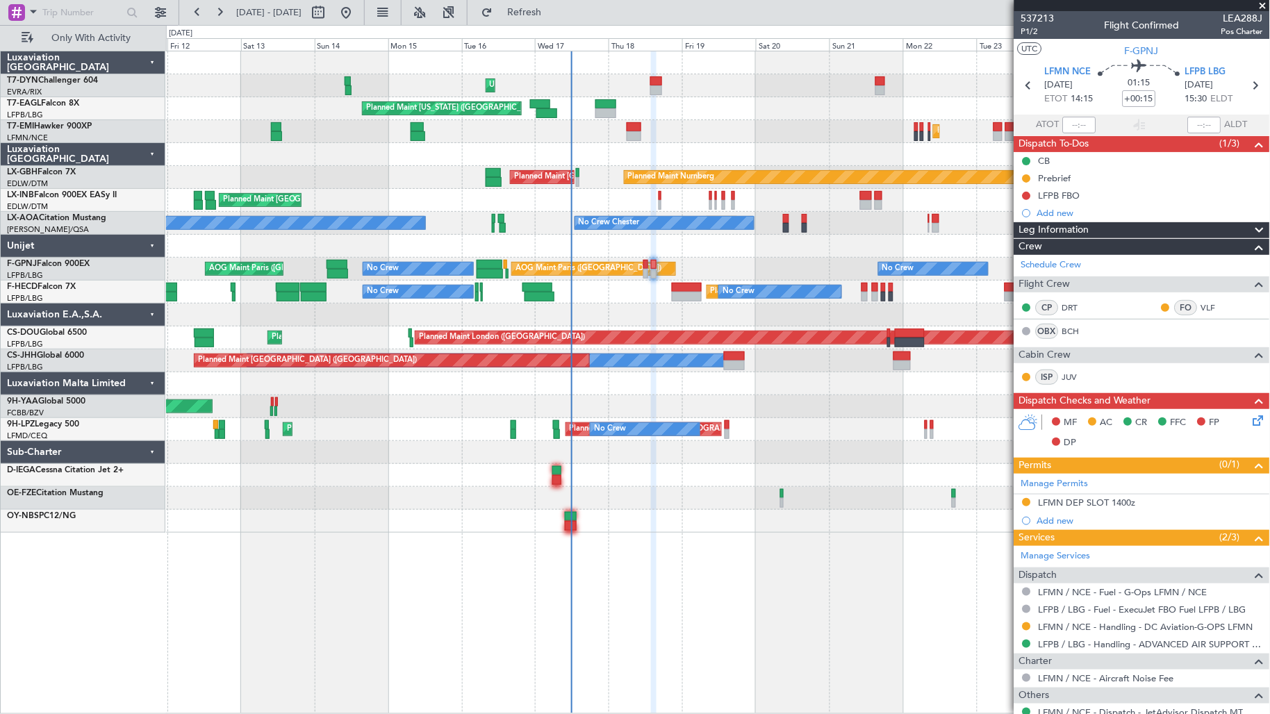
scroll to position [46, 0]
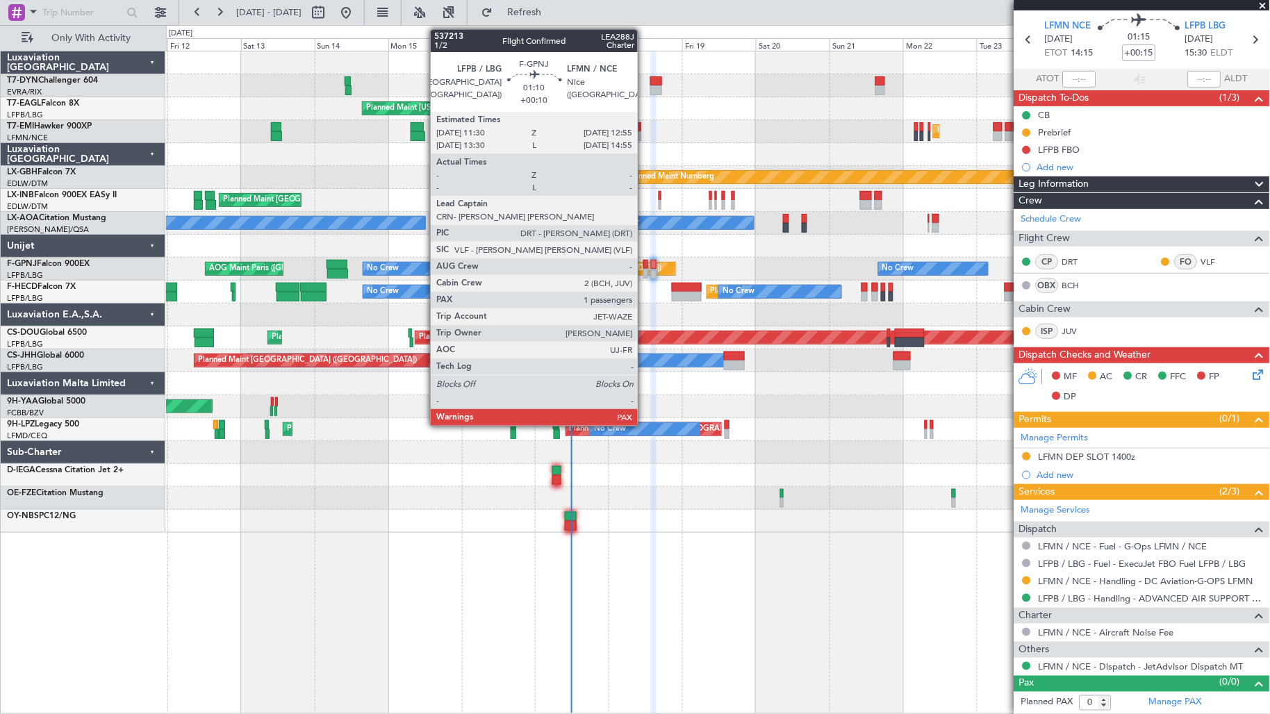
click at [645, 272] on div at bounding box center [645, 274] width 5 height 10
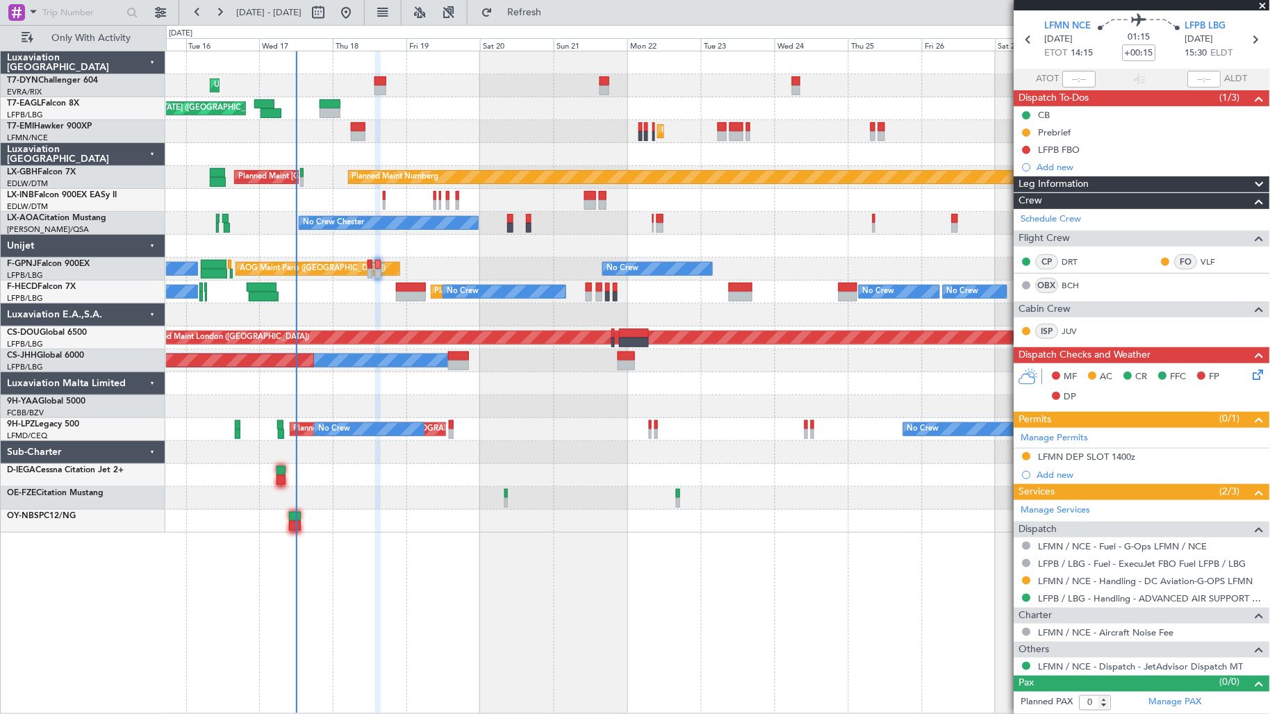
click at [399, 158] on div at bounding box center [718, 154] width 1104 height 23
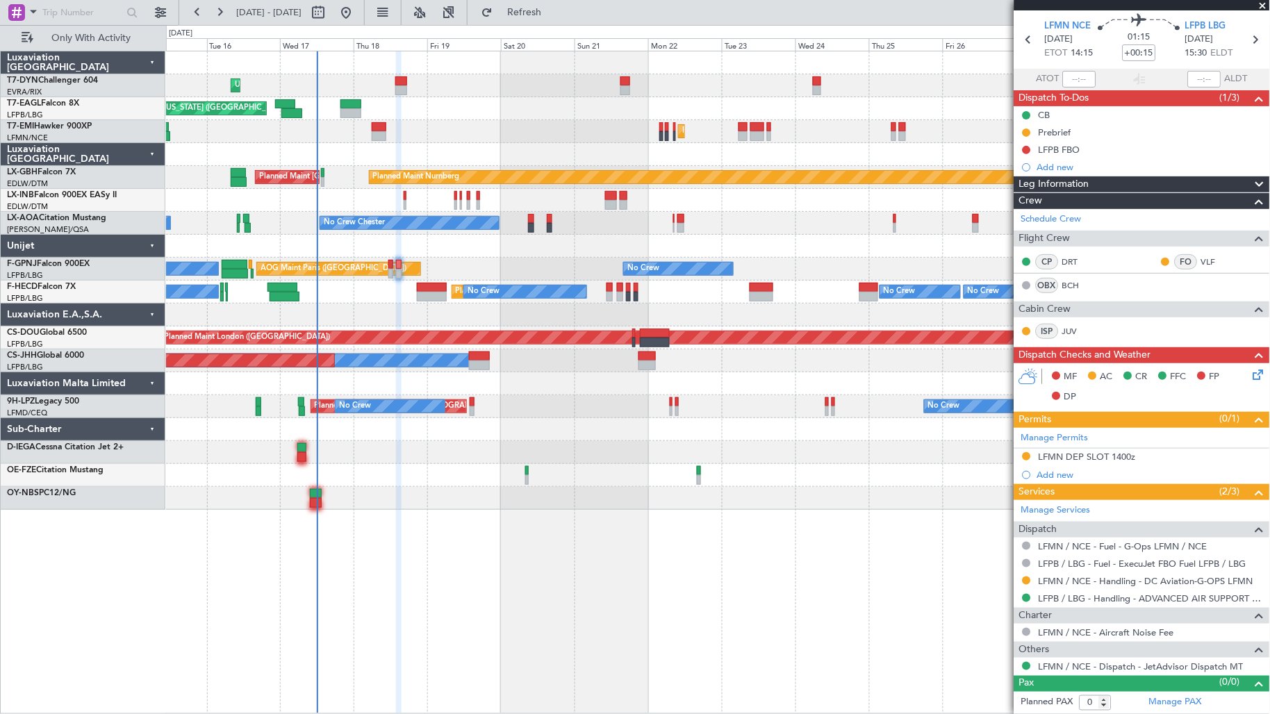
click at [567, 127] on div "Planned Maint [GEOGRAPHIC_DATA]" at bounding box center [718, 131] width 1104 height 23
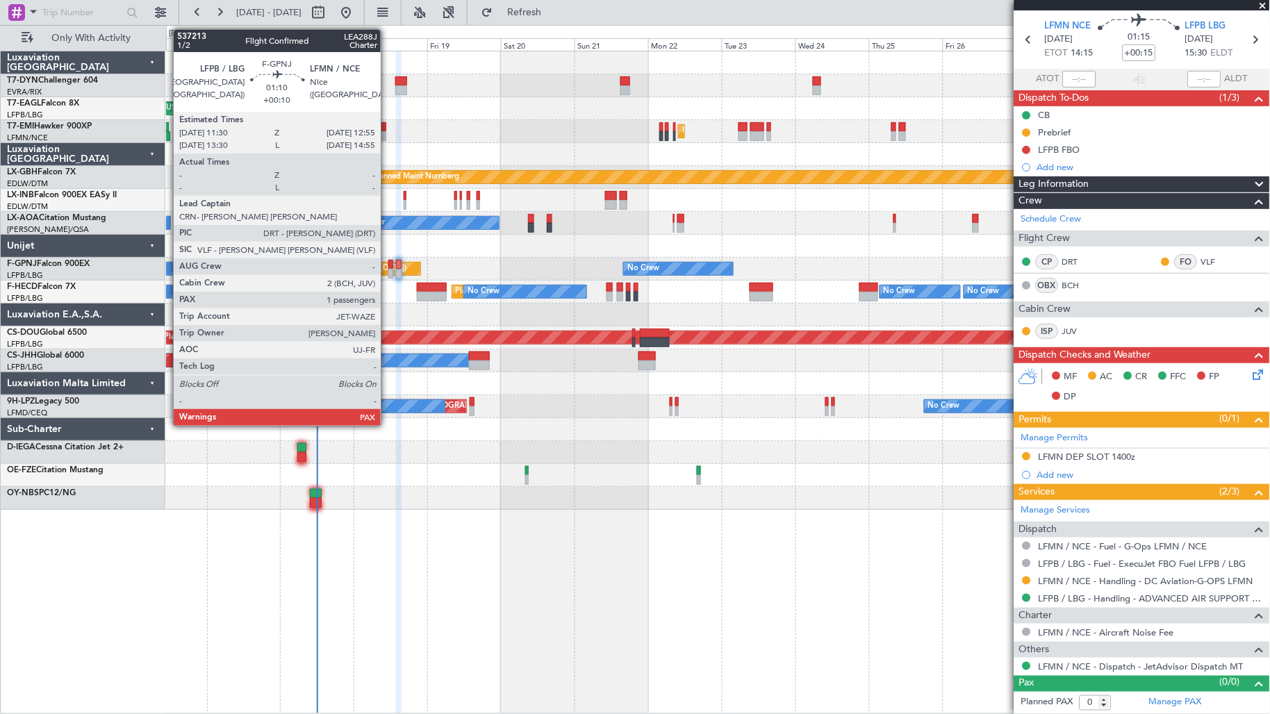
click at [388, 269] on div at bounding box center [390, 274] width 5 height 10
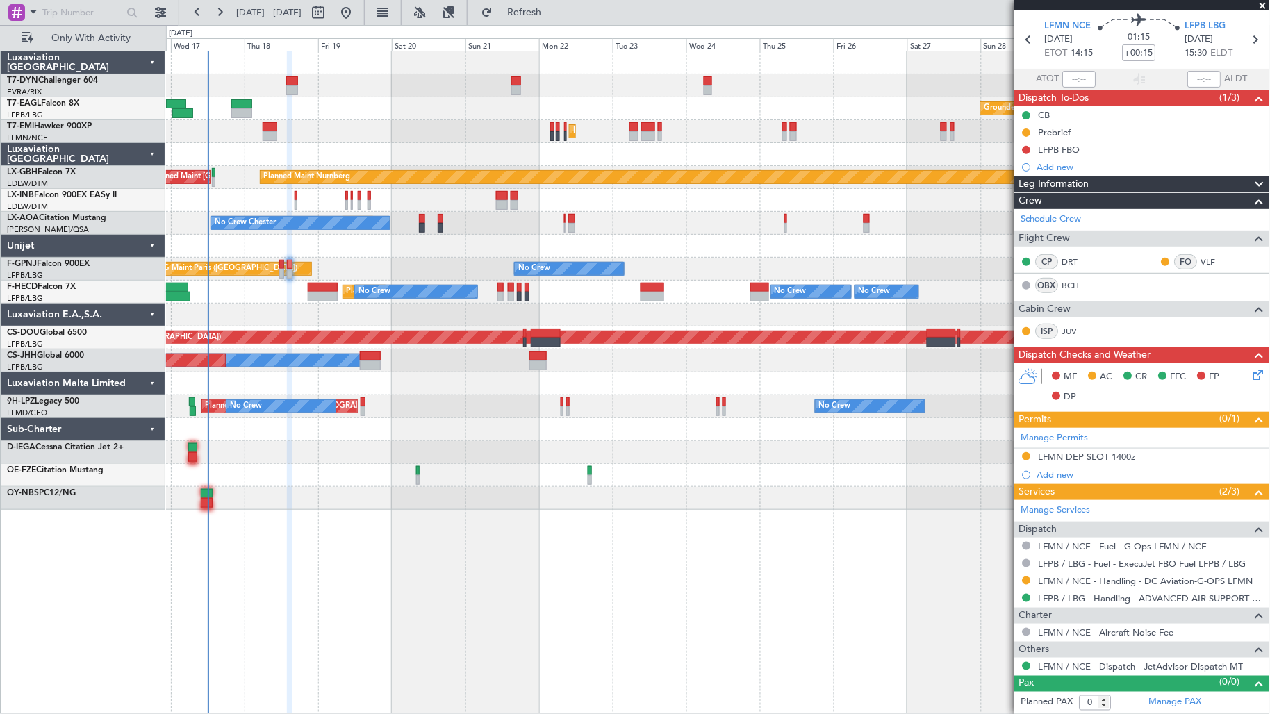
click at [340, 528] on div "Unplanned Maint [GEOGRAPHIC_DATA] (Riga Intl) Grounded [GEOGRAPHIC_DATA] (Al Ma…" at bounding box center [718, 382] width 1104 height 663
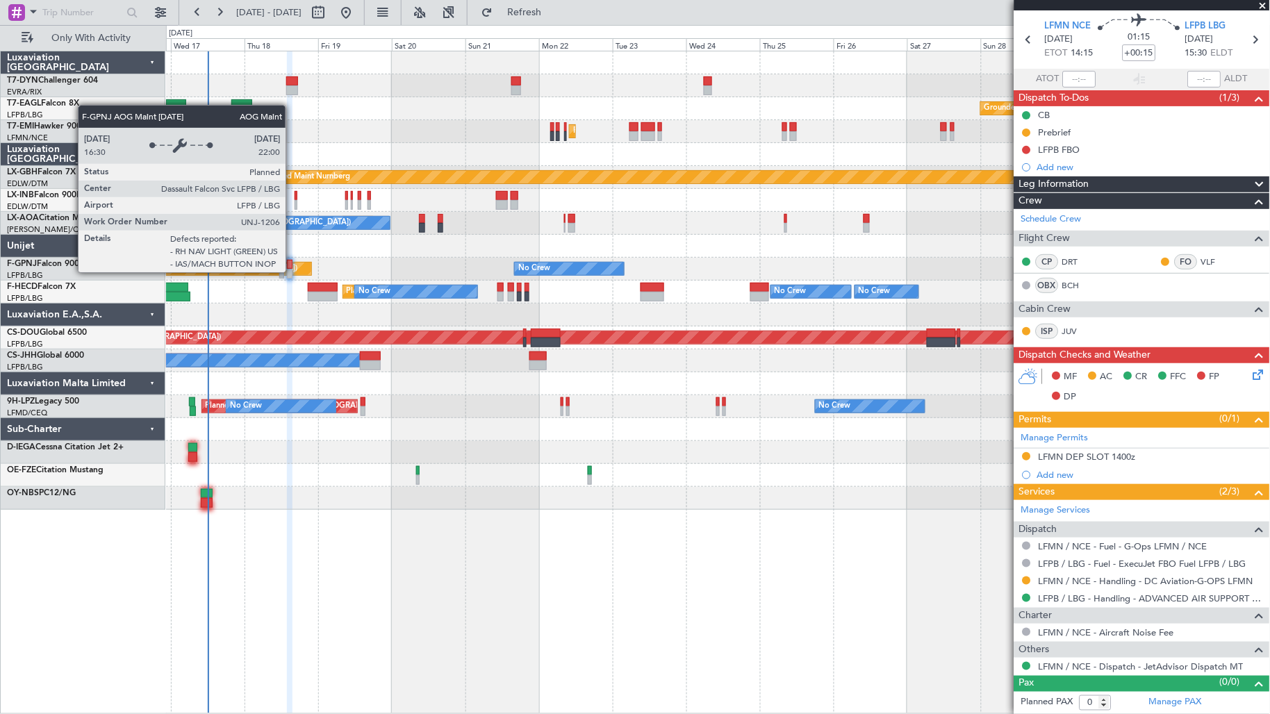
click at [292, 272] on div "AOG Maint Paris ([GEOGRAPHIC_DATA])" at bounding box center [229, 269] width 163 height 13
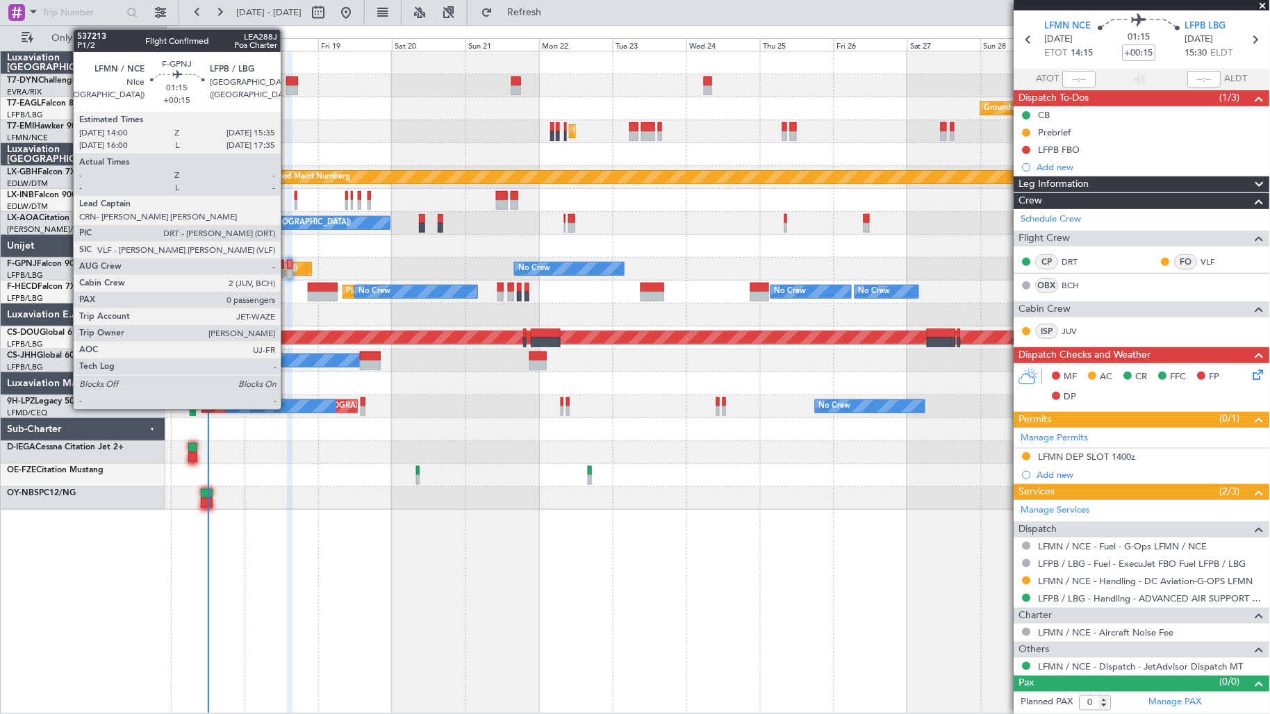
click at [288, 276] on div at bounding box center [289, 274] width 5 height 10
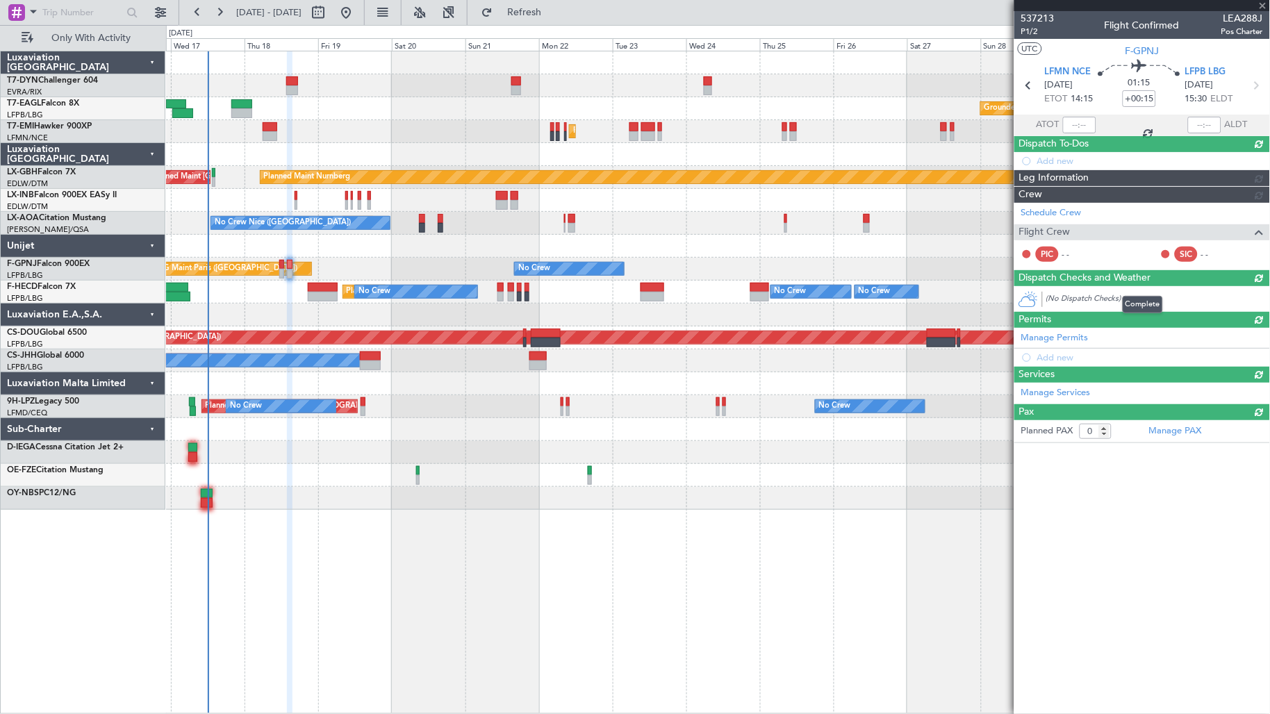
scroll to position [0, 0]
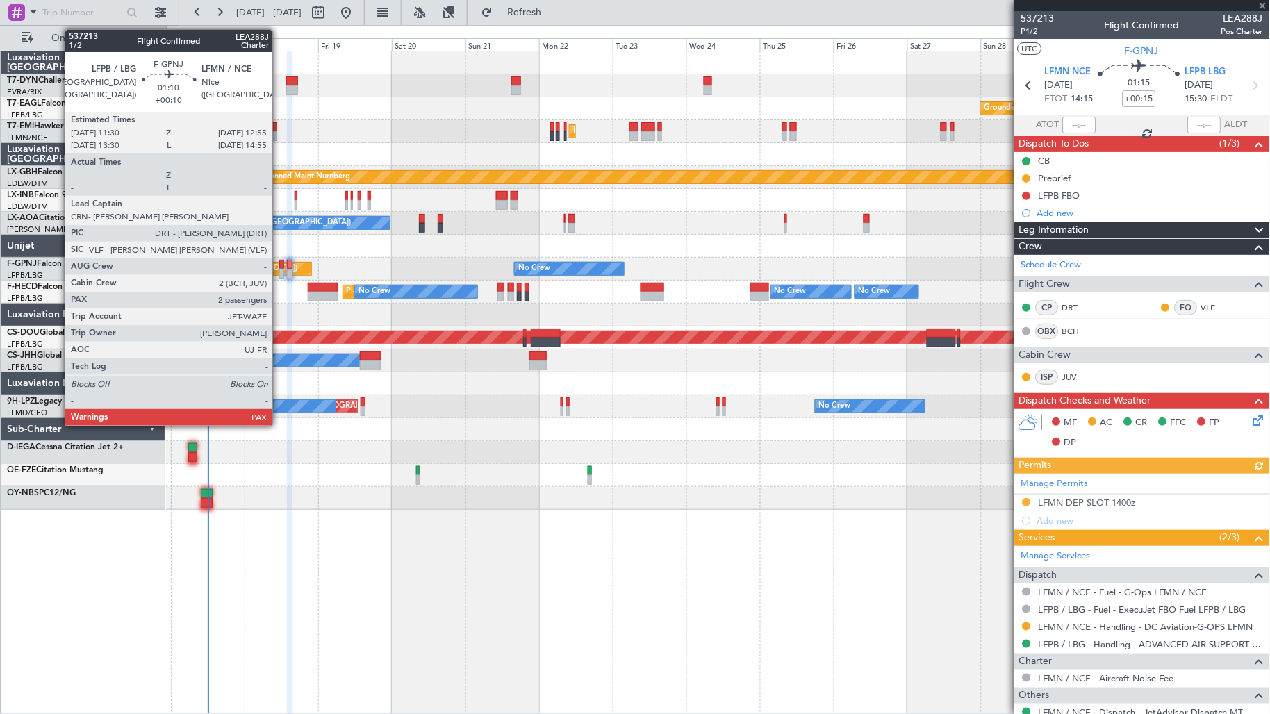
click at [279, 267] on div at bounding box center [281, 265] width 5 height 10
type input "+00:10"
type input "3"
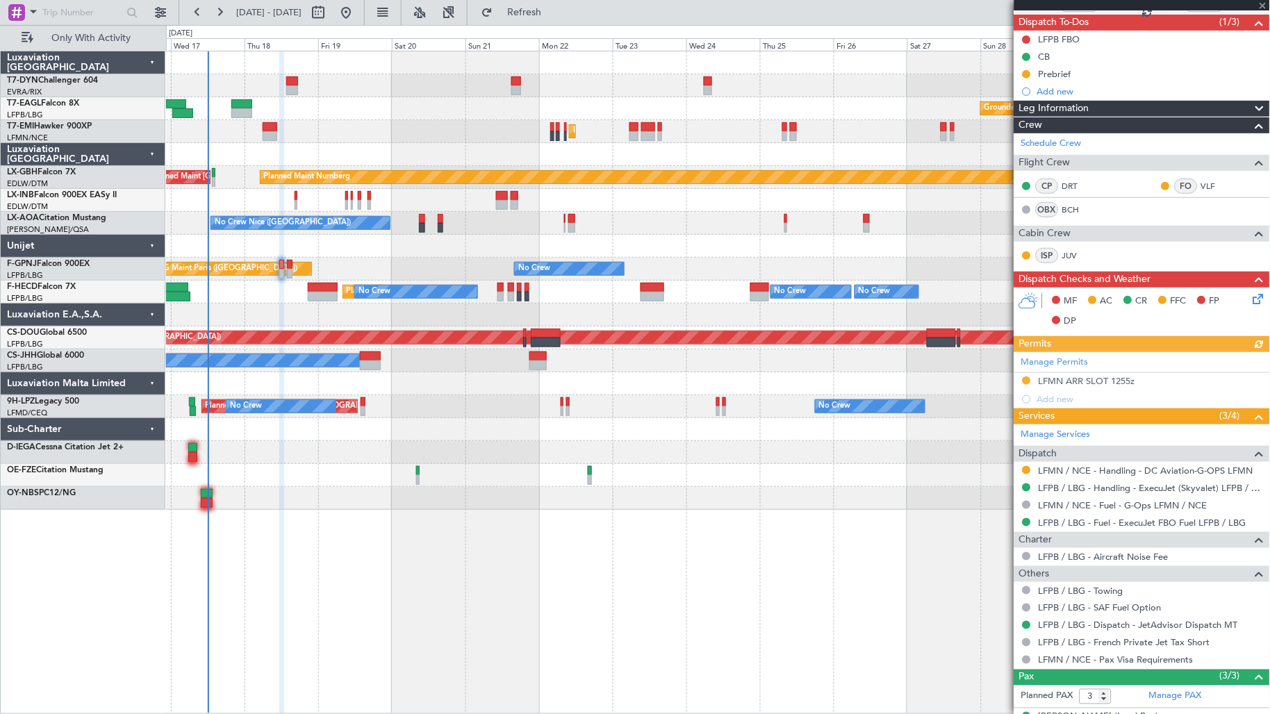
scroll to position [209, 0]
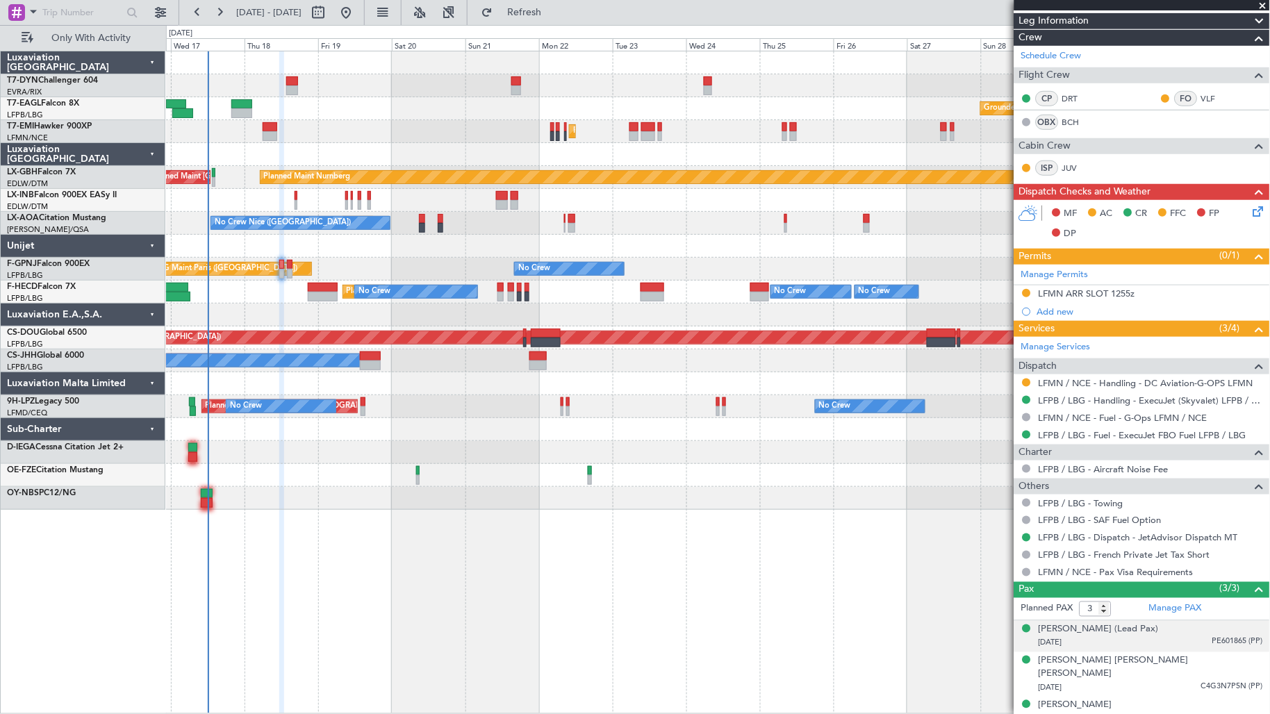
click at [1172, 635] on div "[PERSON_NAME] (Lead Pax) [DATE] PE601865 (PP)" at bounding box center [1150, 636] width 224 height 27
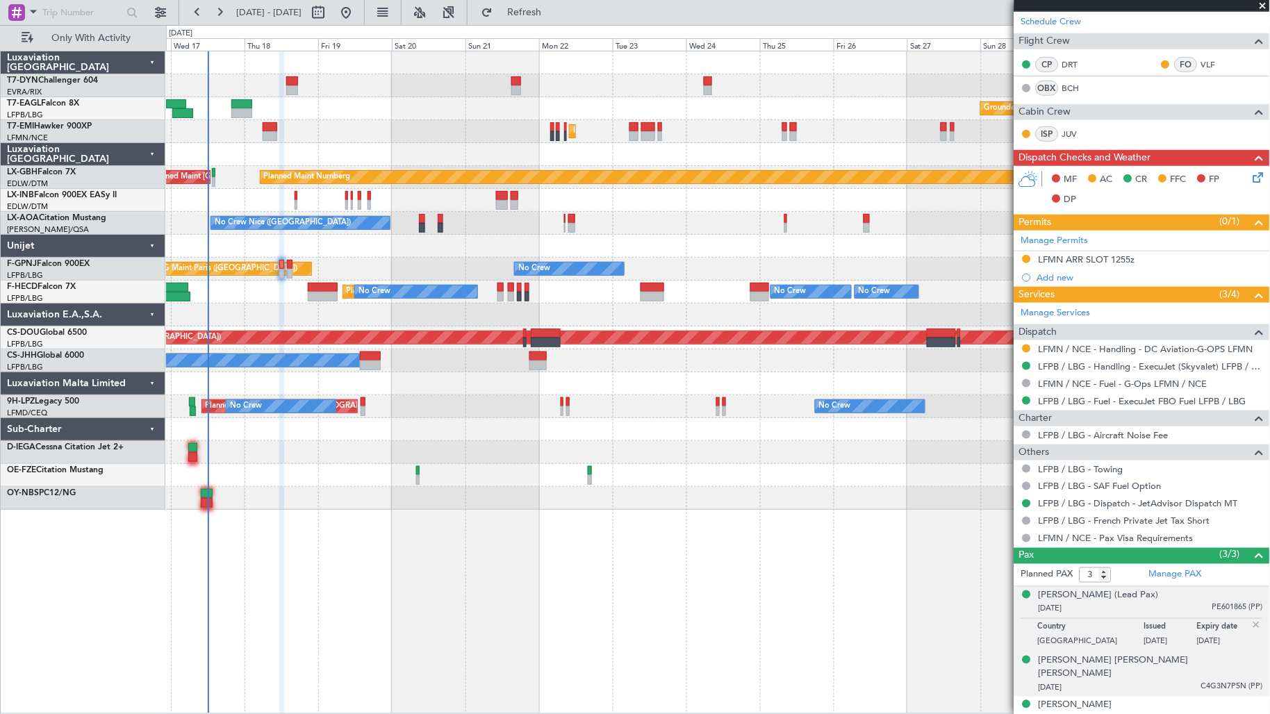
click at [1206, 681] on span "C4G3N7P5N (PP)" at bounding box center [1232, 687] width 62 height 12
click at [1227, 601] on div "[PERSON_NAME] (Lead Pax) [DATE] PE601865 (PP)" at bounding box center [1150, 602] width 224 height 27
click at [1226, 664] on div "[PERSON_NAME] [PERSON_NAME] [PERSON_NAME] [DATE] C4G3N7P5N (PP)" at bounding box center [1150, 674] width 224 height 41
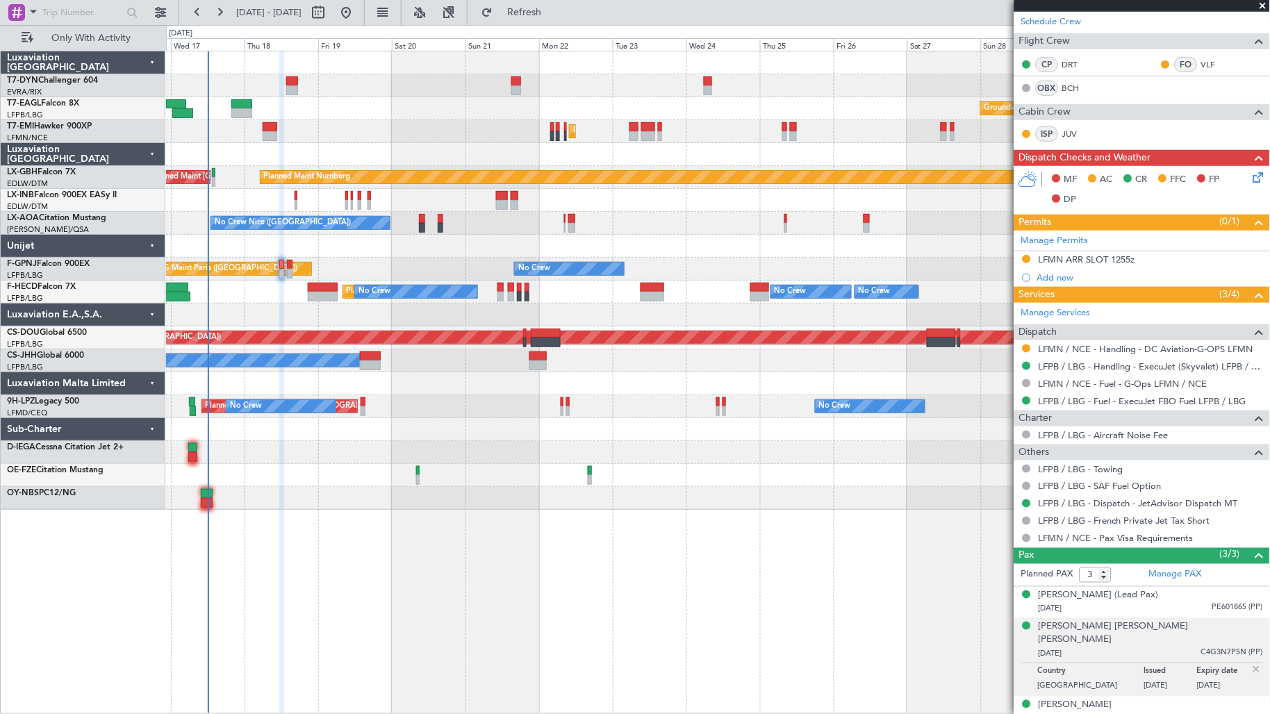
click at [780, 367] on div "Planned Maint [GEOGRAPHIC_DATA] ([GEOGRAPHIC_DATA]) Owner" at bounding box center [718, 360] width 1104 height 23
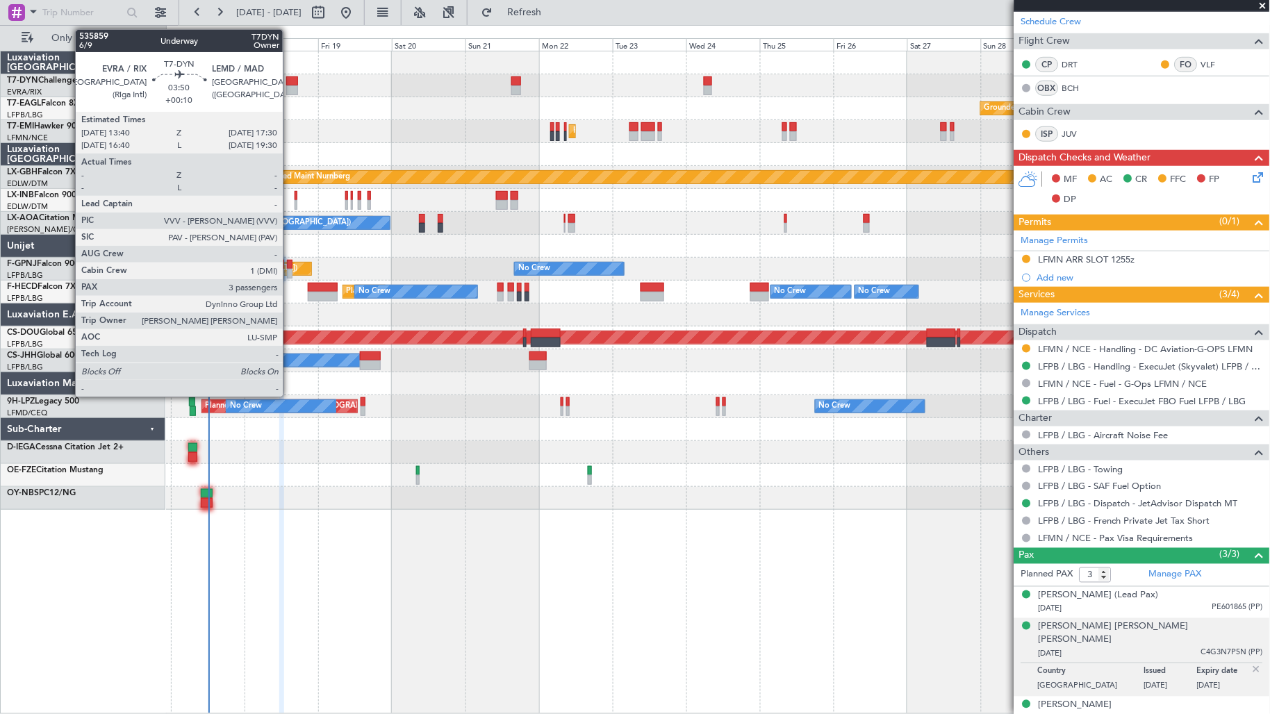
click at [290, 89] on div at bounding box center [292, 90] width 12 height 10
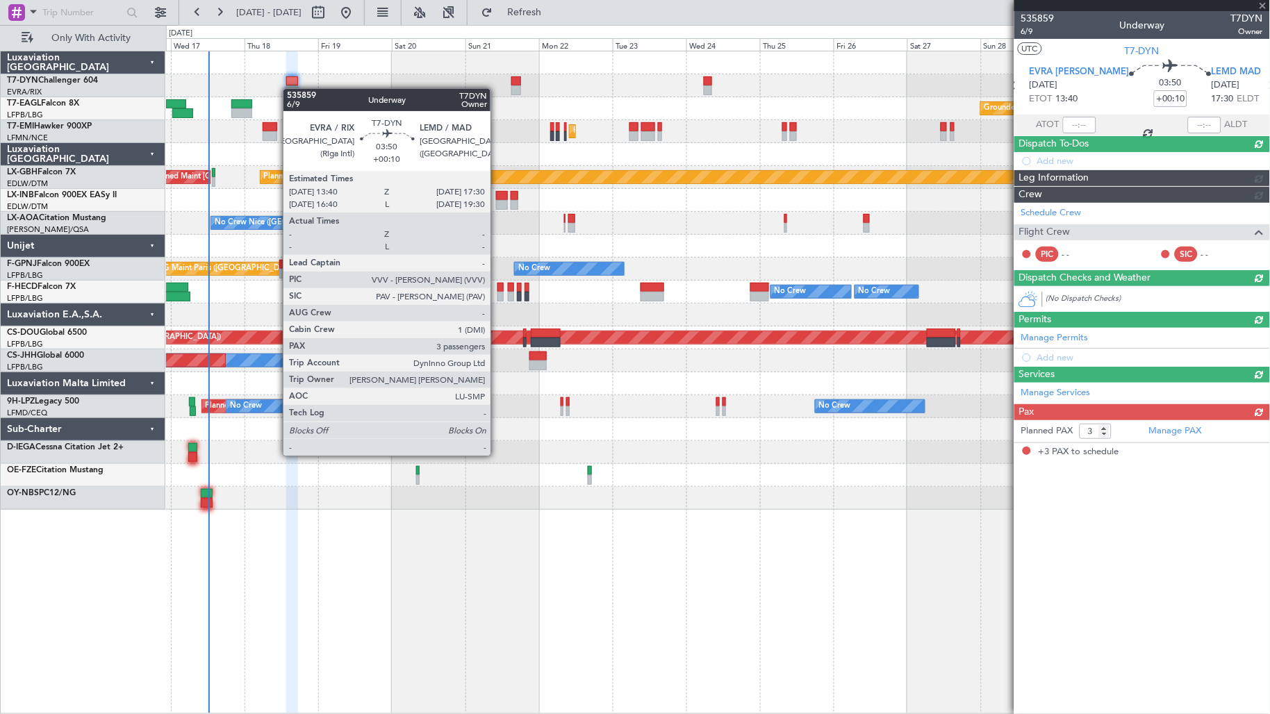
scroll to position [0, 0]
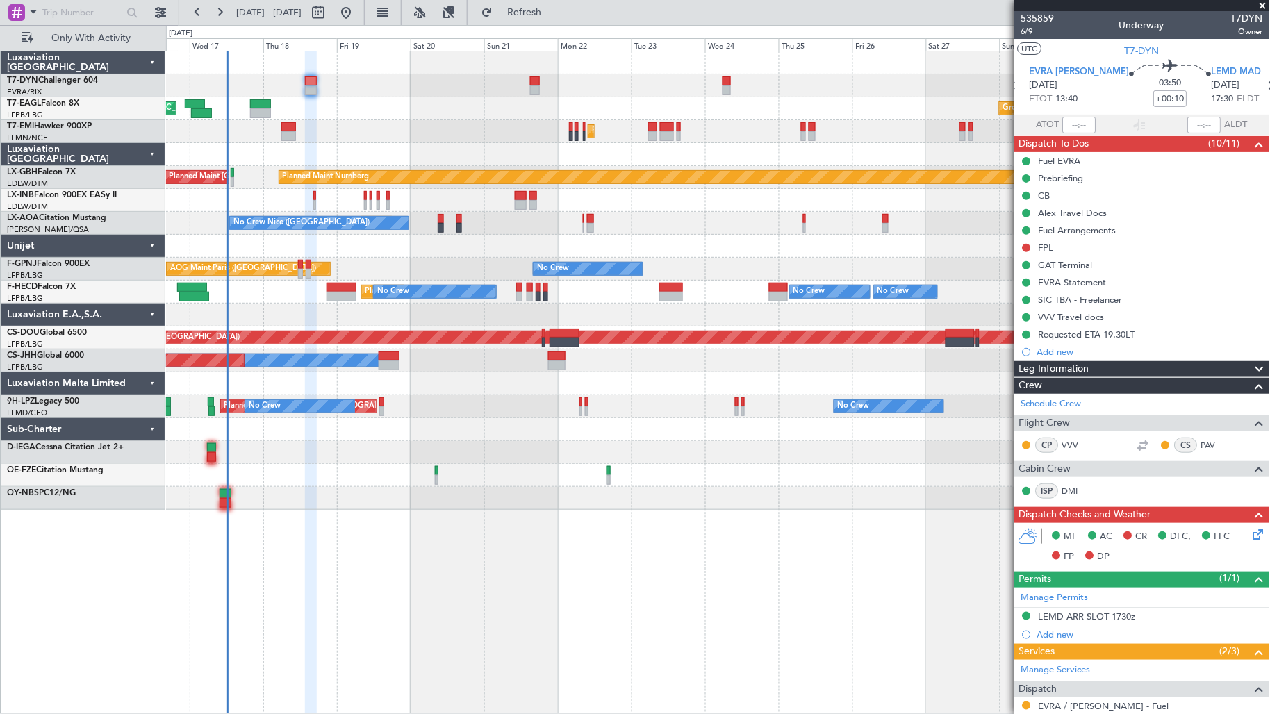
click at [388, 258] on div "Unplanned Maint [GEOGRAPHIC_DATA] (Riga Intl) Grounded [GEOGRAPHIC_DATA] (Al Ma…" at bounding box center [718, 280] width 1104 height 458
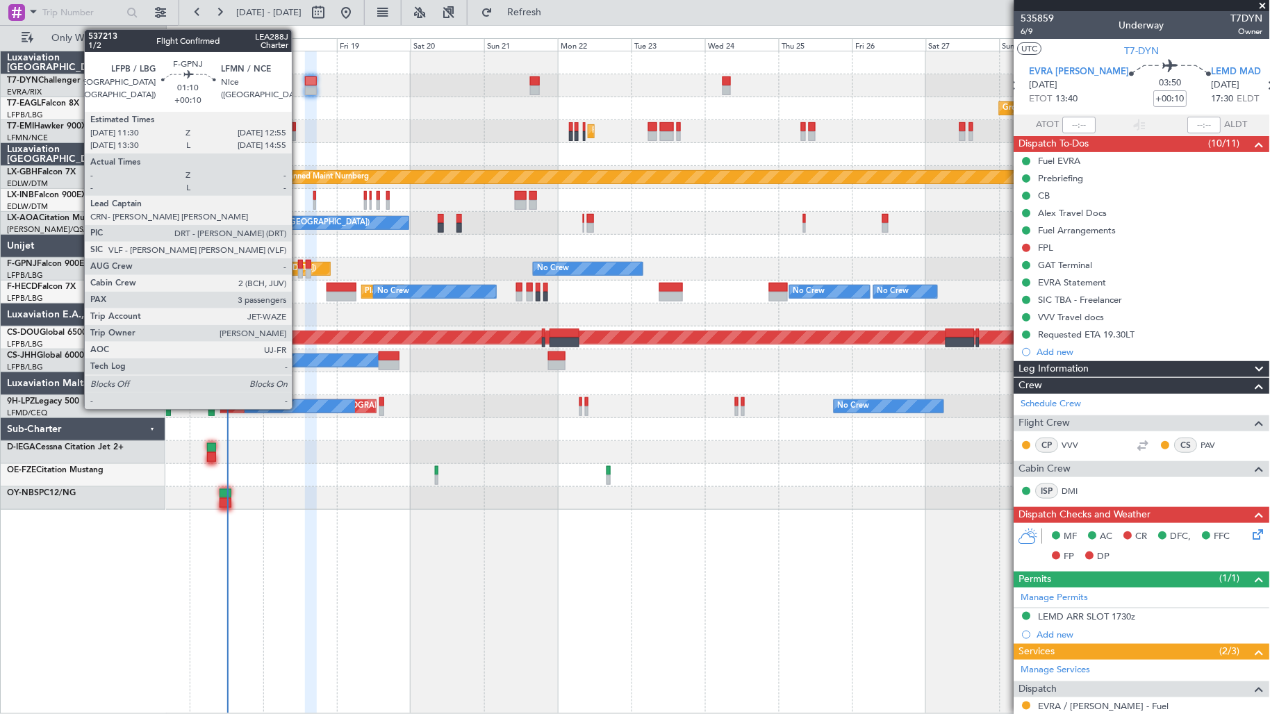
click at [299, 262] on div at bounding box center [300, 265] width 5 height 10
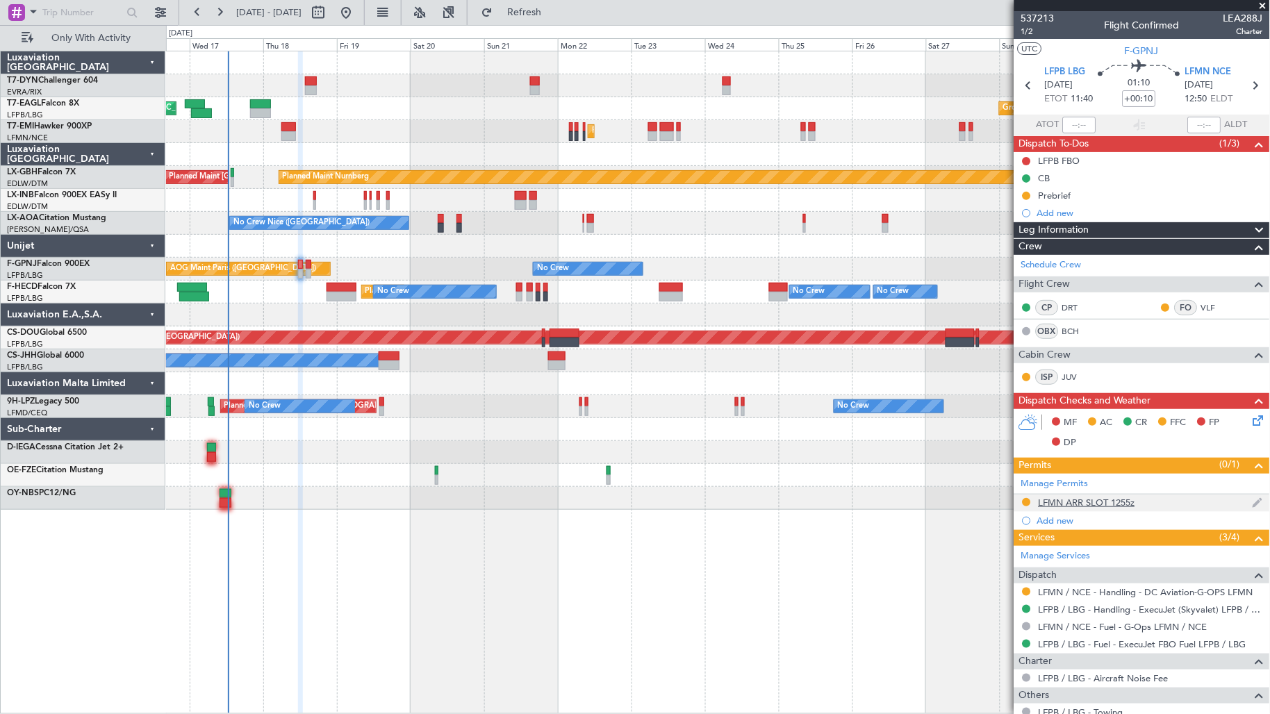
scroll to position [243, 0]
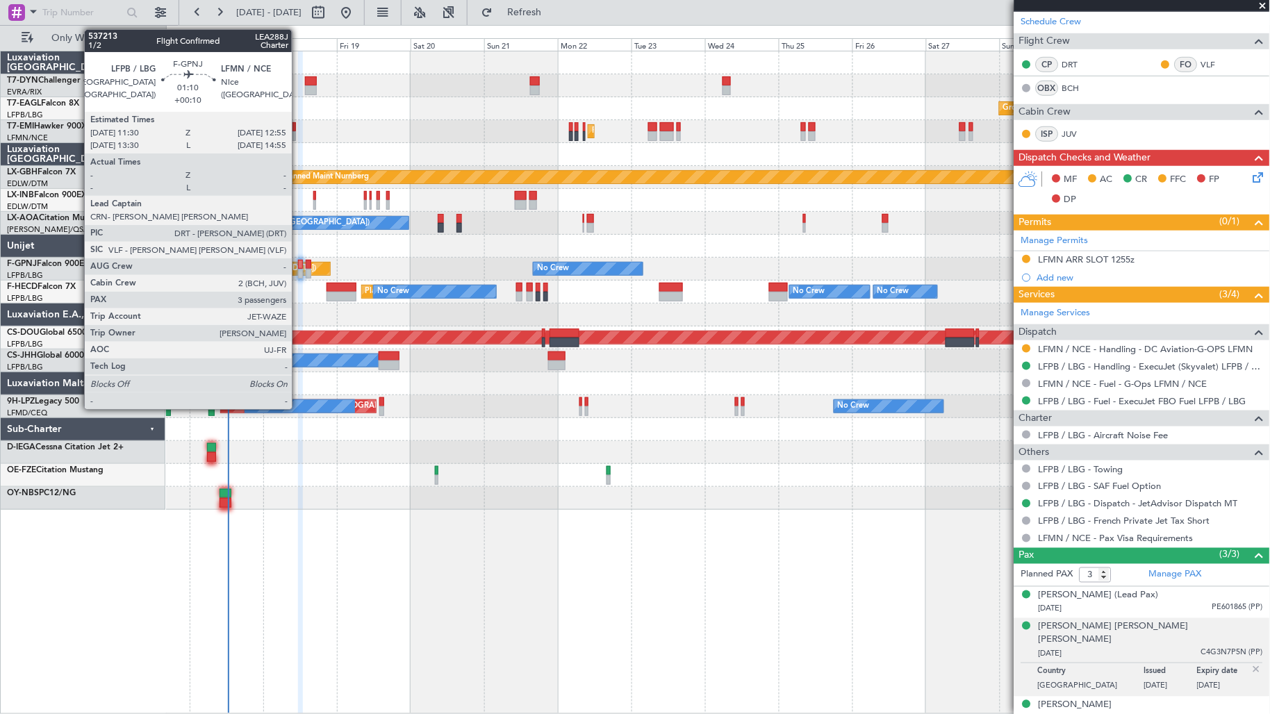
click at [299, 272] on div at bounding box center [300, 274] width 5 height 10
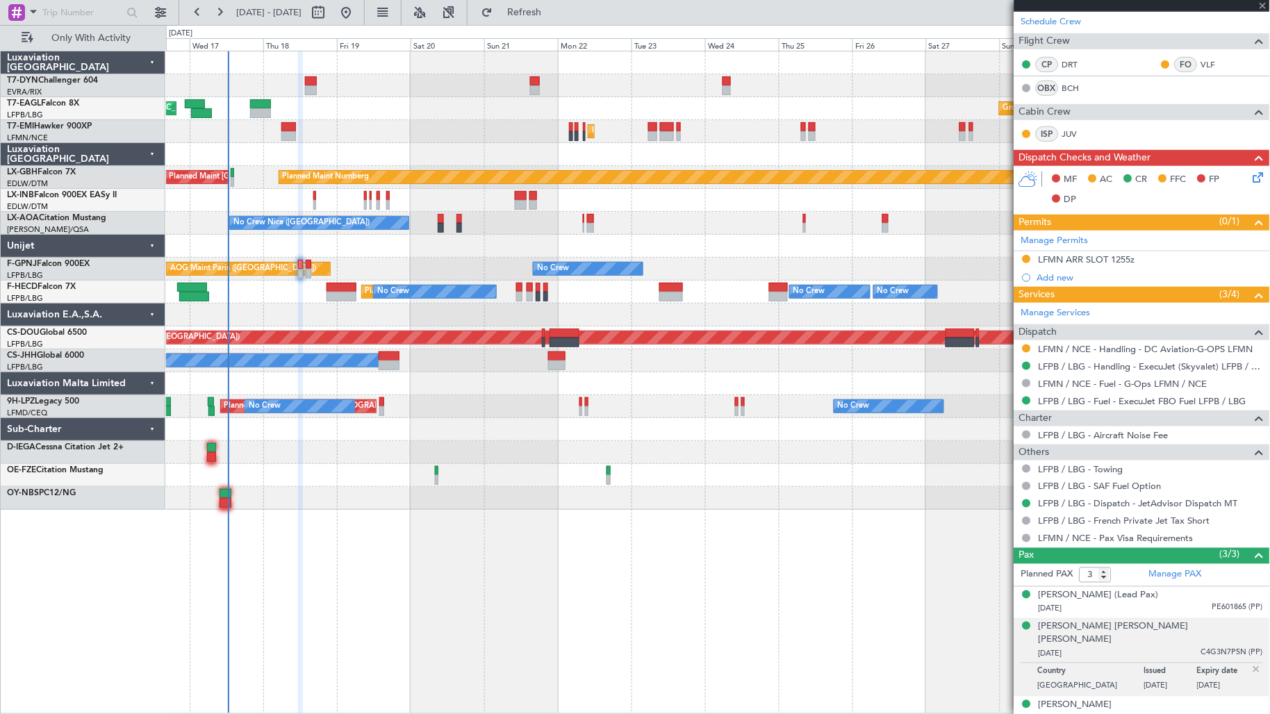
scroll to position [0, 0]
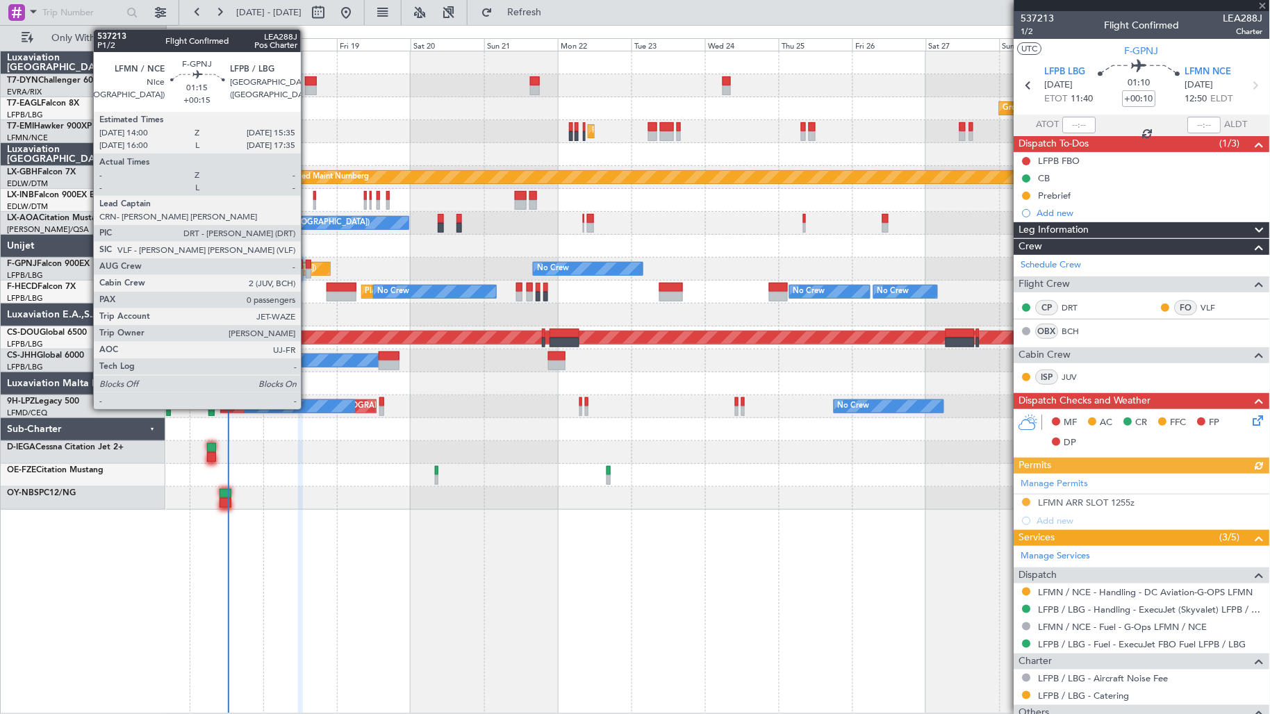
click at [308, 274] on div at bounding box center [308, 274] width 5 height 10
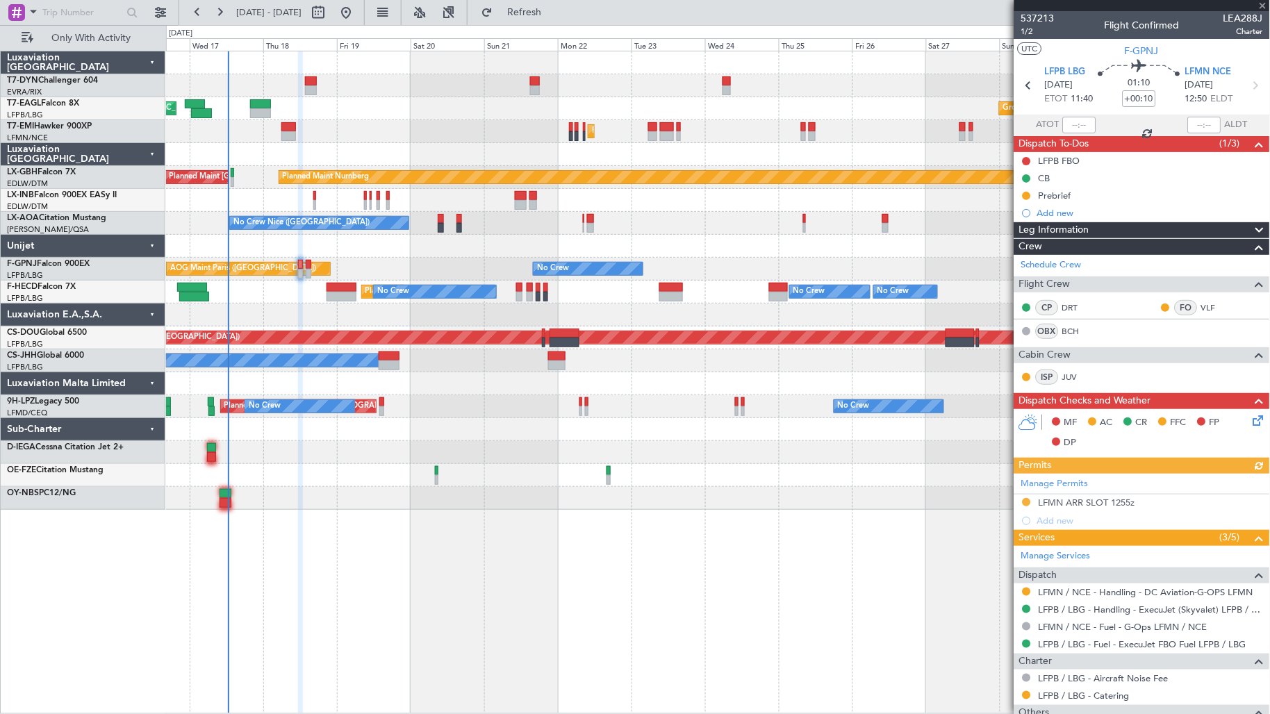
type input "+00:15"
type input "0"
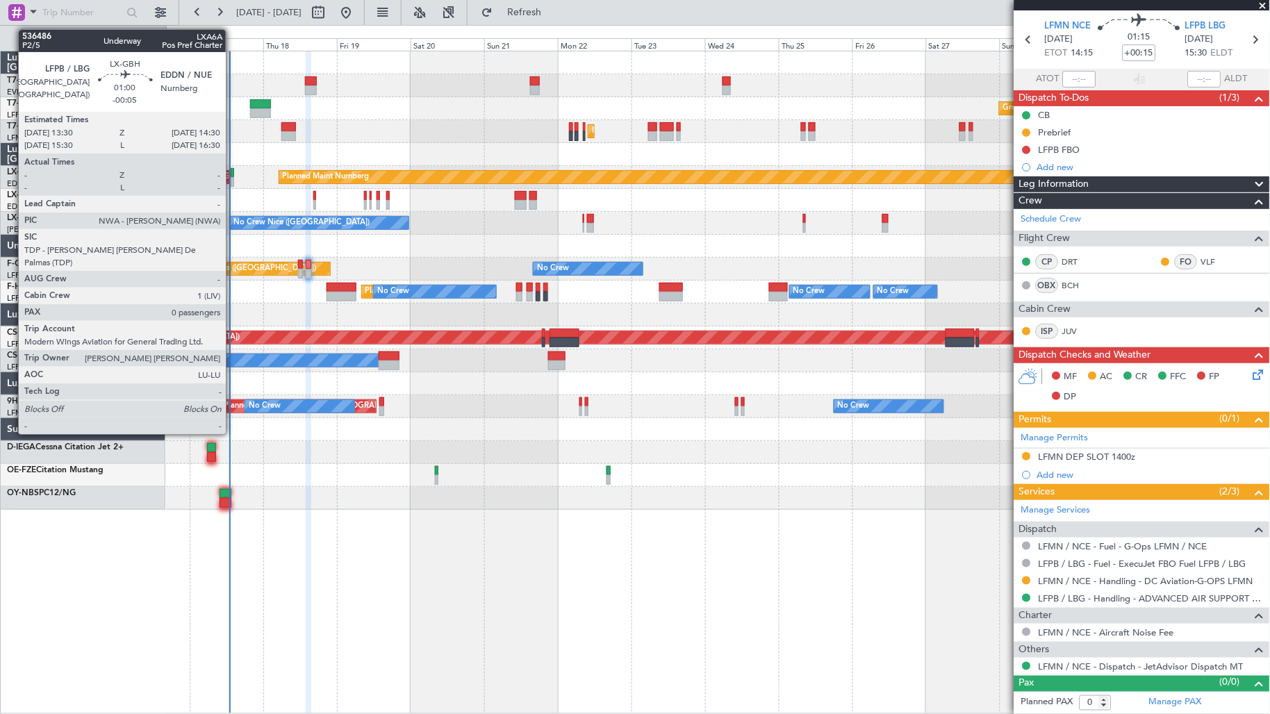
click at [233, 177] on div at bounding box center [232, 182] width 3 height 10
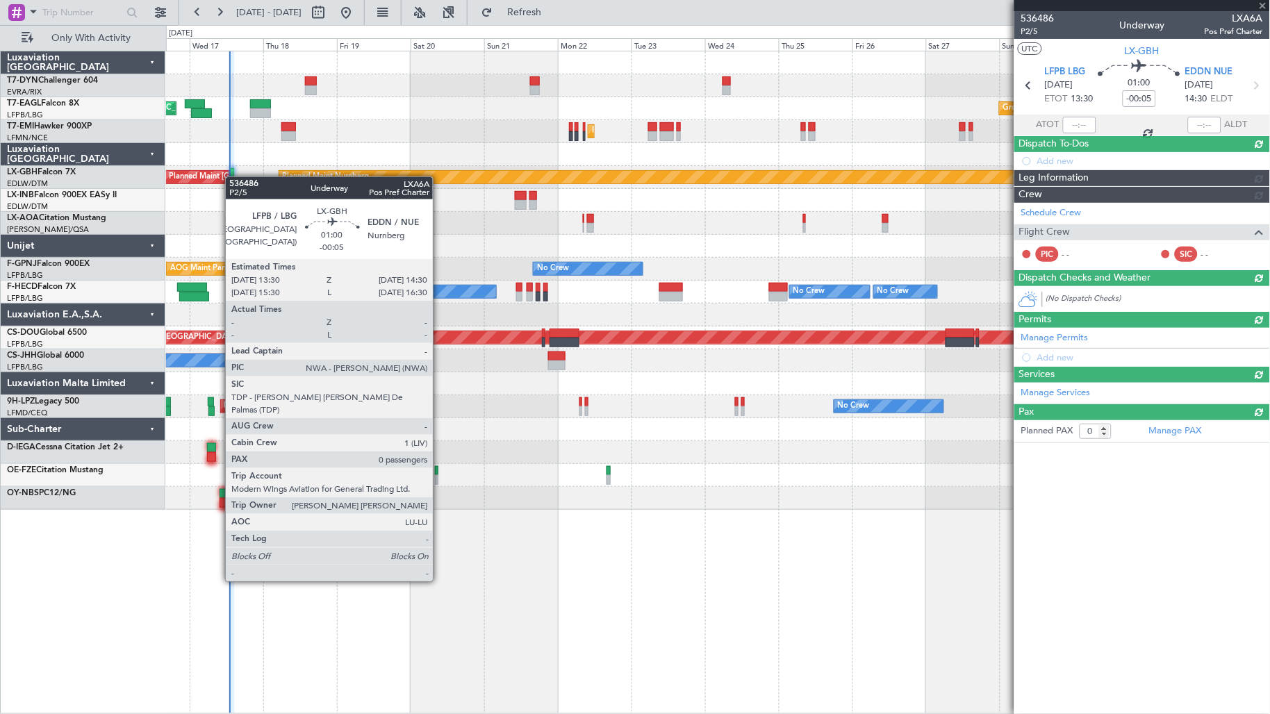
scroll to position [0, 0]
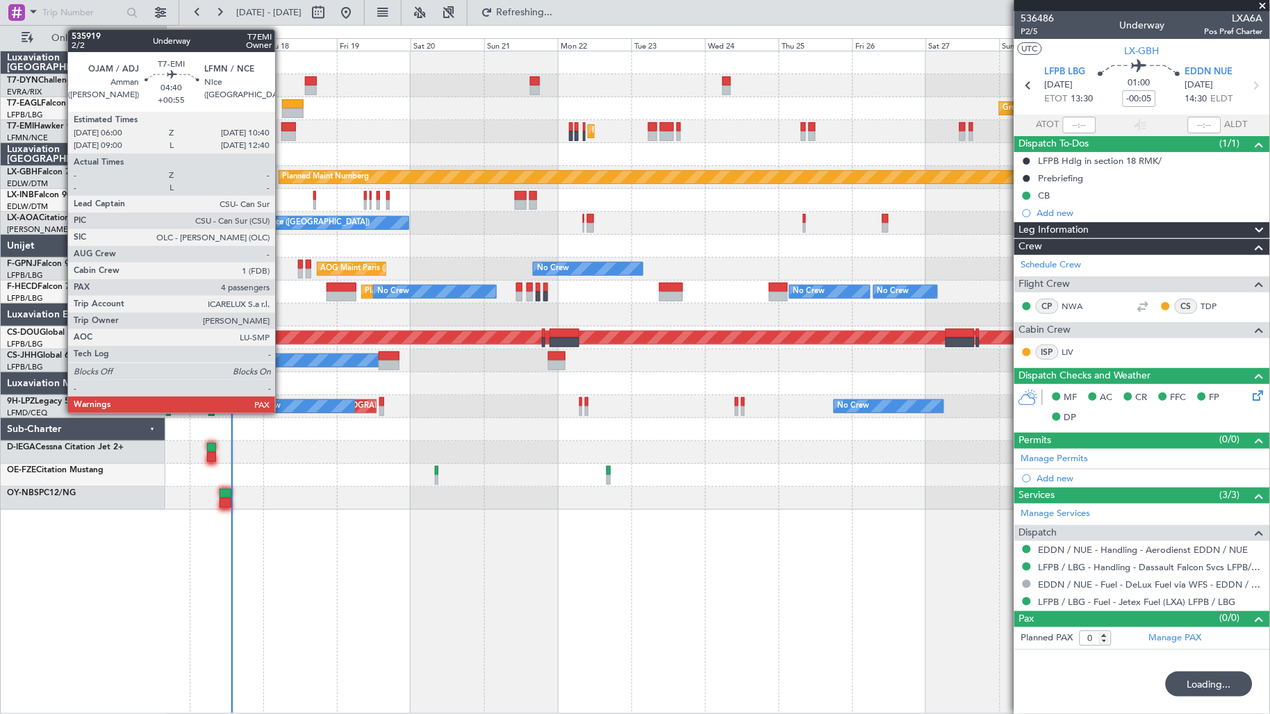
click at [282, 124] on div at bounding box center [288, 127] width 15 height 10
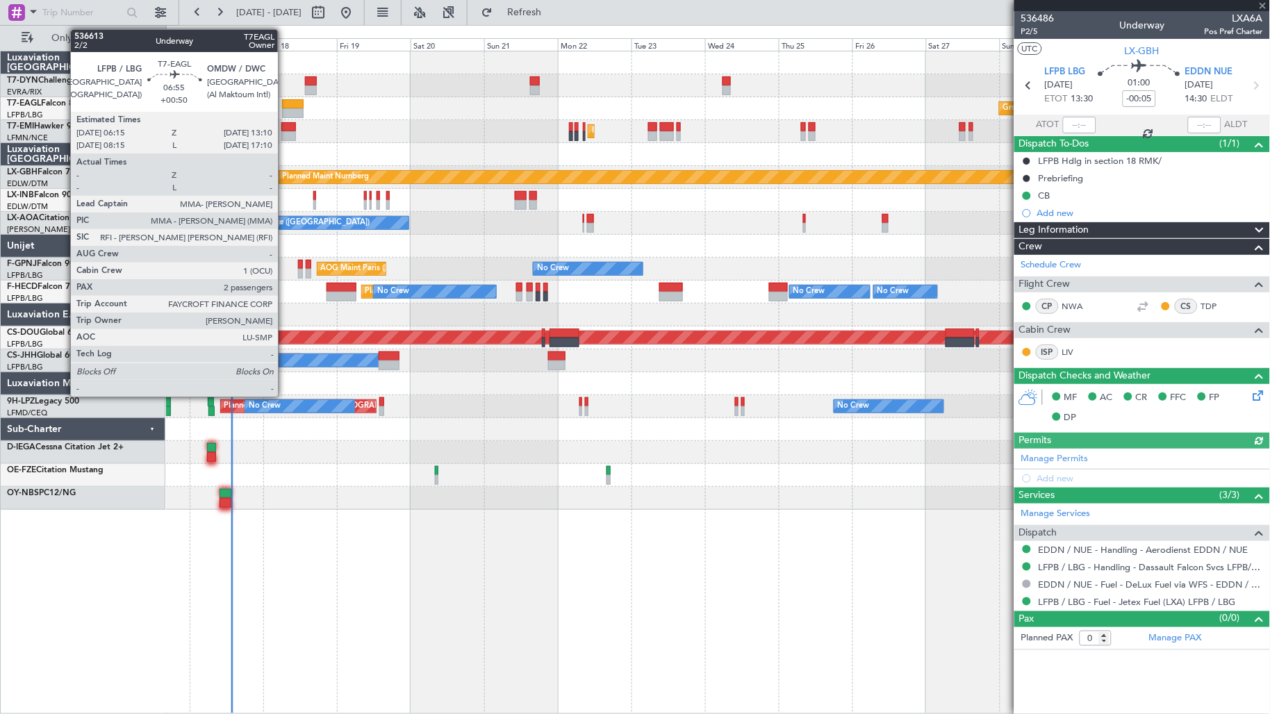
type input "+00:55"
type input "4"
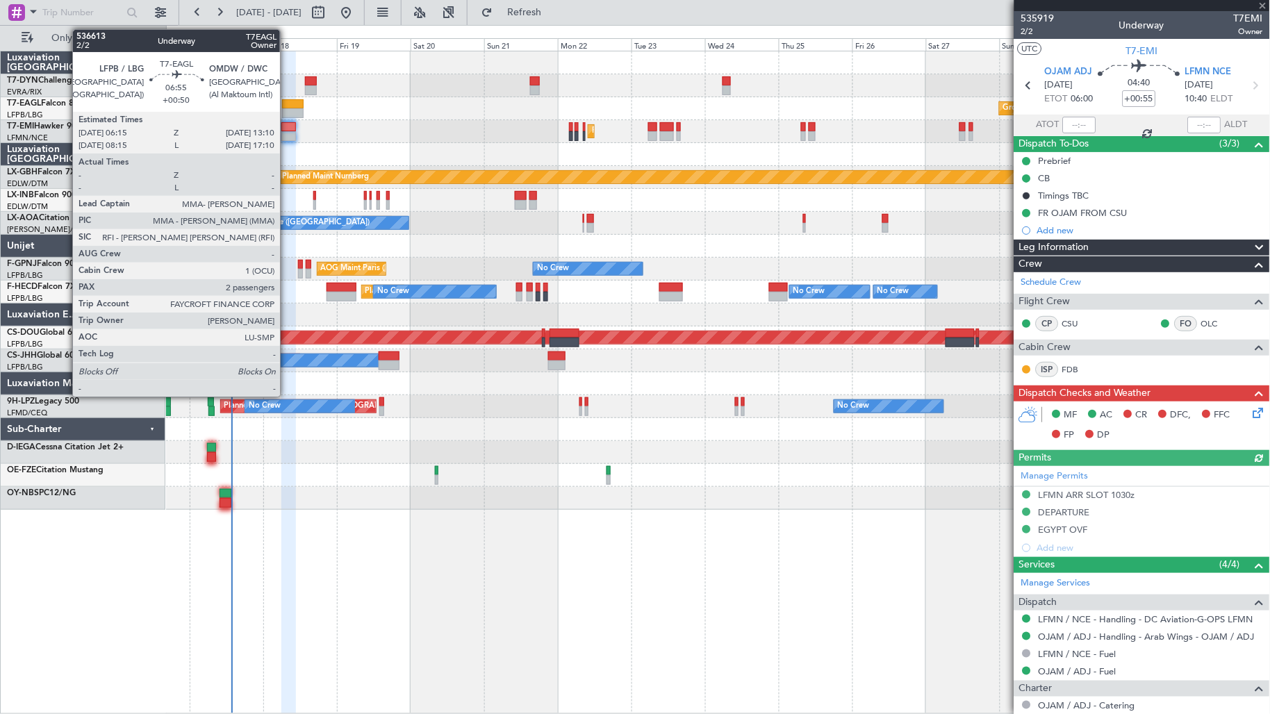
click at [287, 113] on div at bounding box center [293, 113] width 22 height 10
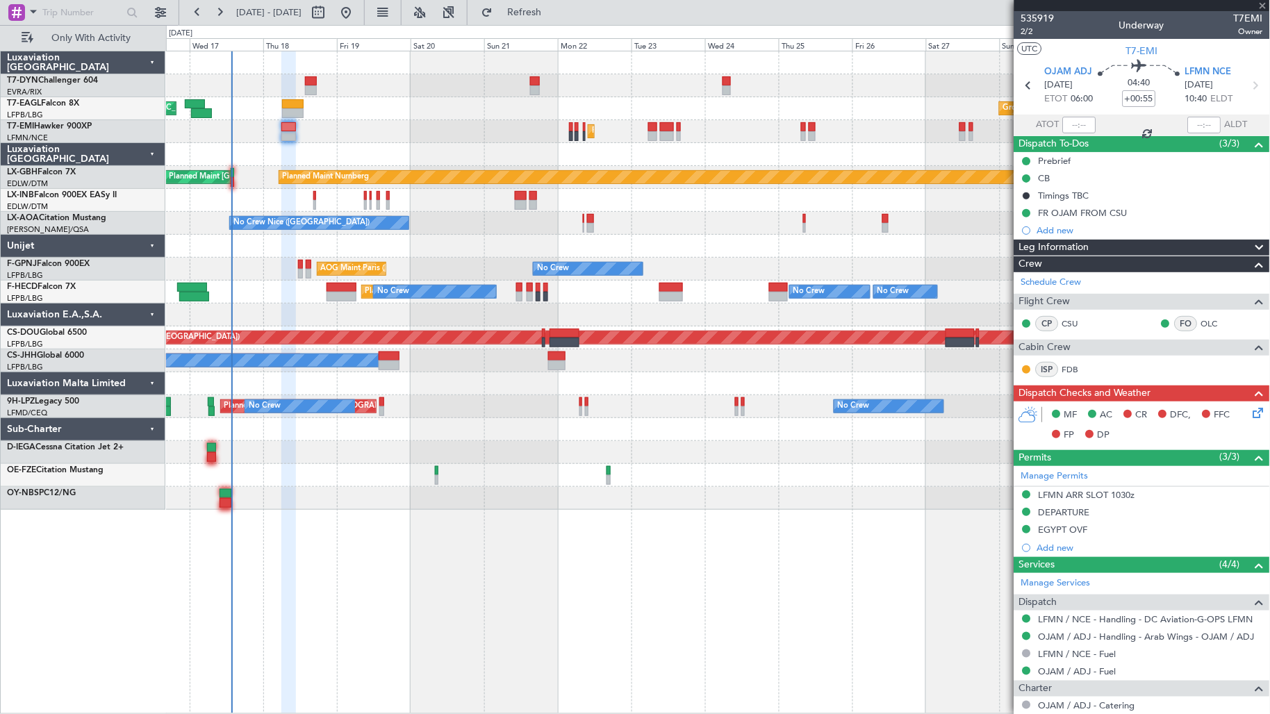
type input "+00:50"
type input "2"
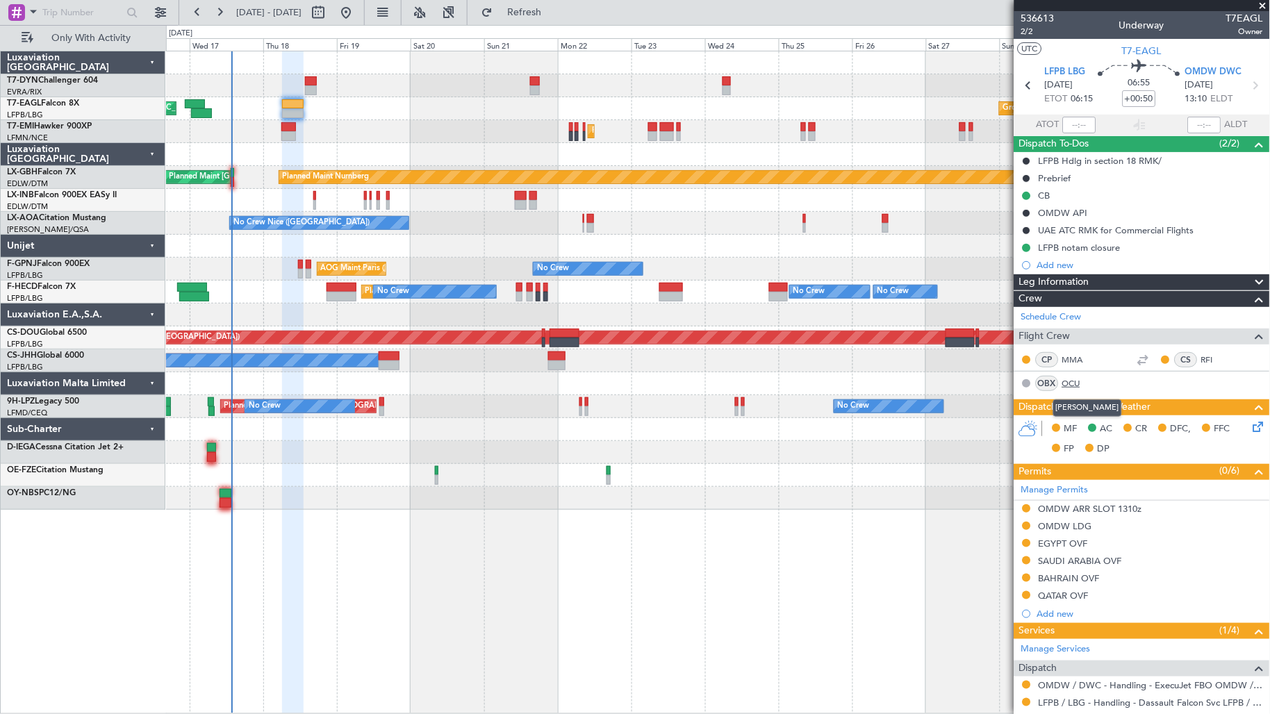
click at [1072, 383] on link "OCU" at bounding box center [1077, 383] width 31 height 13
click at [1074, 388] on div "[PERSON_NAME] (MMA)" at bounding box center [1070, 384] width 94 height 17
click at [1077, 379] on link "OCU" at bounding box center [1077, 383] width 31 height 13
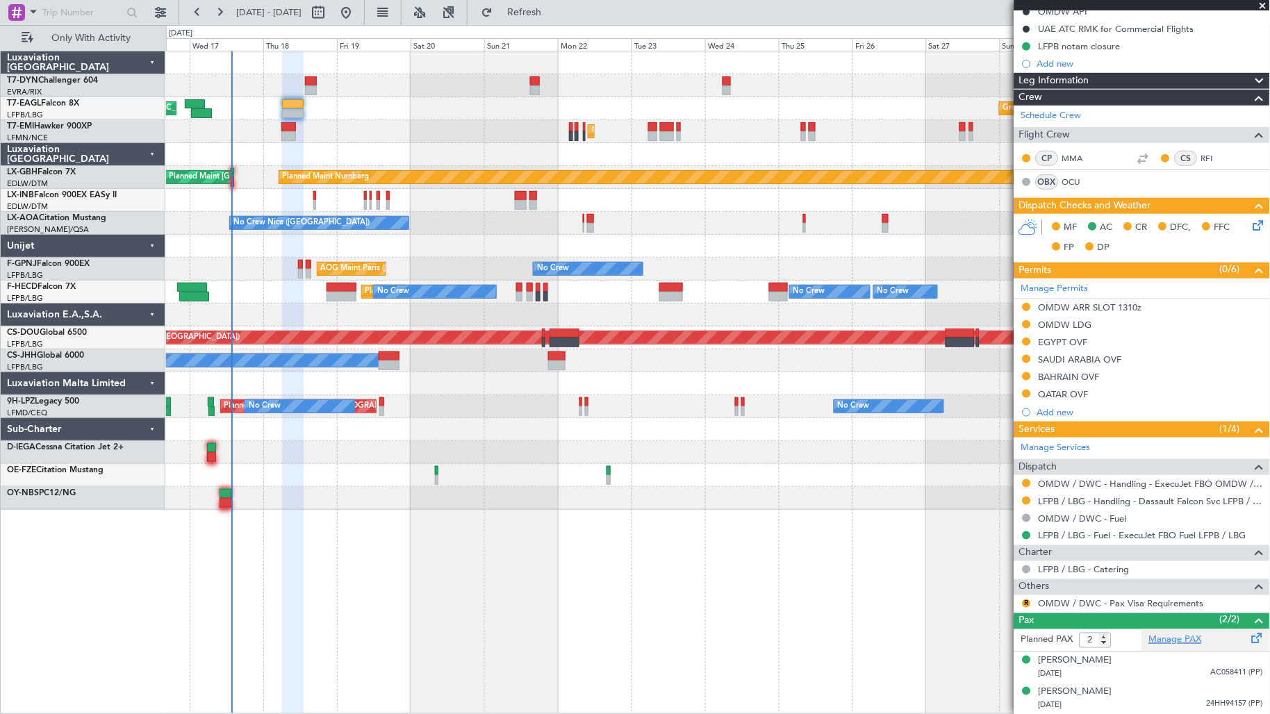
click at [1188, 639] on link "Manage PAX" at bounding box center [1175, 640] width 53 height 14
click at [554, 24] on fb-refresh-button "Refresh" at bounding box center [515, 12] width 97 height 25
click at [554, 13] on span "Refresh" at bounding box center [524, 13] width 58 height 10
click at [1179, 671] on div "[DATE] AC058411 (PP)" at bounding box center [1150, 674] width 224 height 14
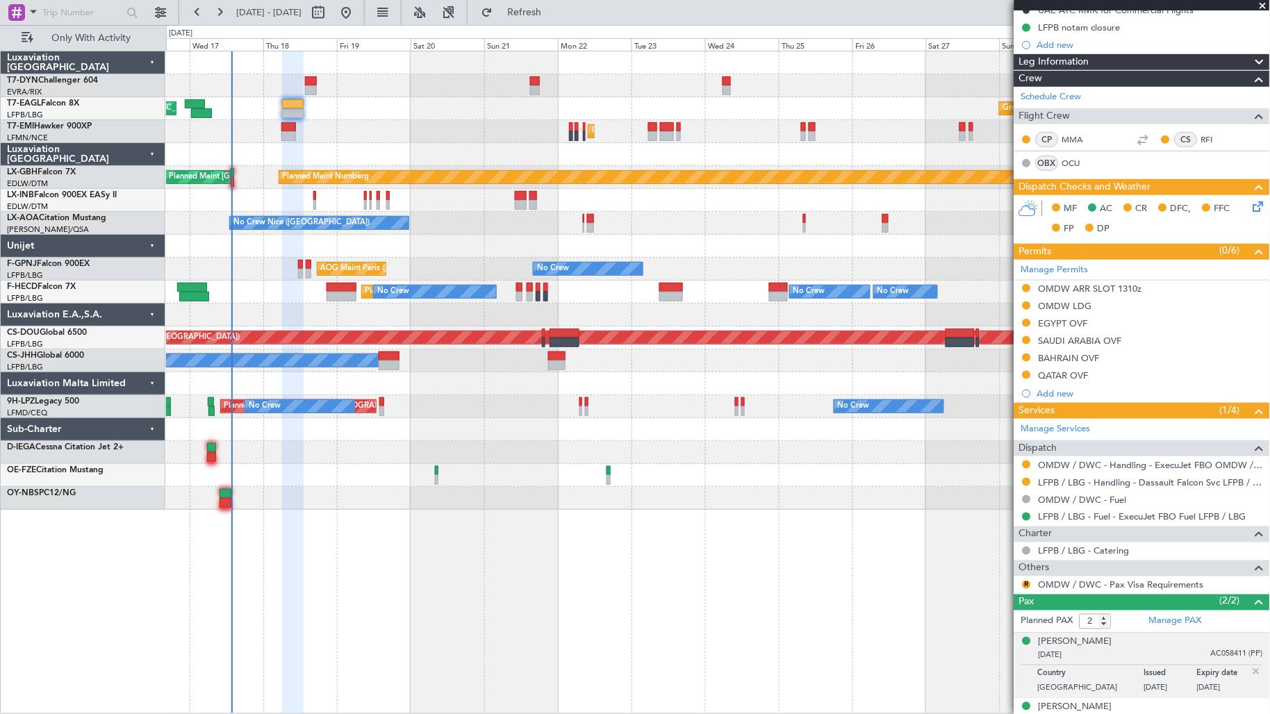
scroll to position [235, 0]
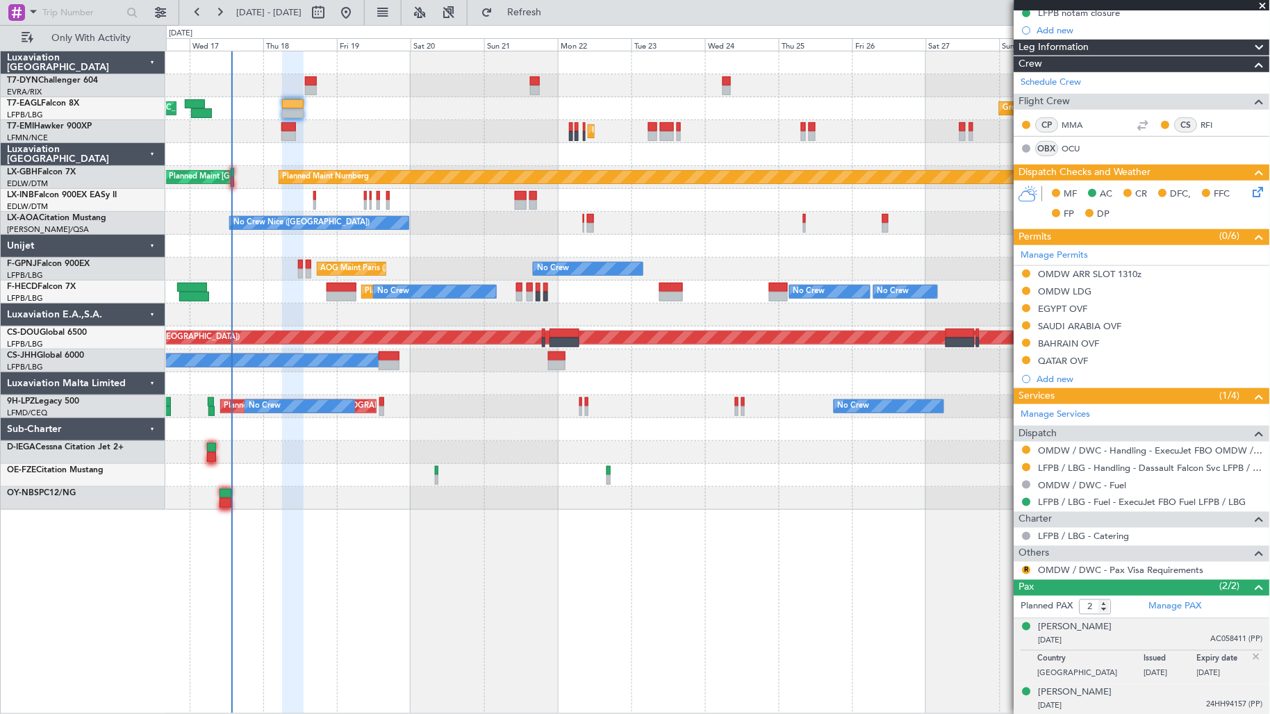
click at [1172, 688] on div "[PERSON_NAME] [DATE] 24HH94157 (PP)" at bounding box center [1150, 699] width 224 height 27
drag, startPoint x: 1172, startPoint y: 642, endPoint x: 1156, endPoint y: 637, distance: 17.4
click at [1170, 641] on div "[DATE] AC058411 (PP)" at bounding box center [1150, 641] width 224 height 14
click at [1143, 573] on link "OMDW / DWC - Pax Visa Requirements" at bounding box center [1120, 571] width 165 height 12
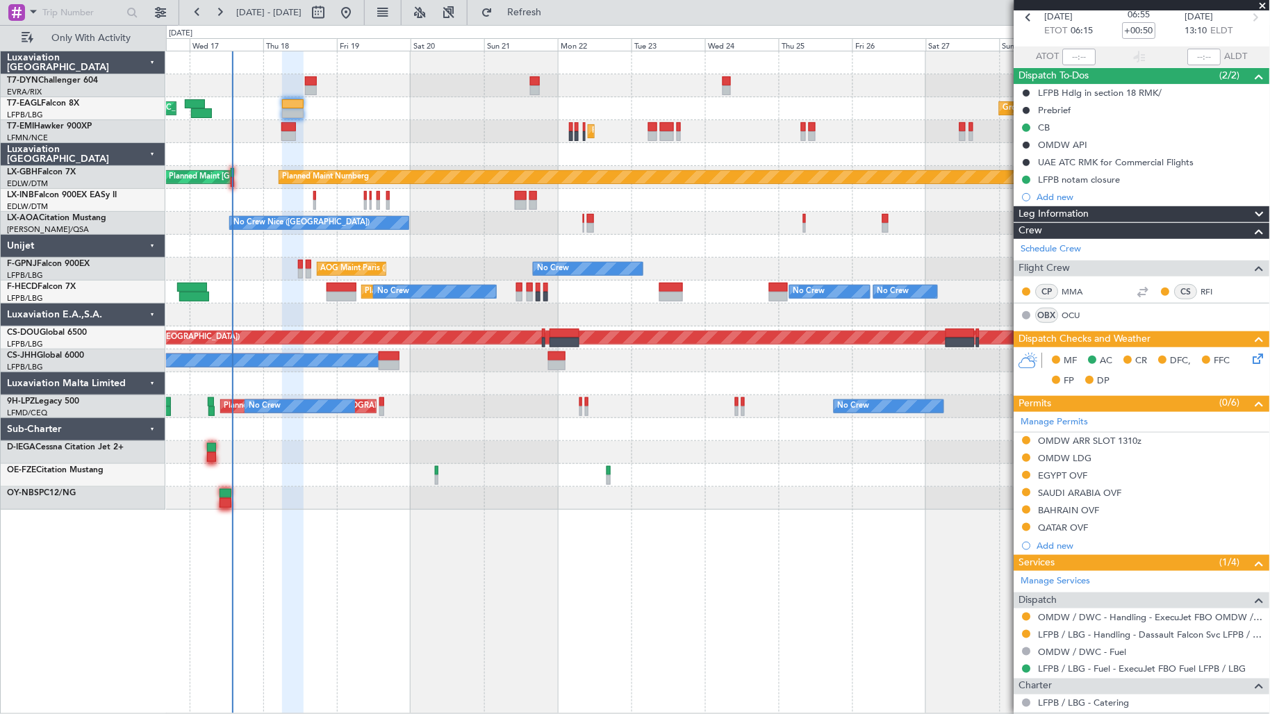
scroll to position [0, 0]
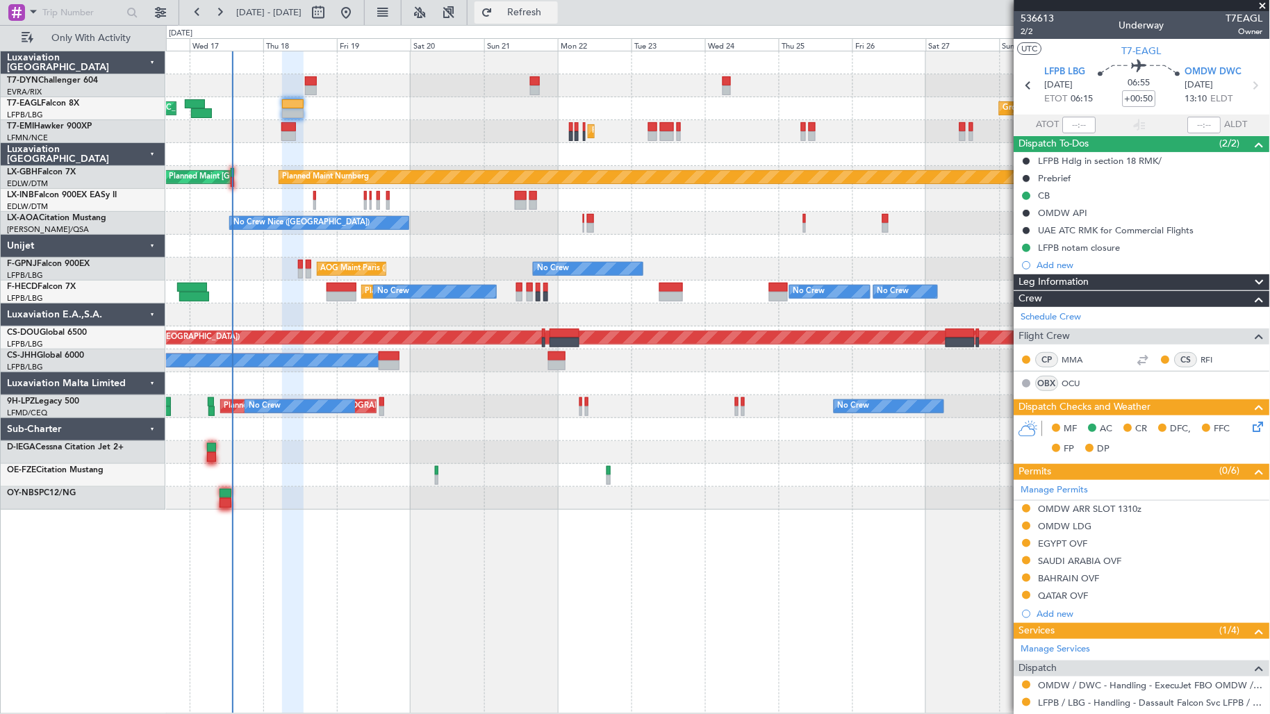
click at [550, 12] on span "Refresh" at bounding box center [524, 13] width 58 height 10
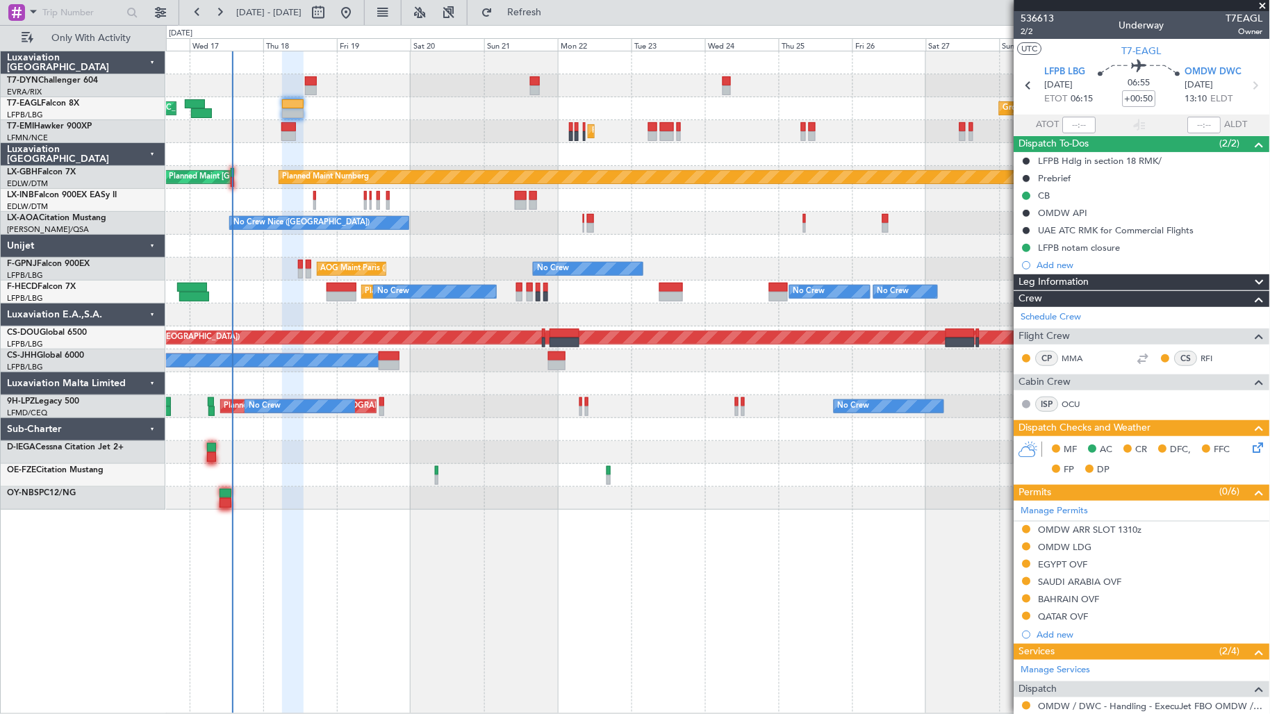
click at [551, 599] on div "Unplanned Maint [GEOGRAPHIC_DATA] (Riga Intl) Planned Maint [US_STATE] ([GEOGRA…" at bounding box center [718, 382] width 1104 height 663
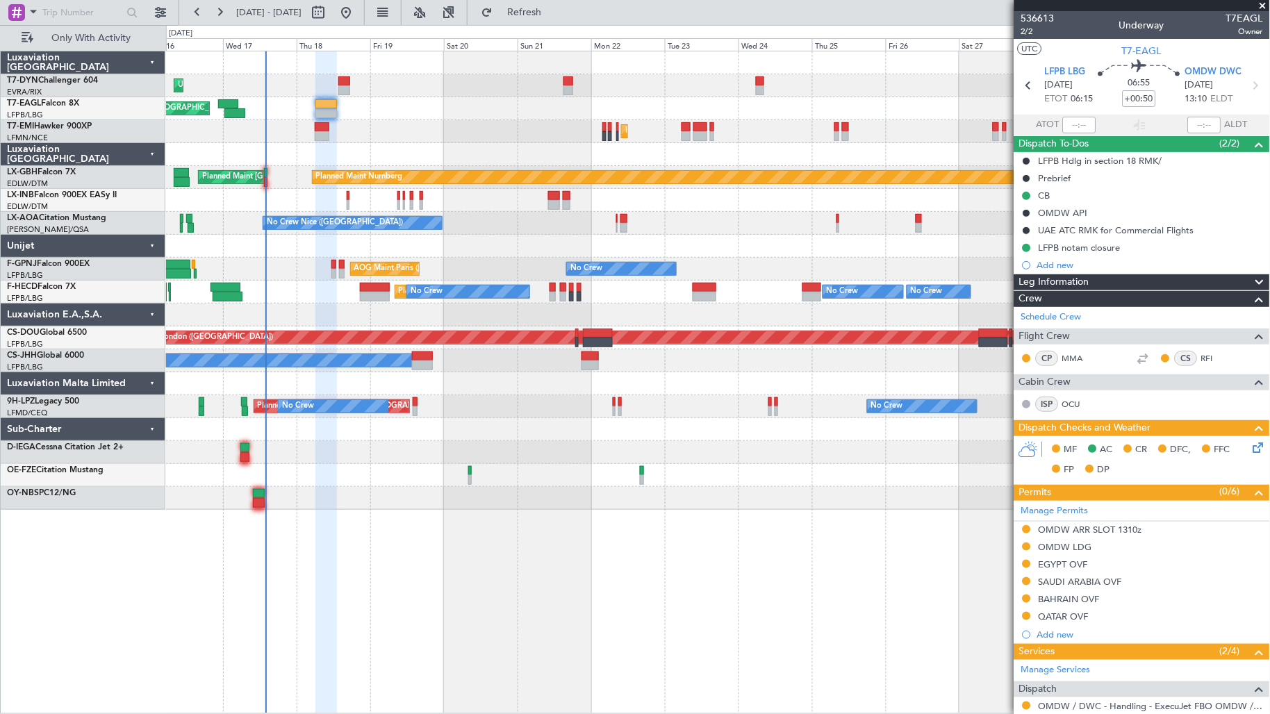
click at [545, 531] on div "Unplanned Maint [GEOGRAPHIC_DATA] (Riga Intl) Planned Maint [US_STATE] ([GEOGRA…" at bounding box center [718, 382] width 1104 height 663
